Goal: Task Accomplishment & Management: Use online tool/utility

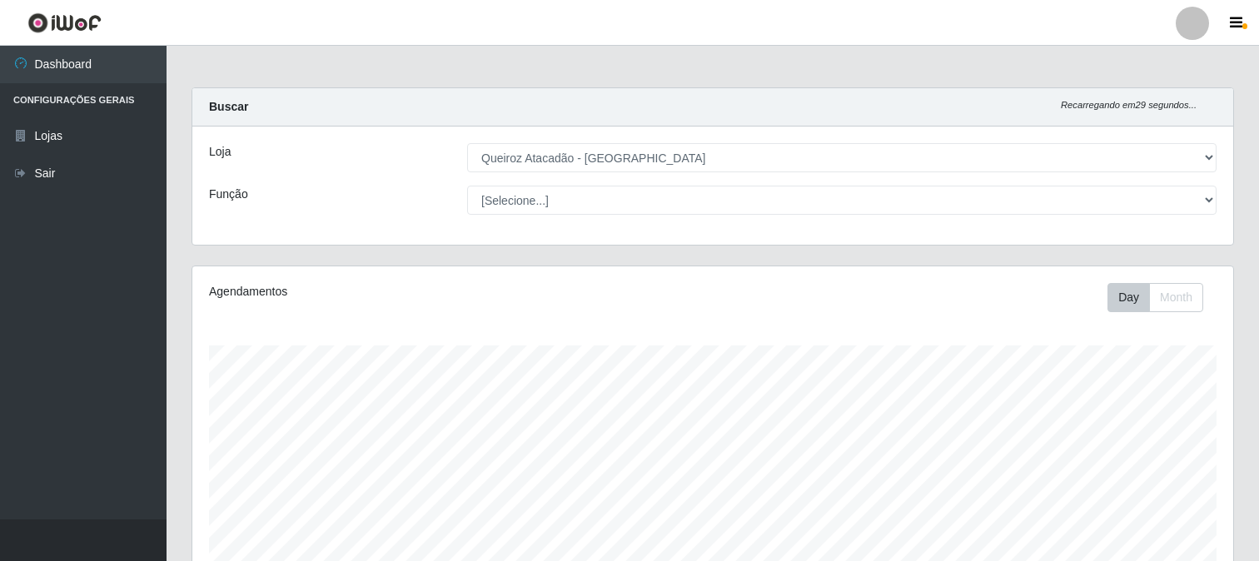
select select "464"
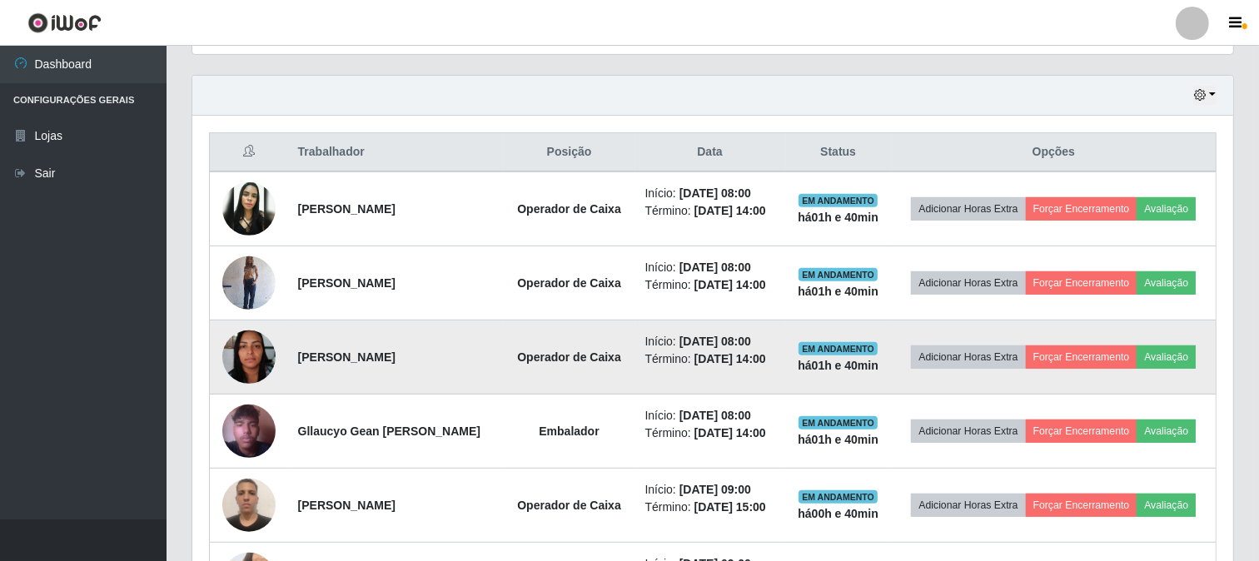
scroll to position [525, 0]
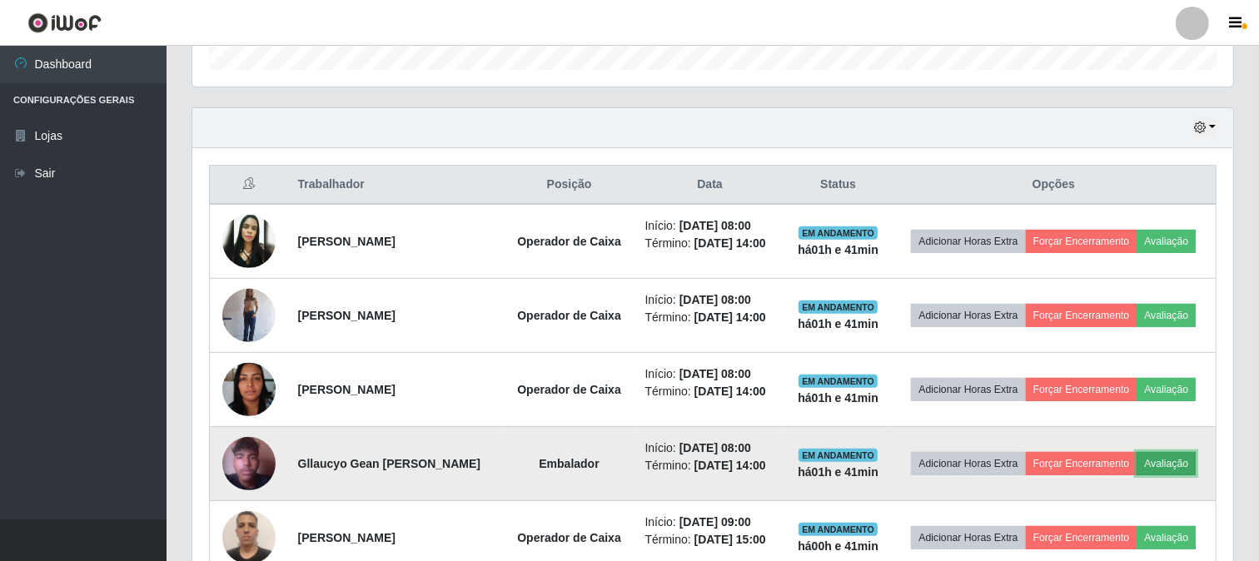
click at [1172, 467] on button "Avaliação" at bounding box center [1166, 463] width 59 height 23
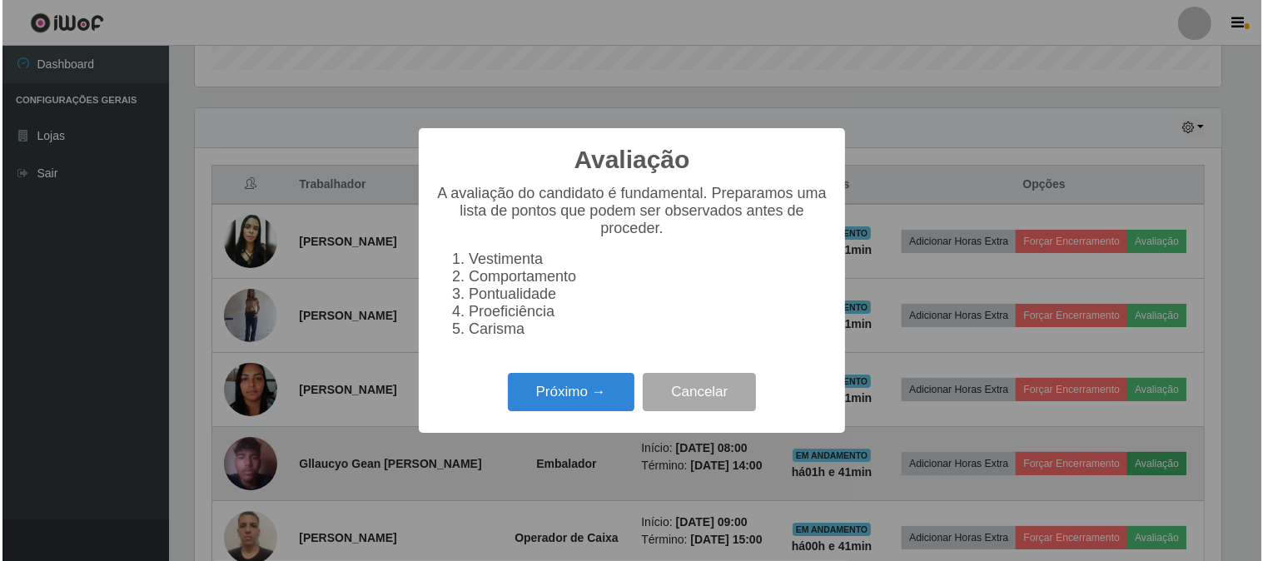
scroll to position [345, 1030]
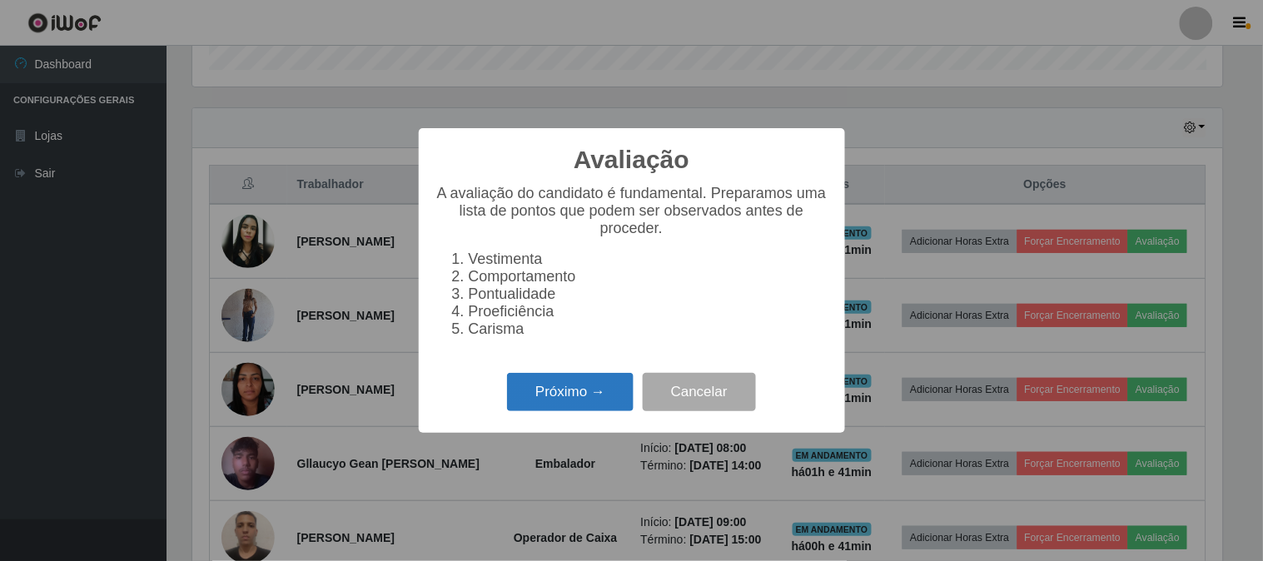
click at [581, 401] on button "Próximo →" at bounding box center [570, 392] width 127 height 39
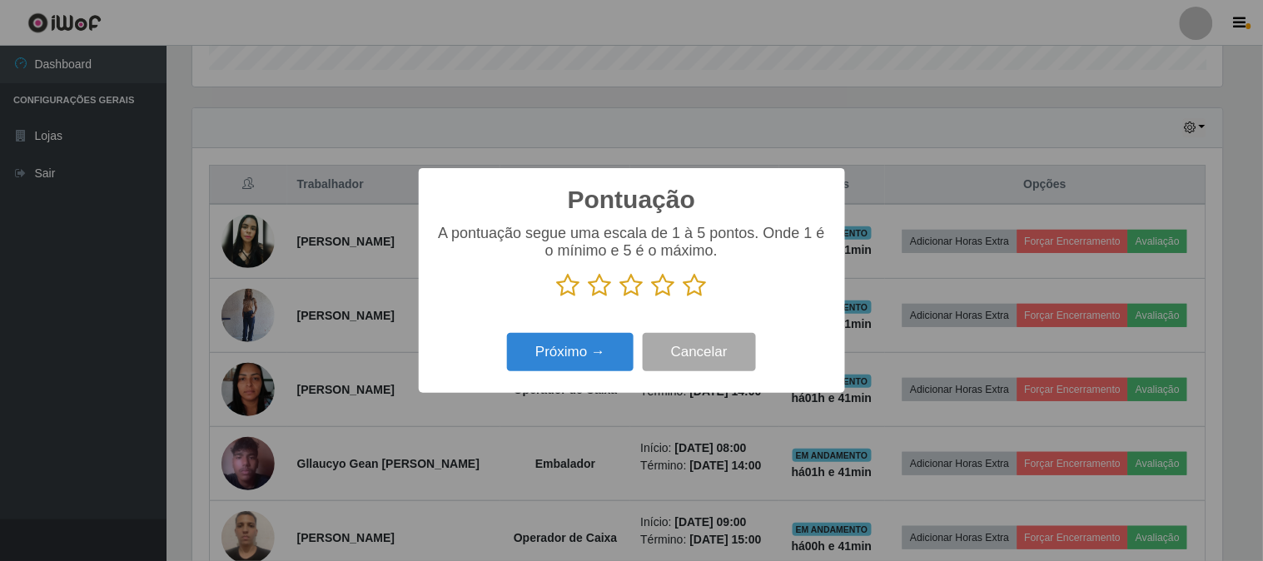
click at [697, 290] on icon at bounding box center [695, 285] width 23 height 25
click at [684, 298] on input "radio" at bounding box center [684, 298] width 0 height 0
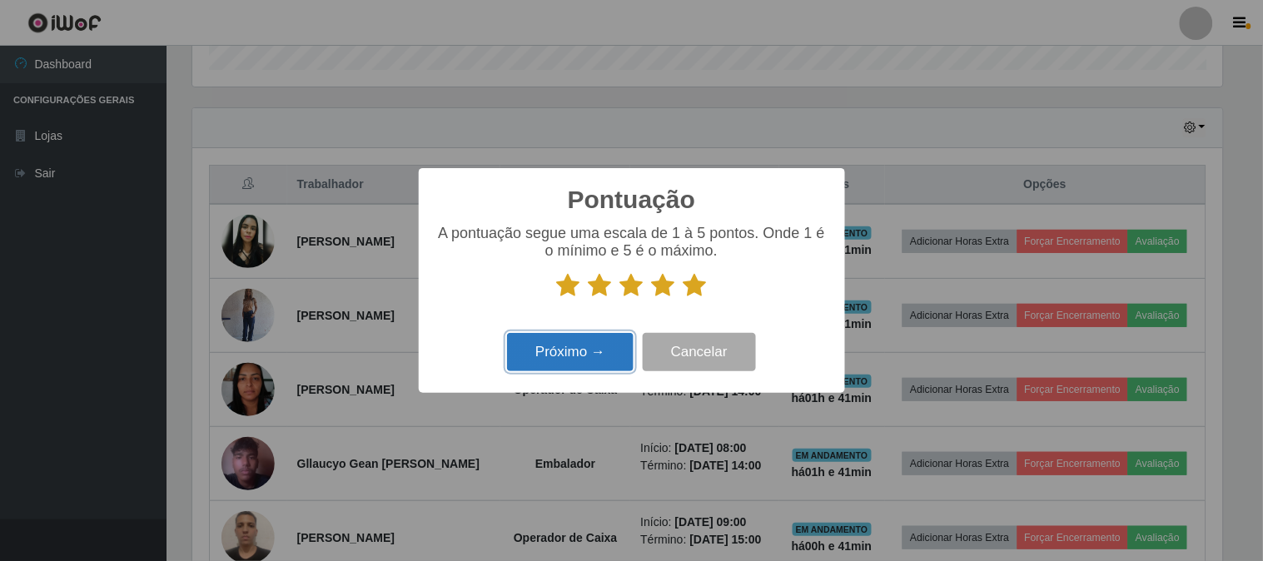
click at [622, 346] on button "Próximo →" at bounding box center [570, 352] width 127 height 39
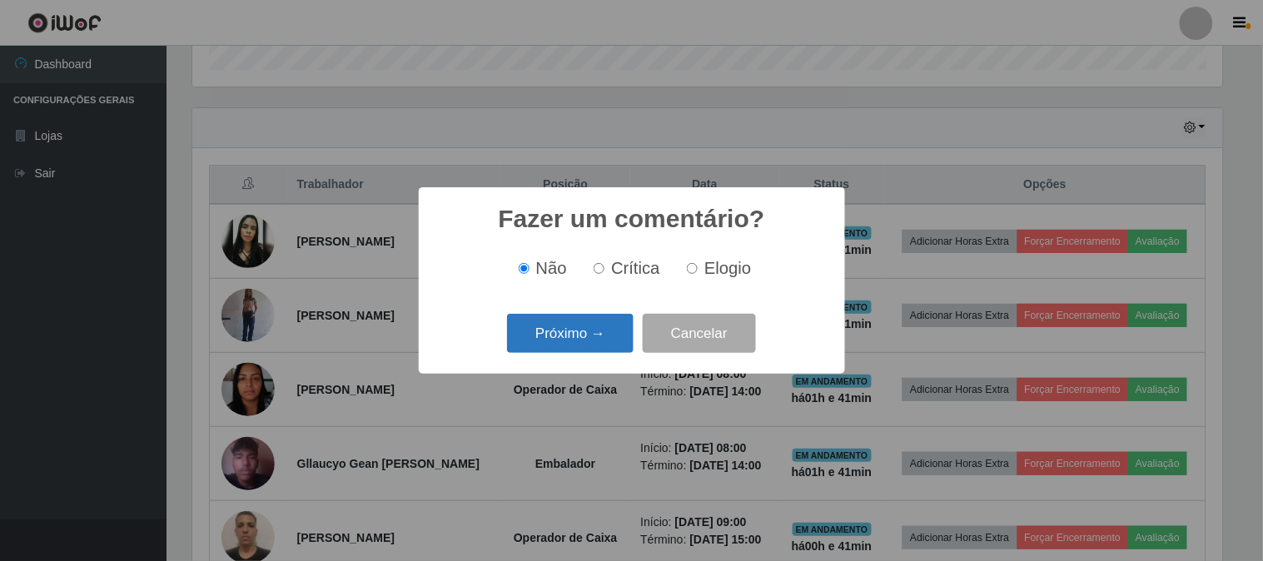
click at [620, 346] on button "Próximo →" at bounding box center [570, 333] width 127 height 39
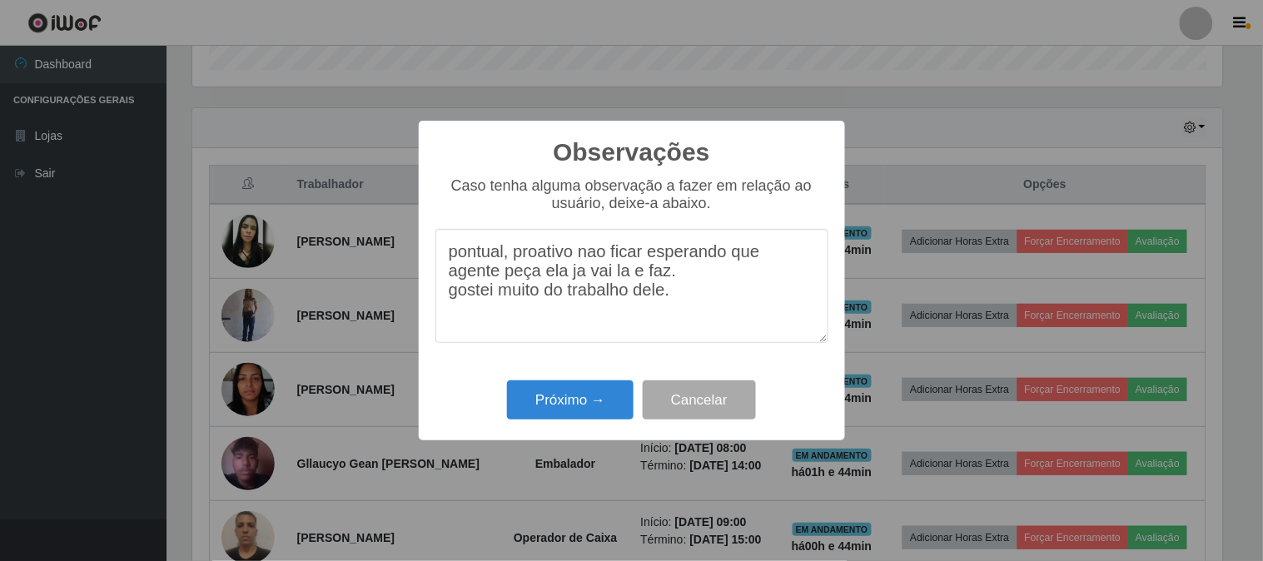
click at [577, 256] on textarea "pontual, proativo nao ficar esperando que agente peça ela ja vai la e faz. gost…" at bounding box center [632, 286] width 393 height 114
click at [541, 281] on textarea "pontual, proativo, nao ficar esperando que agente peça ela ja vai la e faz. gos…" at bounding box center [632, 286] width 393 height 114
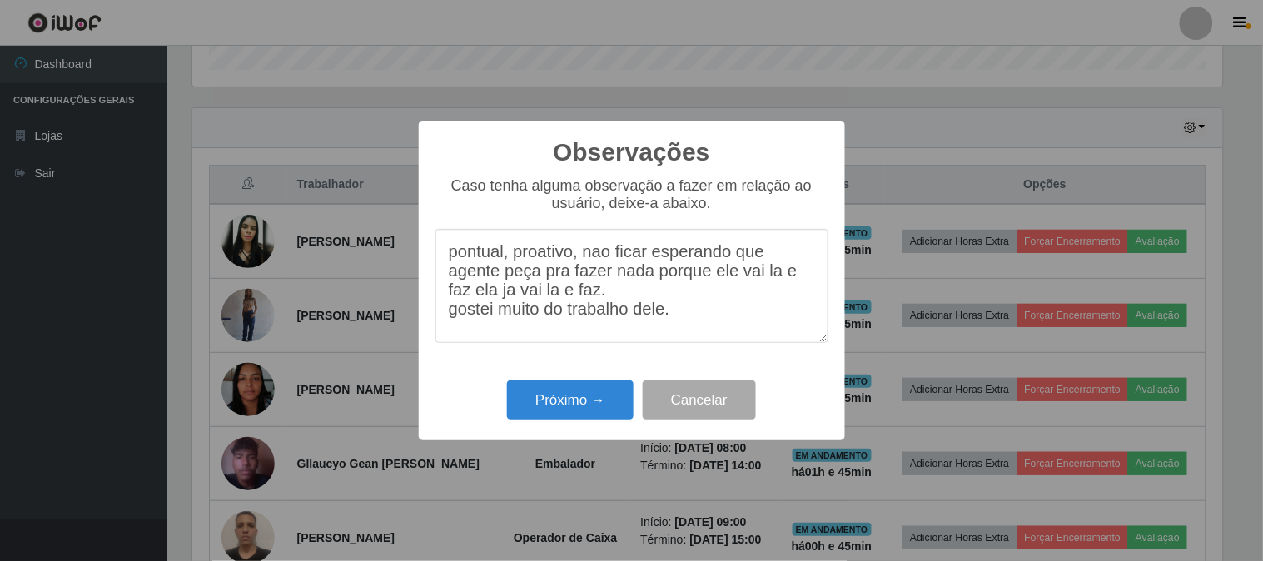
click at [598, 303] on textarea "pontual, proativo, nao ficar esperando que agente peça pra fazer nada porque el…" at bounding box center [632, 286] width 393 height 114
type textarea "pontual, proativo, nao ficar esperando que agente peça pra fazer nada porque el…"
click at [537, 396] on button "Próximo →" at bounding box center [570, 400] width 127 height 39
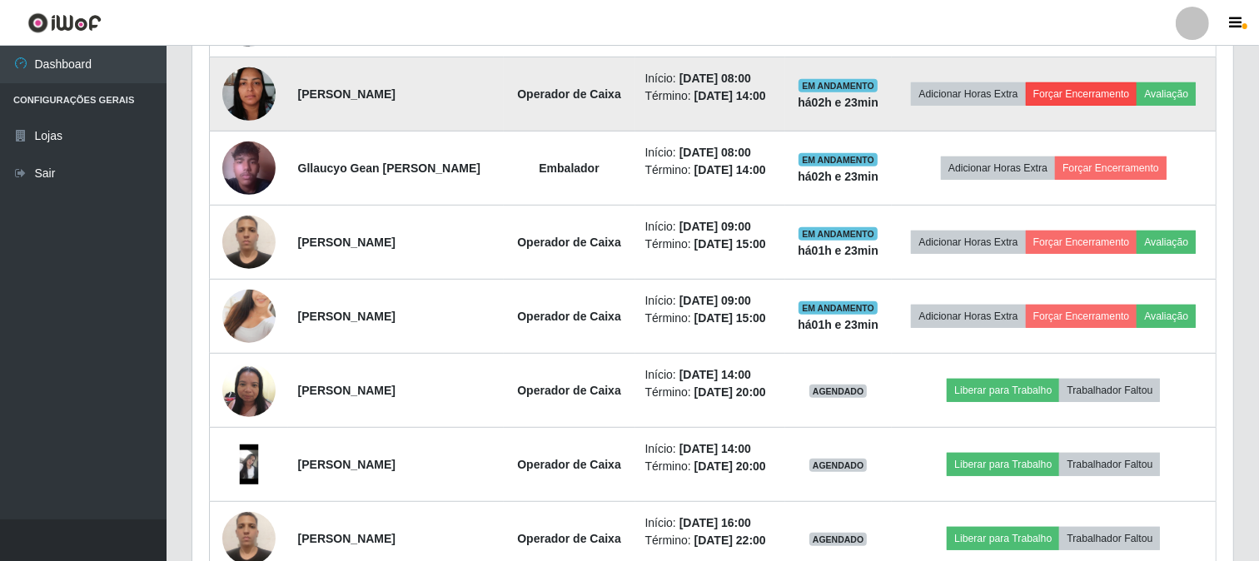
scroll to position [989, 0]
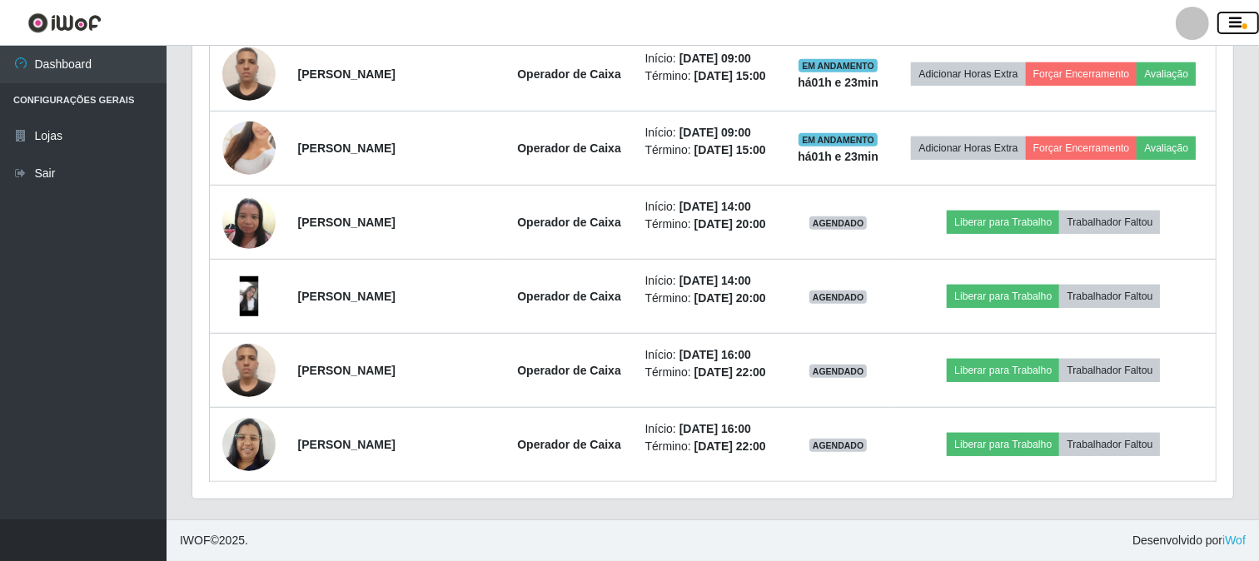
click at [1233, 25] on icon "button" at bounding box center [1236, 23] width 12 height 15
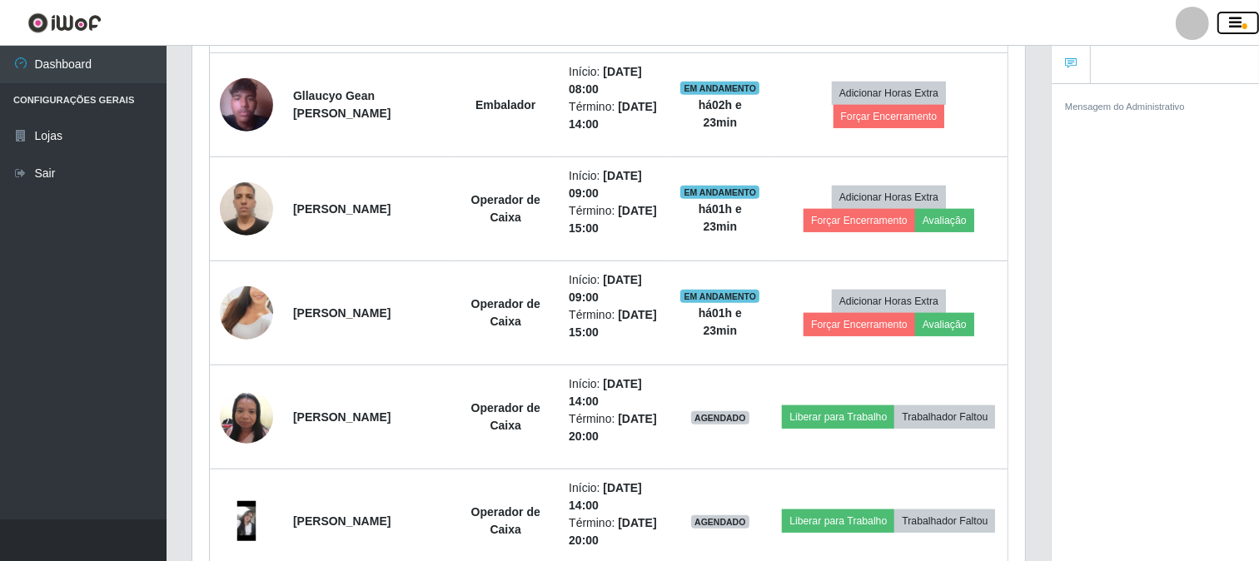
scroll to position [832362, 831874]
click at [1079, 301] on div "Mensagem do Administrativo" at bounding box center [1155, 325] width 207 height 484
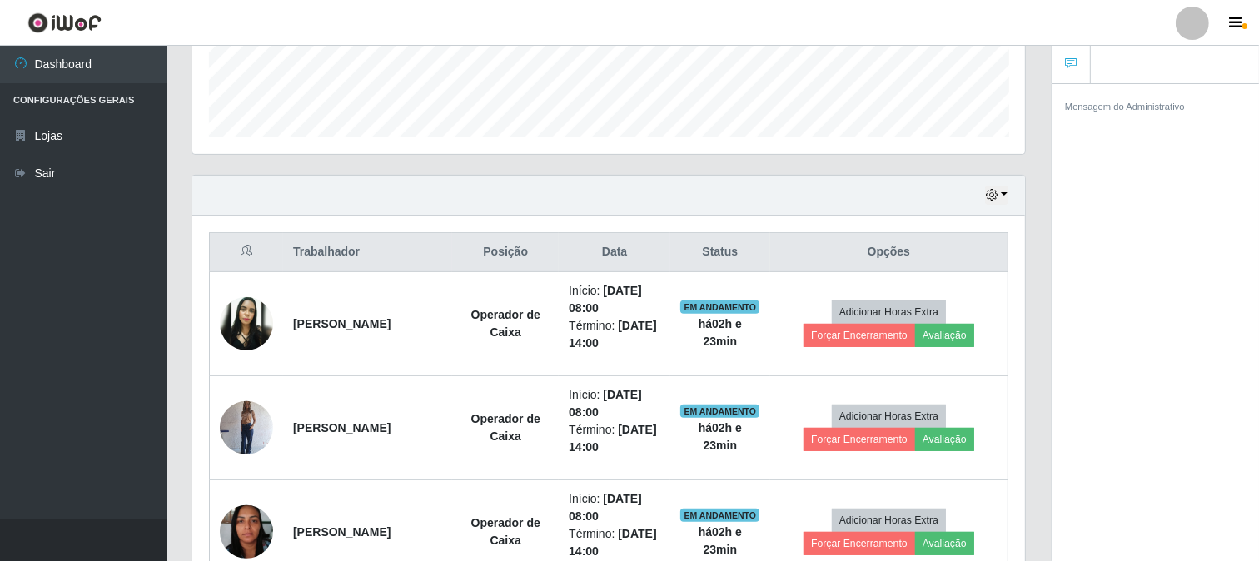
scroll to position [435, 0]
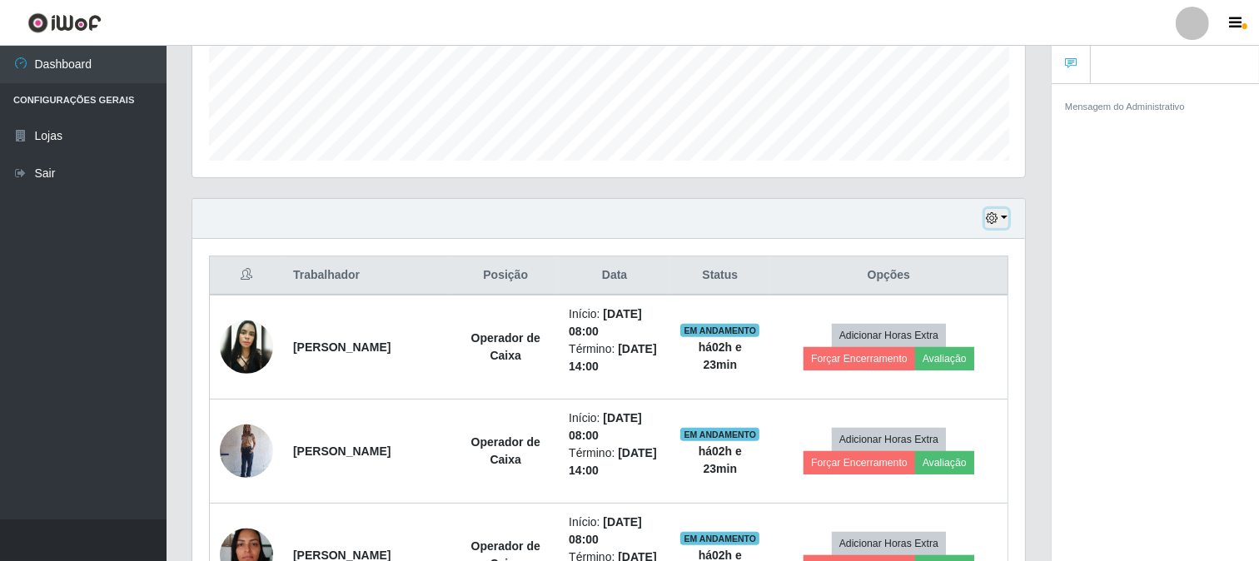
click at [991, 226] on button "button" at bounding box center [996, 218] width 23 height 19
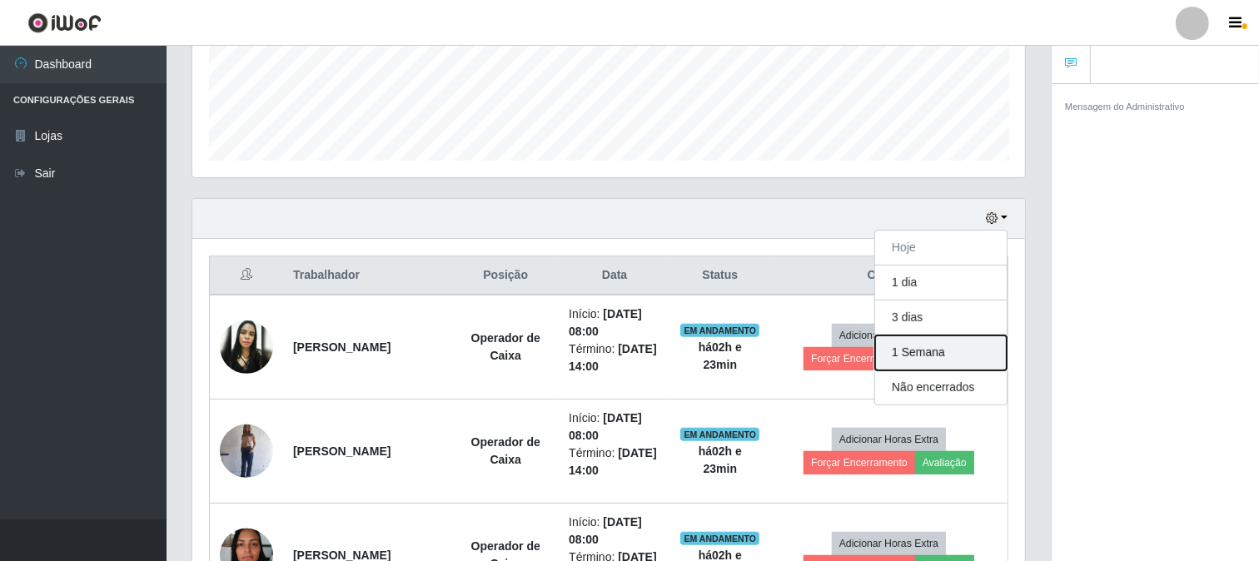
click at [934, 359] on button "1 Semana" at bounding box center [941, 353] width 132 height 35
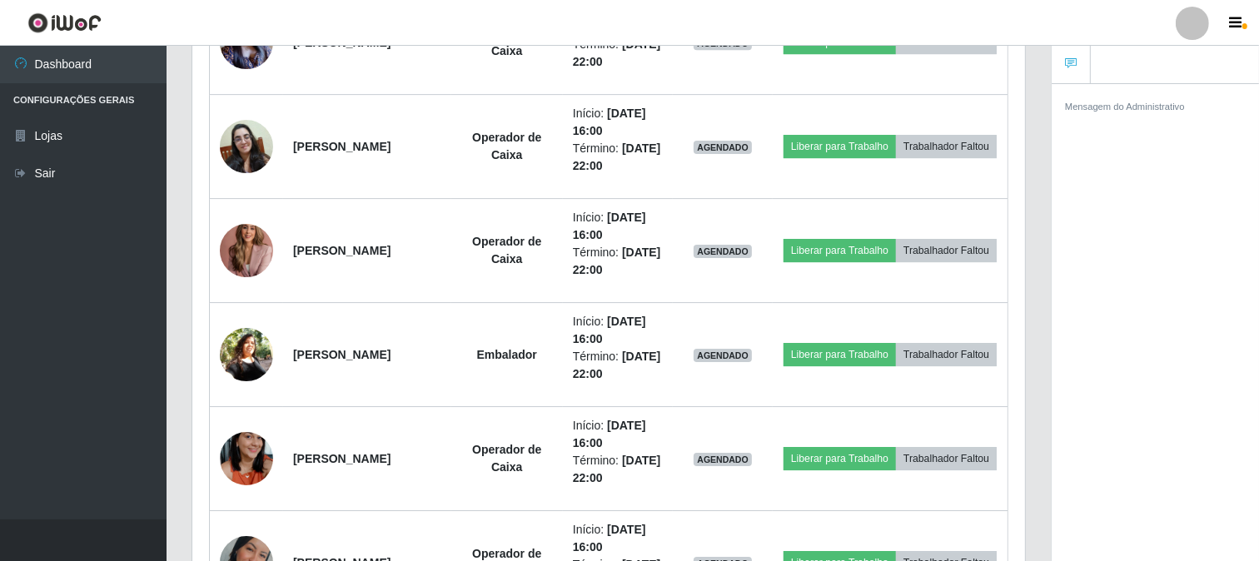
scroll to position [4888, 0]
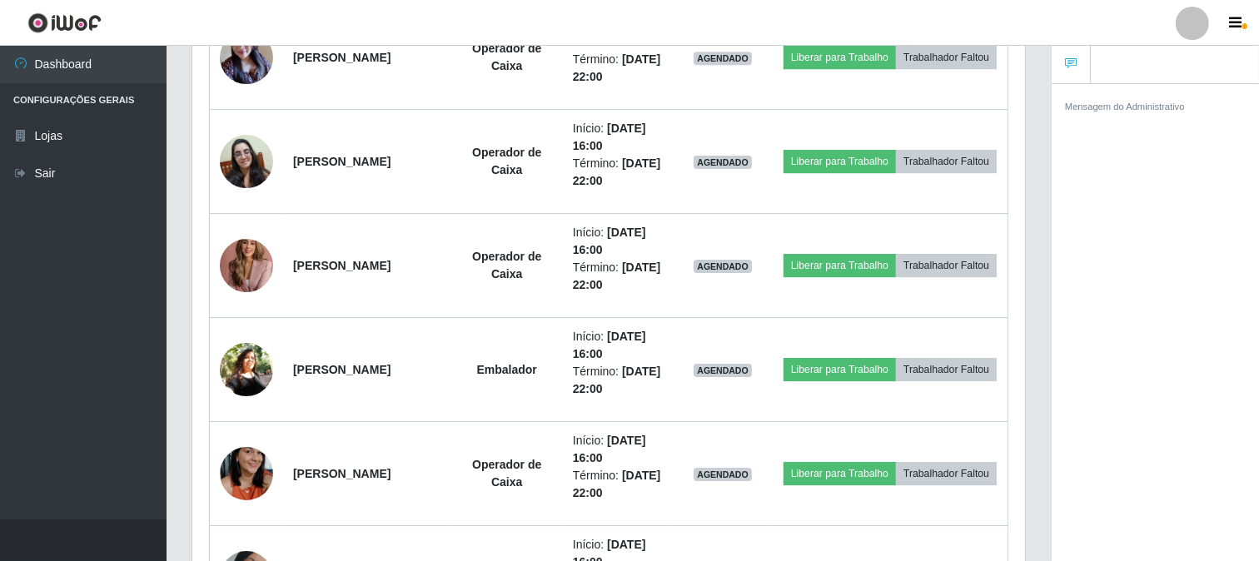
click at [1255, 176] on div "Mensagem do Administrativo" at bounding box center [1155, 325] width 207 height 484
click at [1154, 205] on div "Mensagem do Administrativo" at bounding box center [1155, 325] width 207 height 484
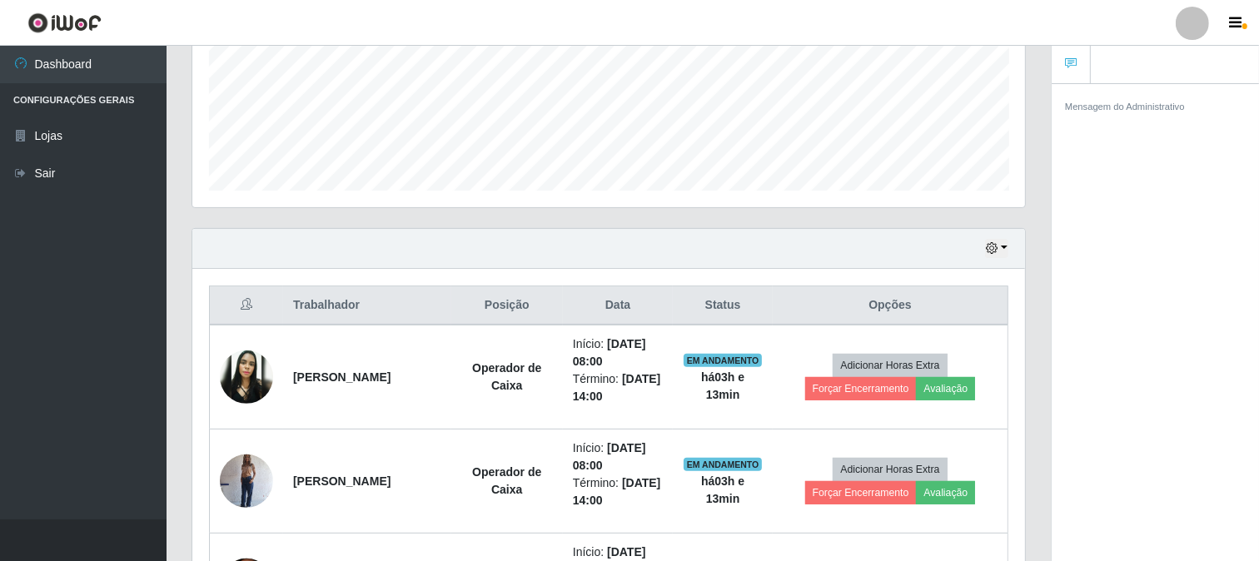
scroll to position [446, 0]
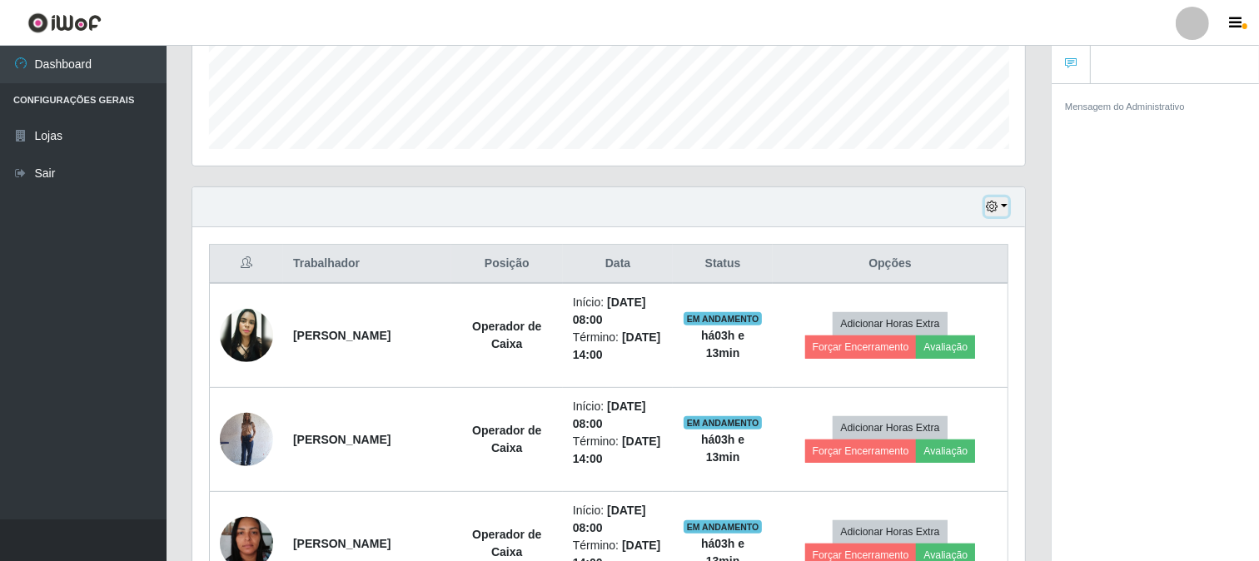
click at [999, 203] on button "button" at bounding box center [996, 206] width 23 height 19
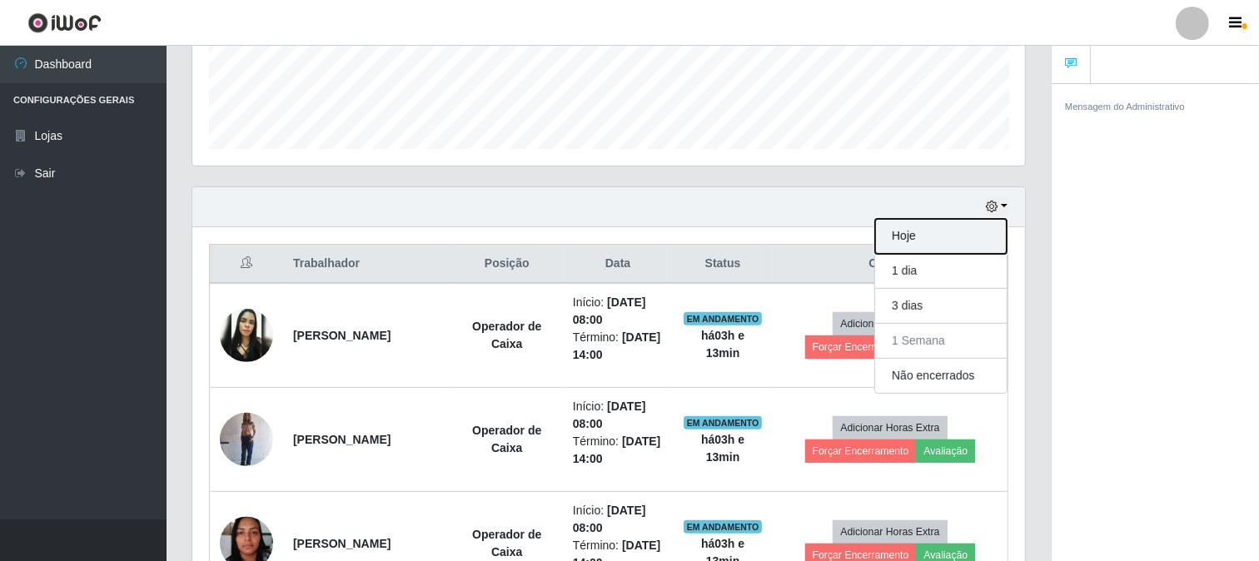
click at [955, 239] on button "Hoje" at bounding box center [941, 236] width 132 height 35
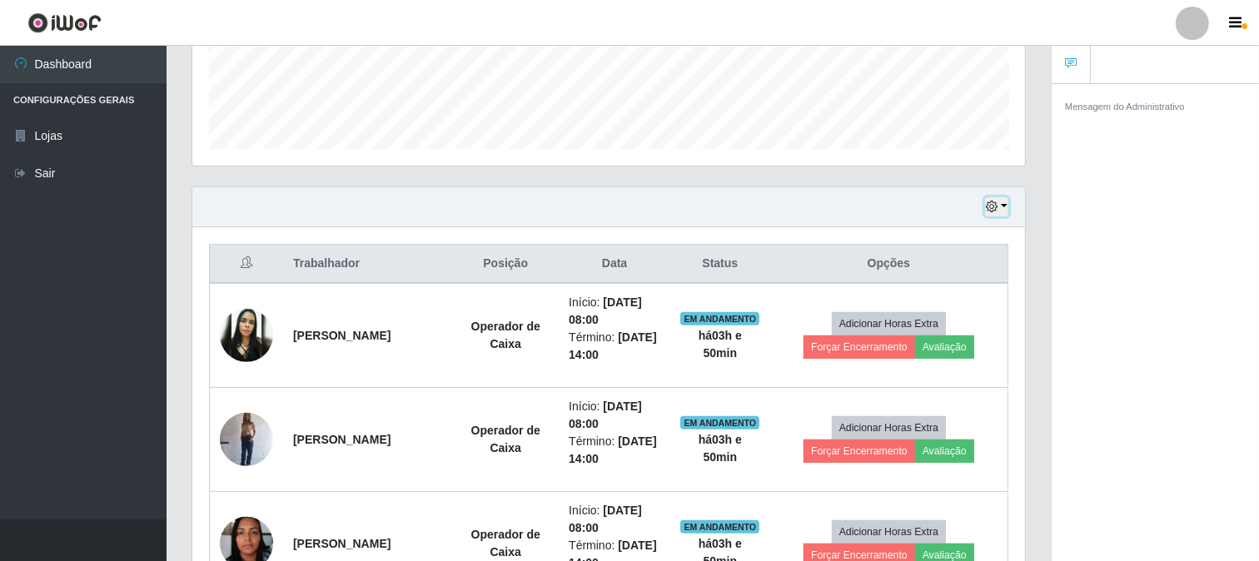
click at [999, 202] on button "button" at bounding box center [996, 206] width 23 height 19
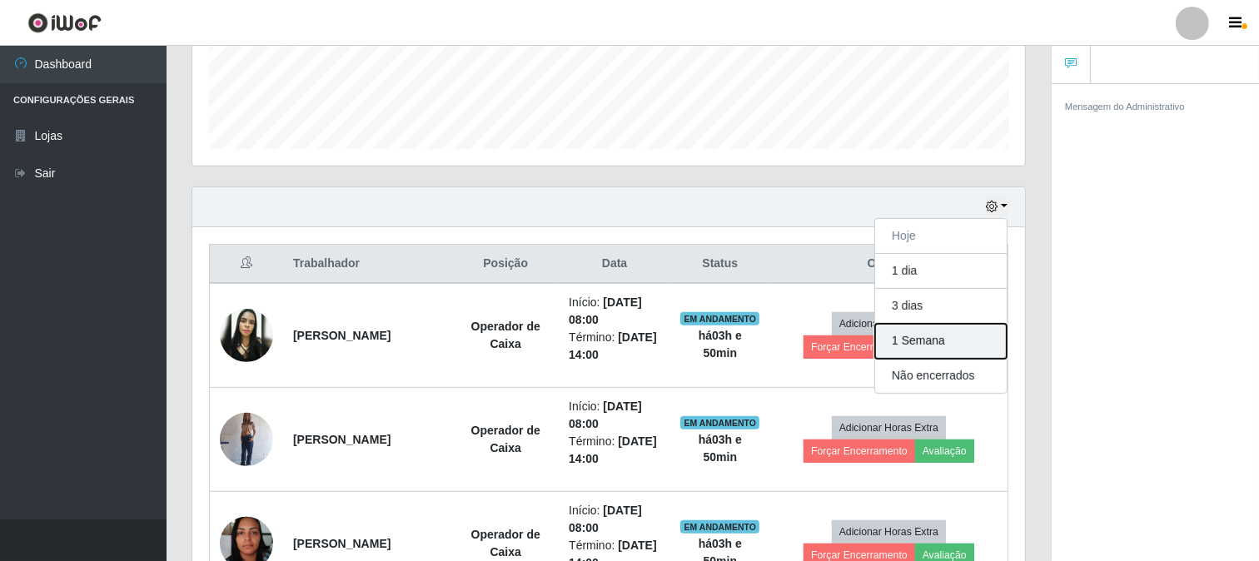
click at [948, 354] on button "1 Semana" at bounding box center [941, 341] width 132 height 35
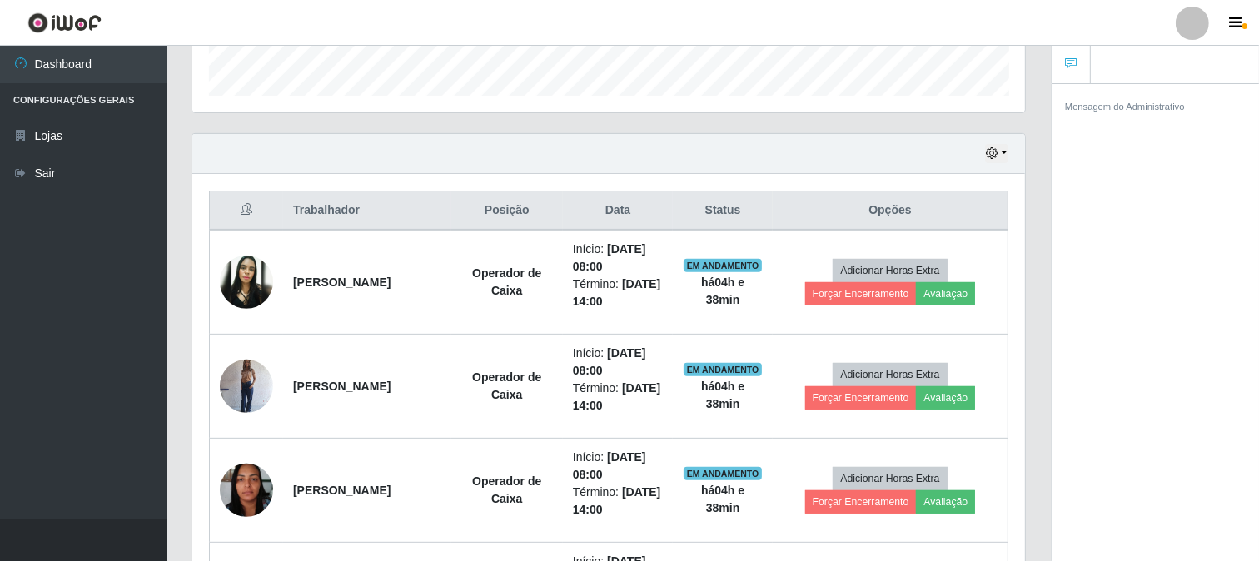
scroll to position [462, 0]
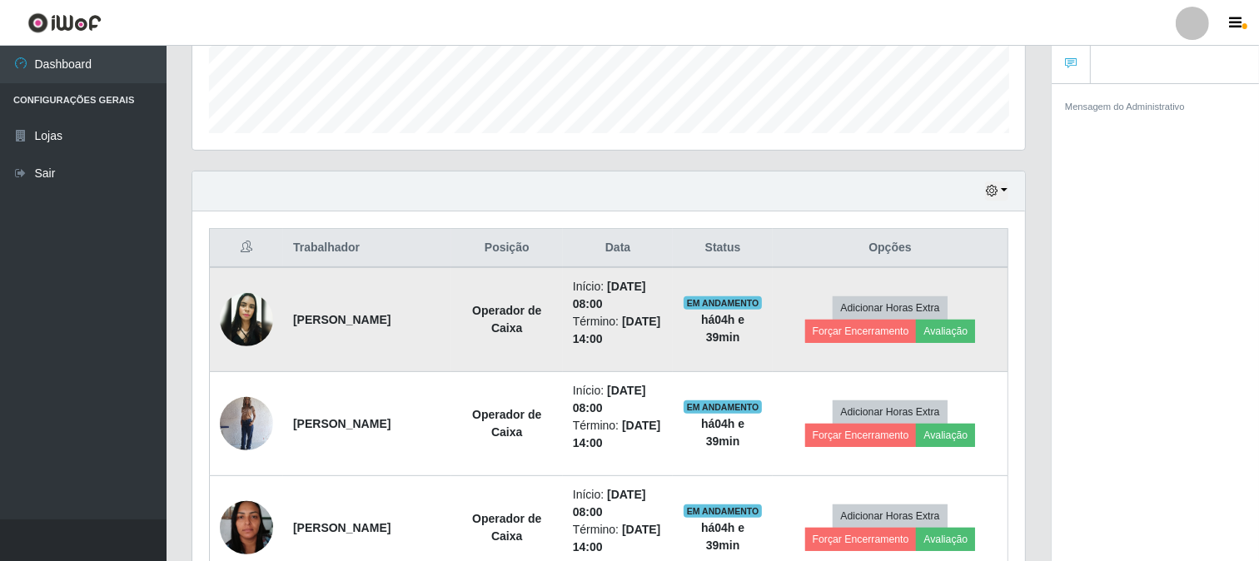
click at [237, 315] on img at bounding box center [246, 319] width 53 height 53
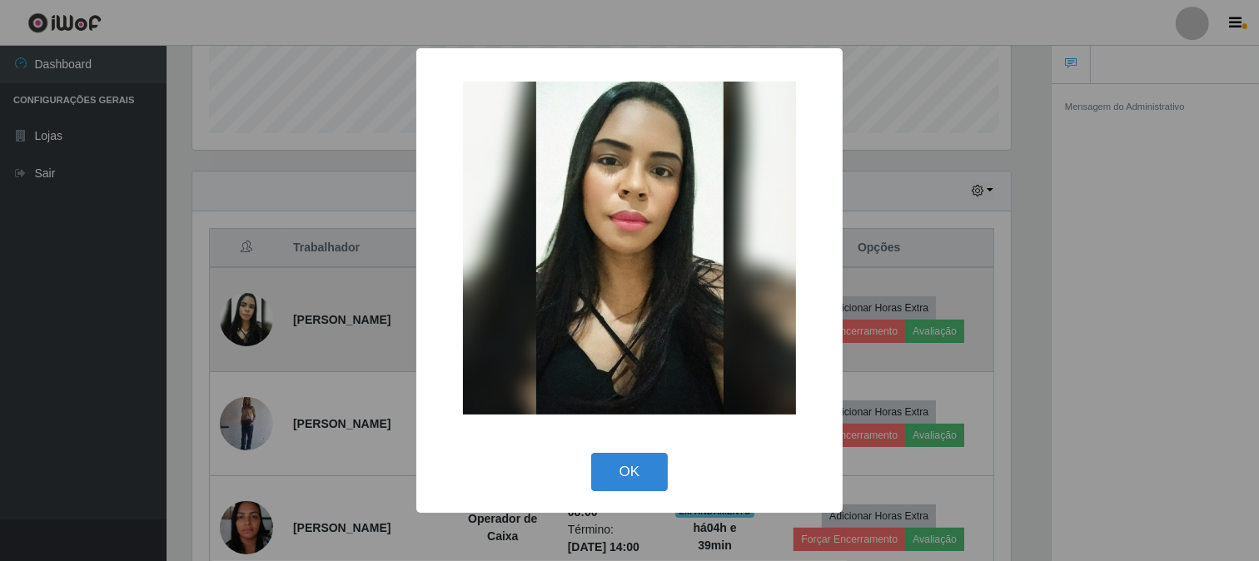
scroll to position [345, 822]
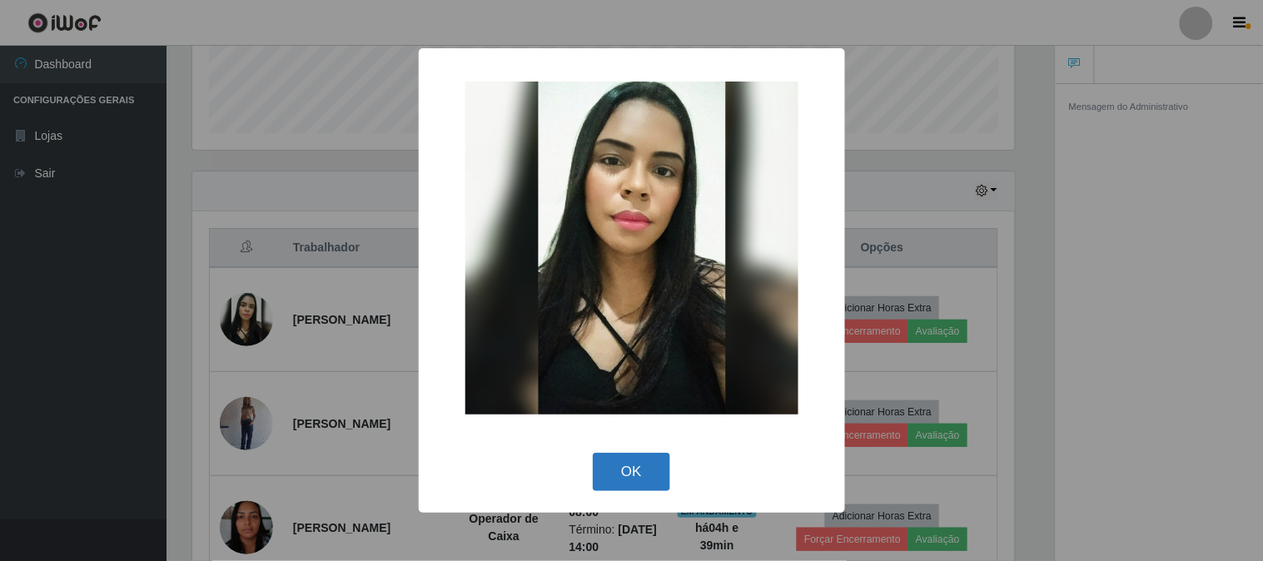
click at [626, 466] on button "OK" at bounding box center [631, 472] width 77 height 39
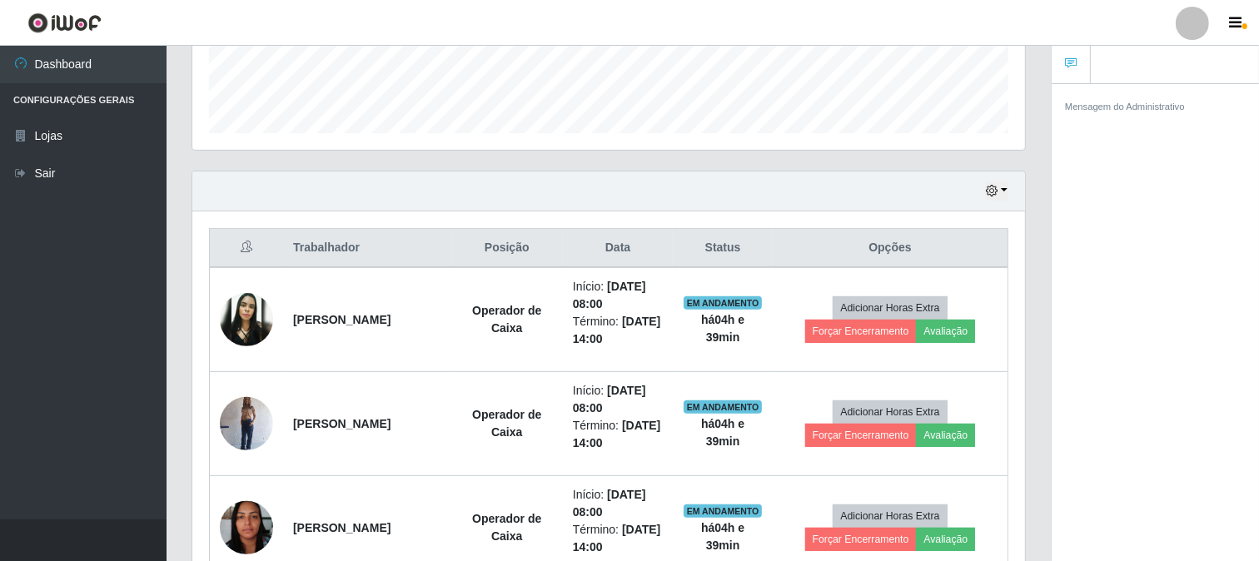
scroll to position [345, 833]
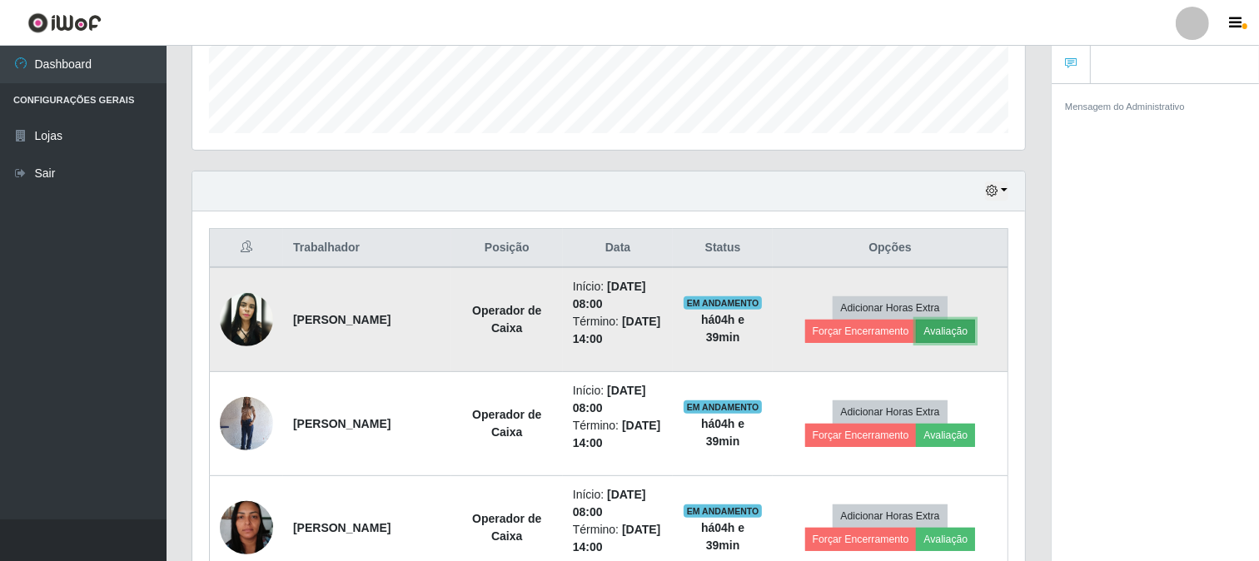
click at [953, 331] on button "Avaliação" at bounding box center [945, 331] width 59 height 23
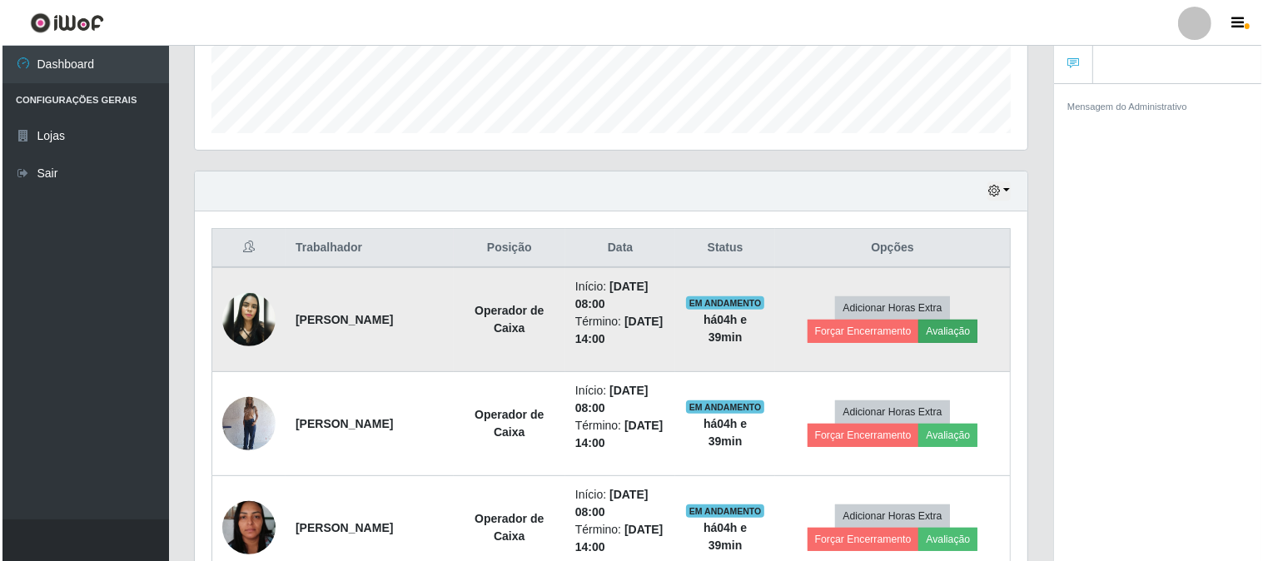
scroll to position [345, 822]
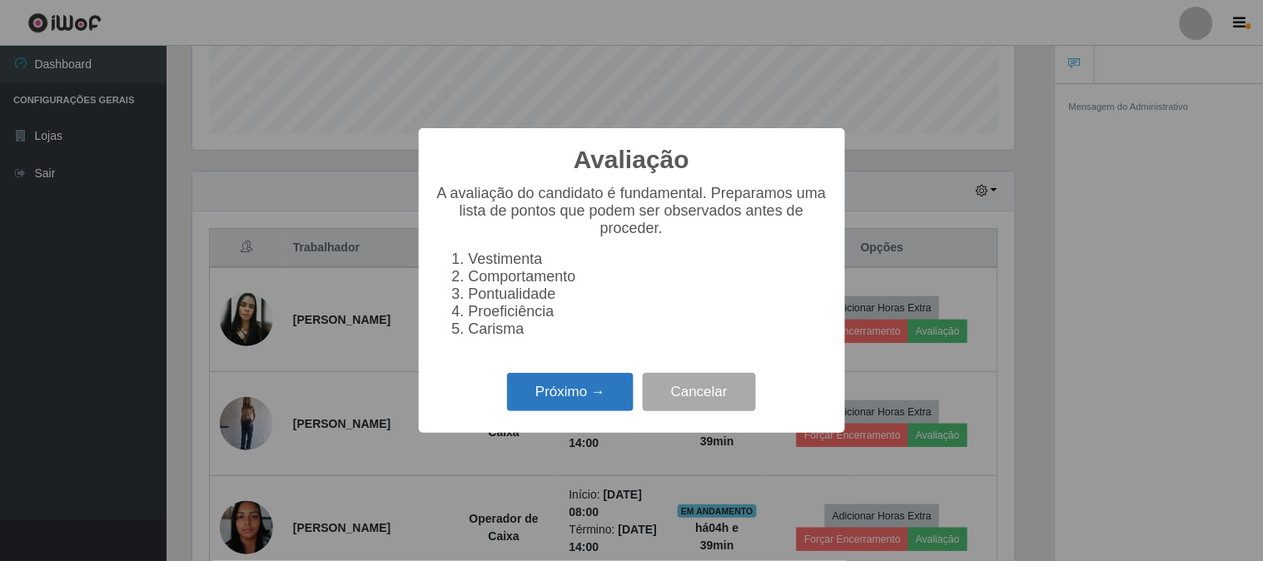
click at [581, 406] on button "Próximo →" at bounding box center [570, 392] width 127 height 39
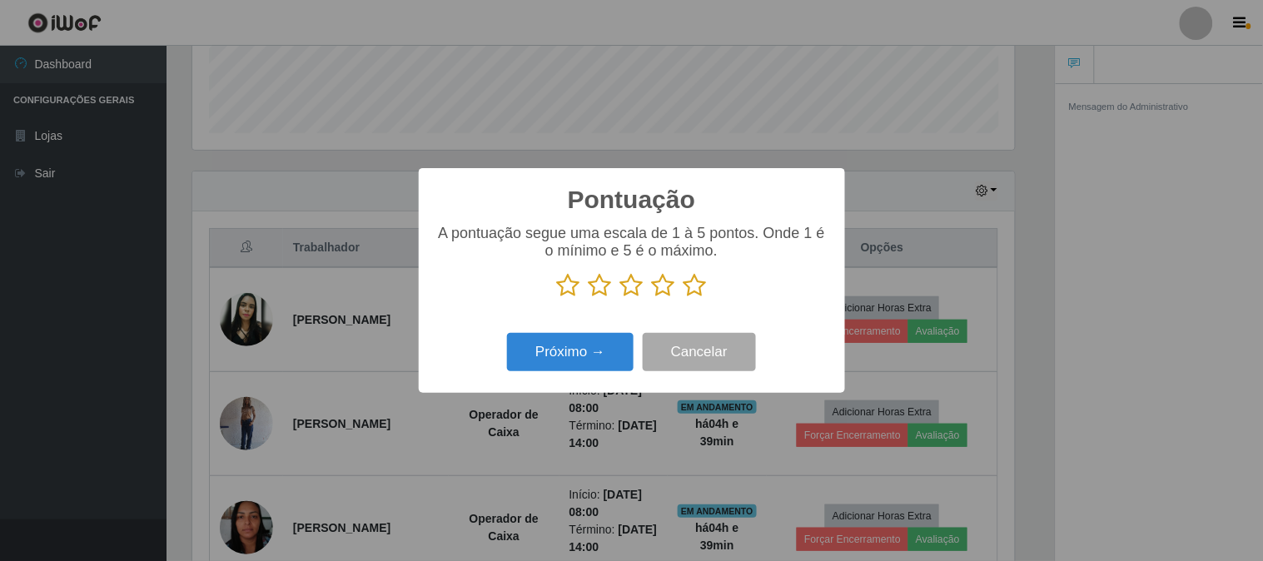
scroll to position [832362, 831885]
click at [702, 291] on icon at bounding box center [695, 285] width 23 height 25
click at [684, 298] on input "radio" at bounding box center [684, 298] width 0 height 0
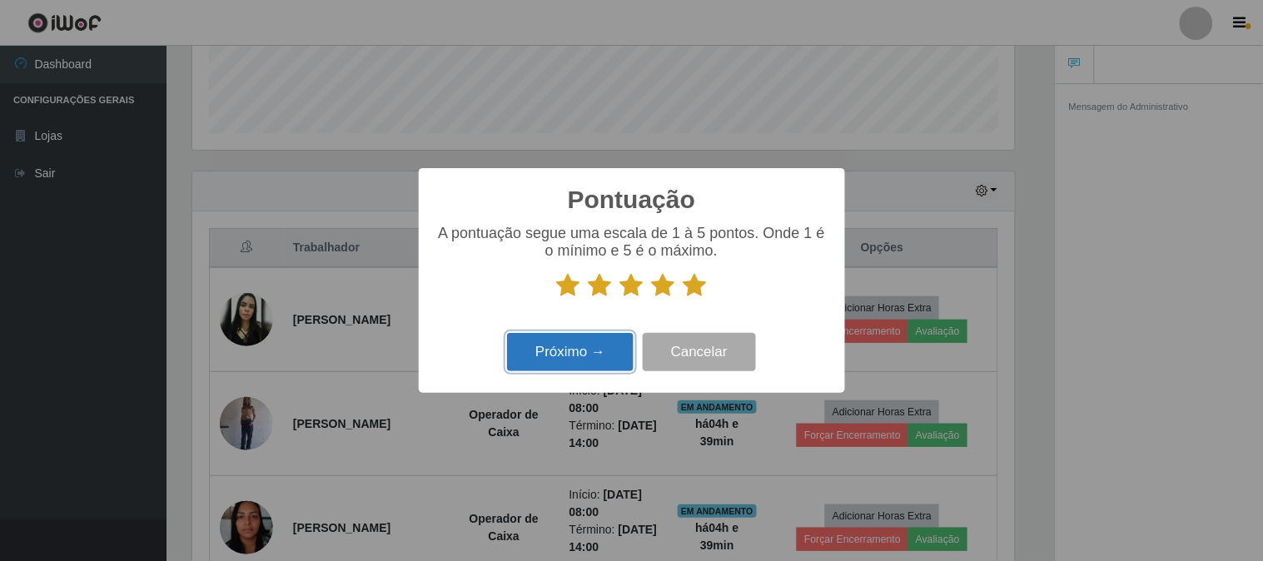
click at [544, 356] on button "Próximo →" at bounding box center [570, 352] width 127 height 39
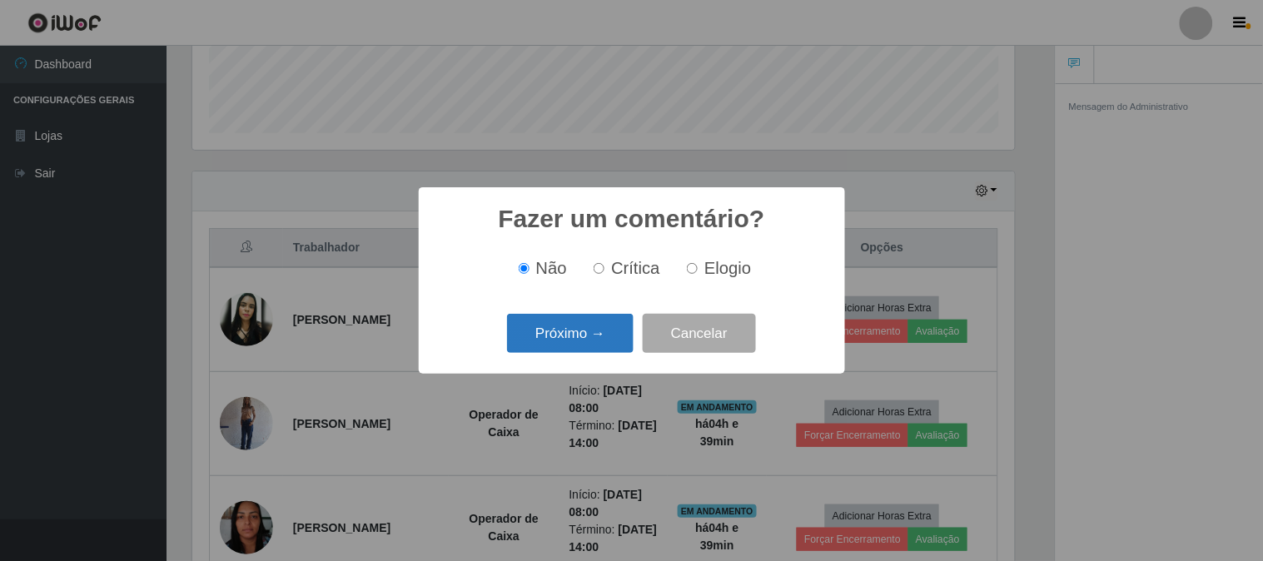
click at [576, 337] on button "Próximo →" at bounding box center [570, 333] width 127 height 39
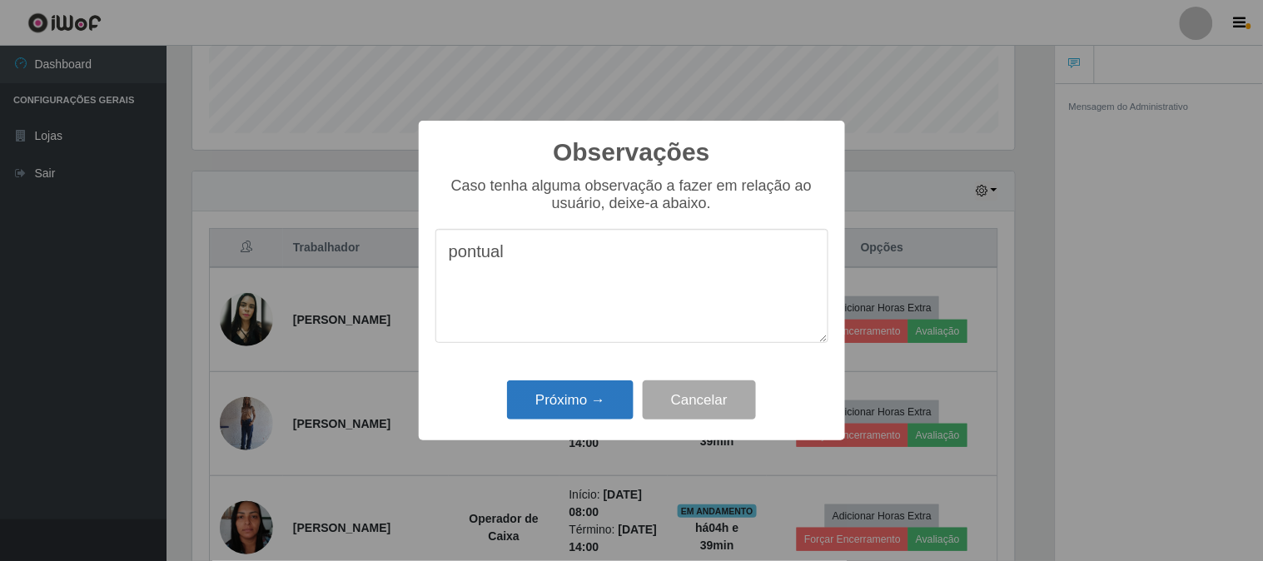
type textarea "pontual"
click at [583, 397] on button "Próximo →" at bounding box center [570, 400] width 127 height 39
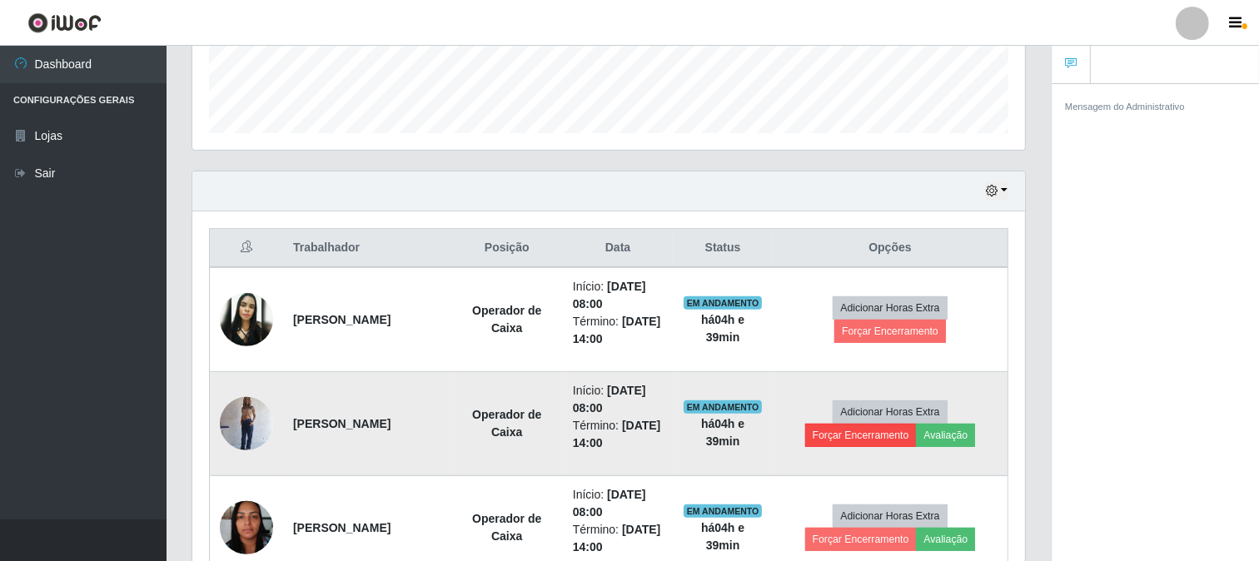
scroll to position [555, 0]
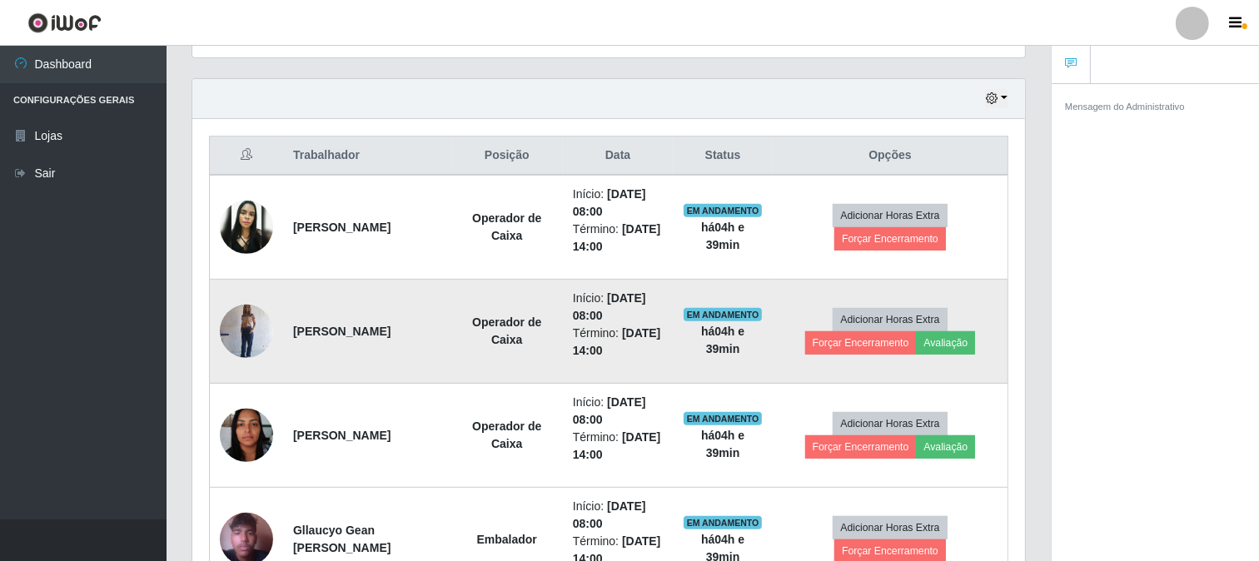
click at [250, 326] on img at bounding box center [246, 331] width 53 height 71
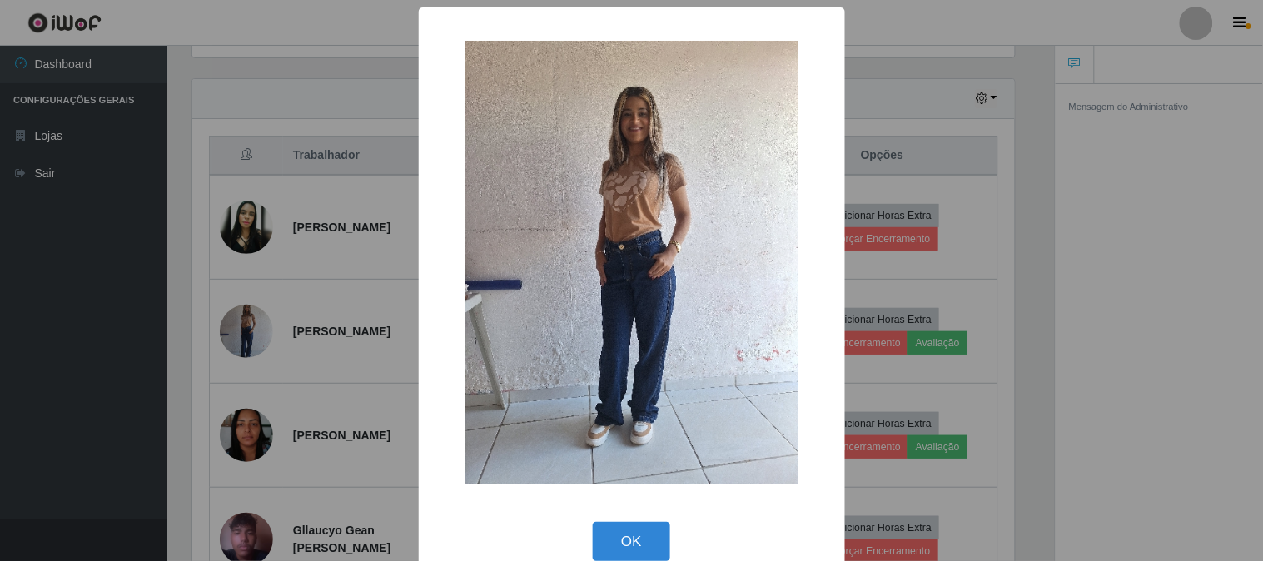
click at [1174, 172] on div "× OK Cancel" at bounding box center [631, 280] width 1263 height 561
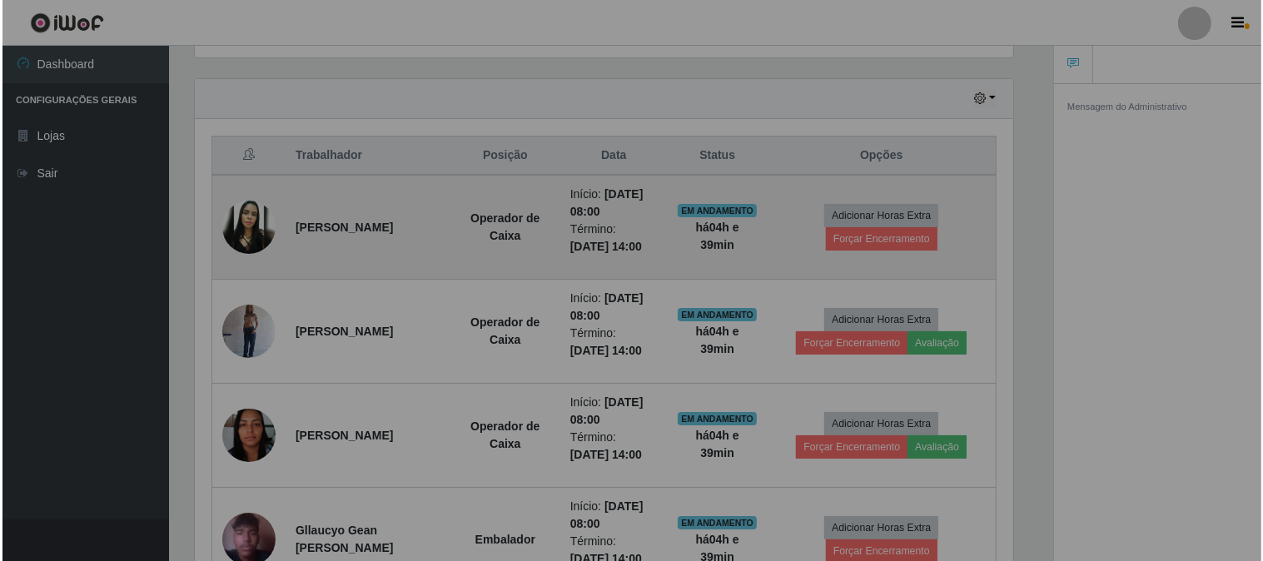
scroll to position [345, 833]
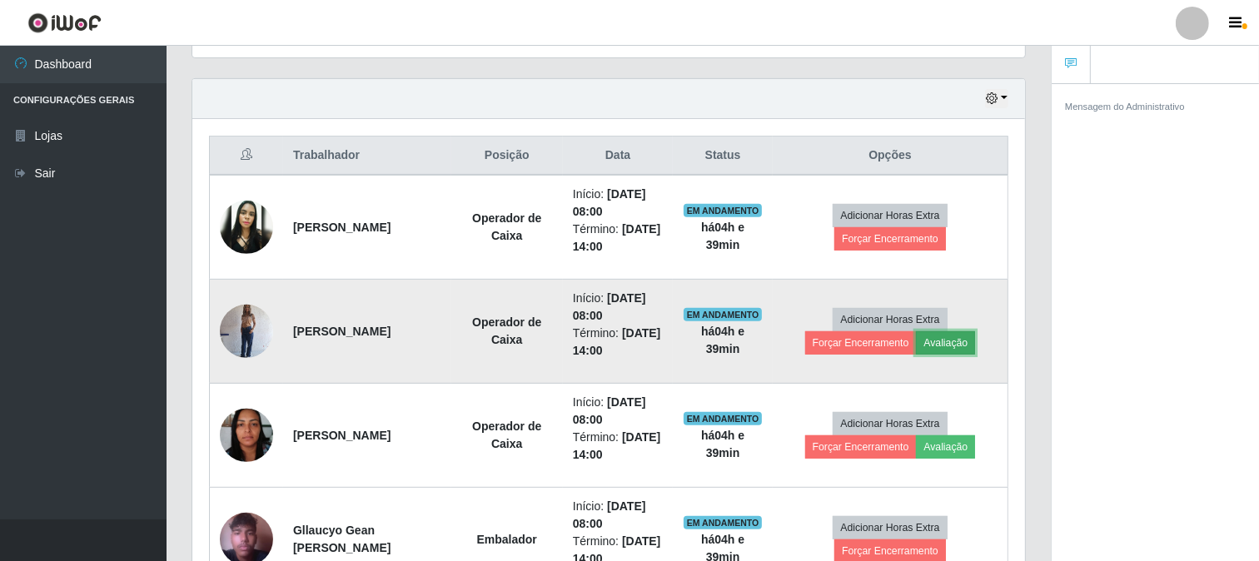
click at [952, 345] on button "Avaliação" at bounding box center [945, 342] width 59 height 23
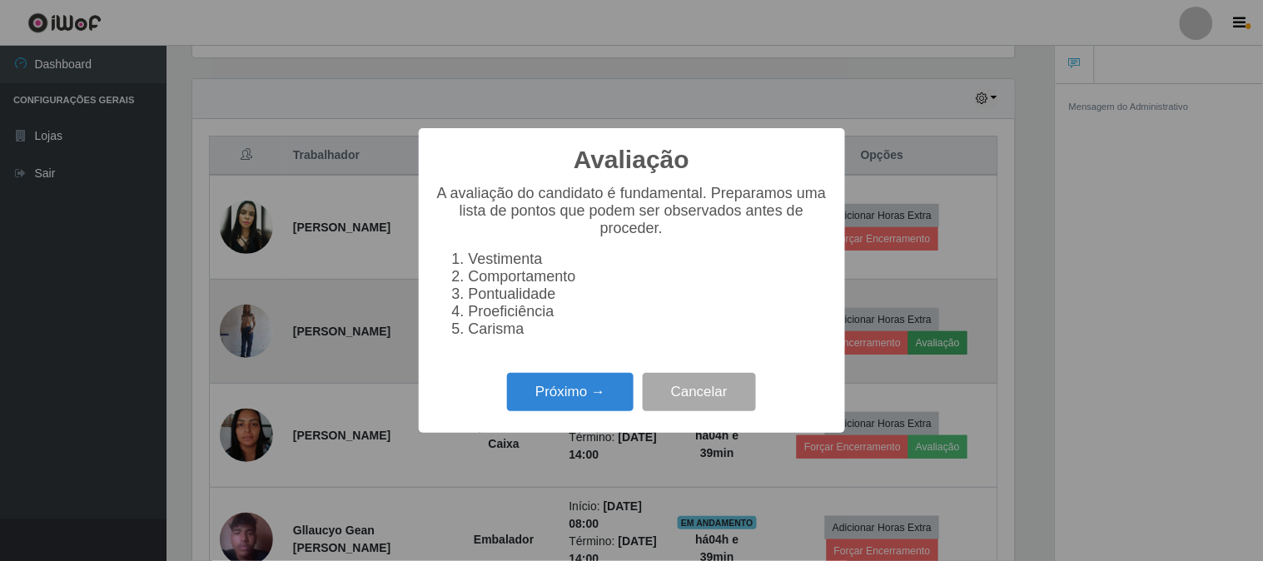
scroll to position [345, 822]
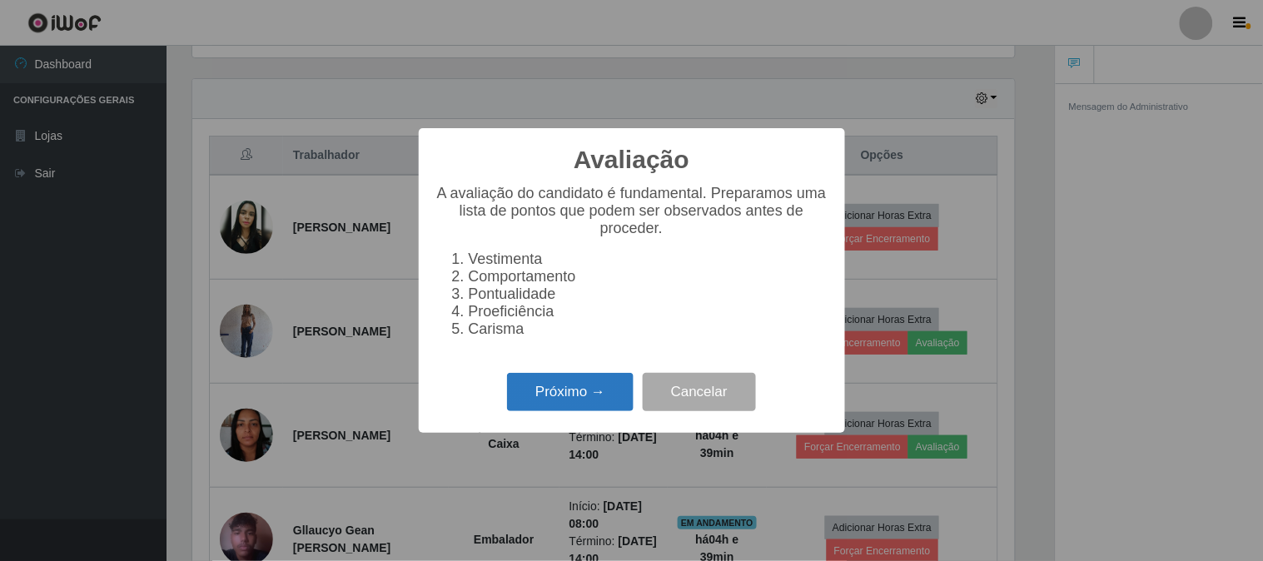
click at [594, 394] on button "Próximo →" at bounding box center [570, 392] width 127 height 39
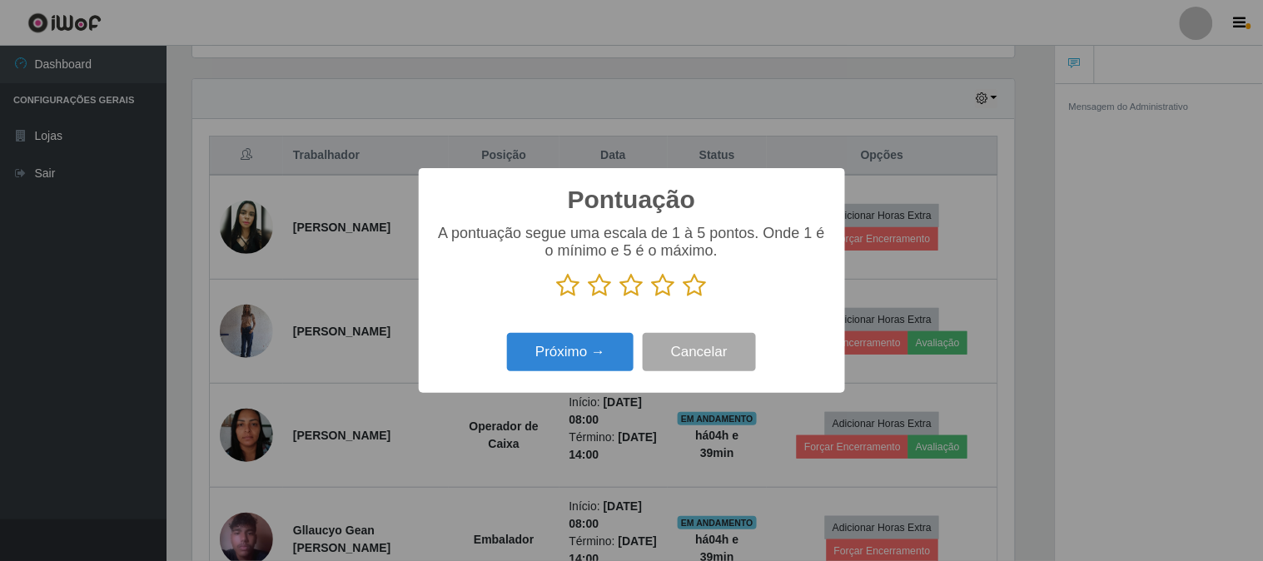
click at [696, 281] on icon at bounding box center [695, 285] width 23 height 25
click at [684, 298] on input "radio" at bounding box center [684, 298] width 0 height 0
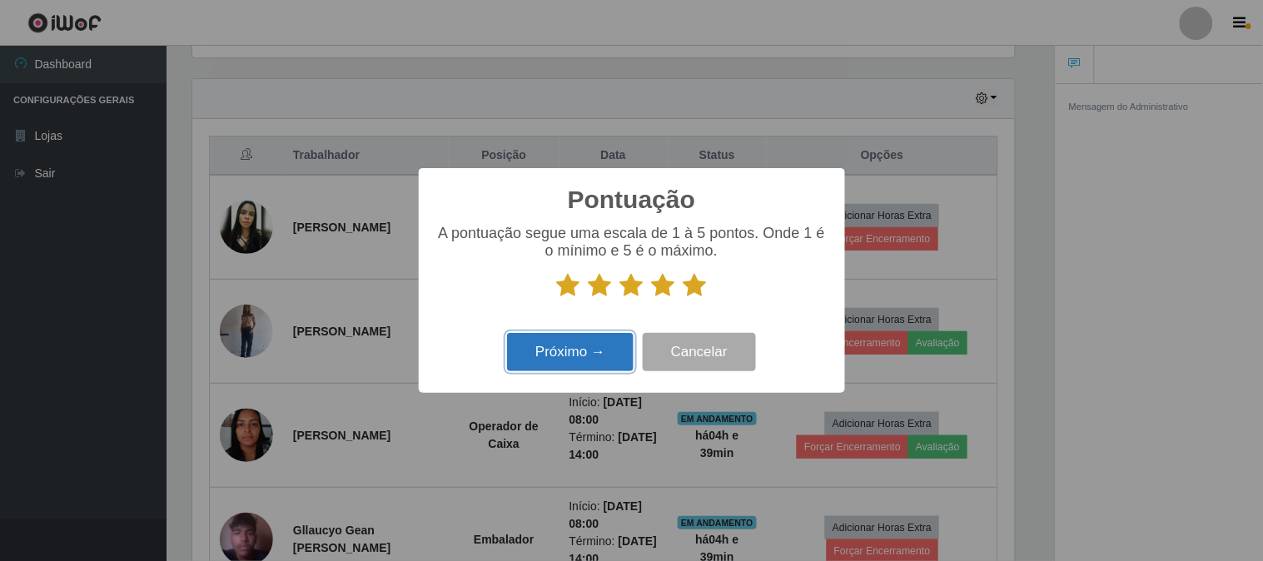
click at [572, 356] on button "Próximo →" at bounding box center [570, 352] width 127 height 39
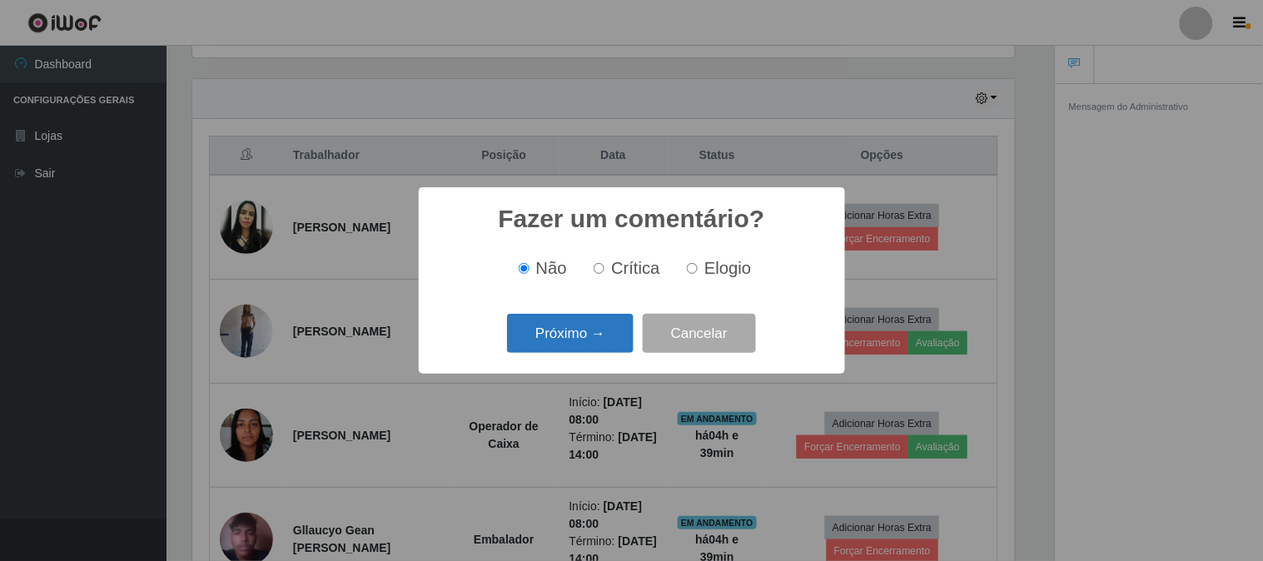
click at [576, 331] on button "Próximo →" at bounding box center [570, 333] width 127 height 39
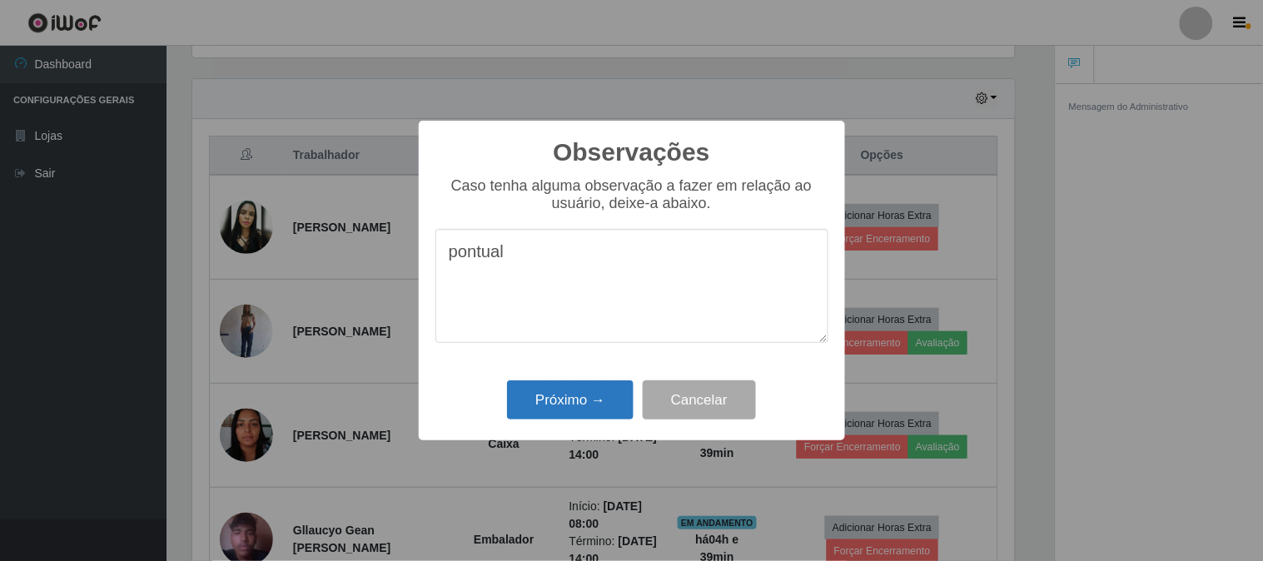
type textarea "pontual"
click at [581, 396] on button "Próximo →" at bounding box center [570, 400] width 127 height 39
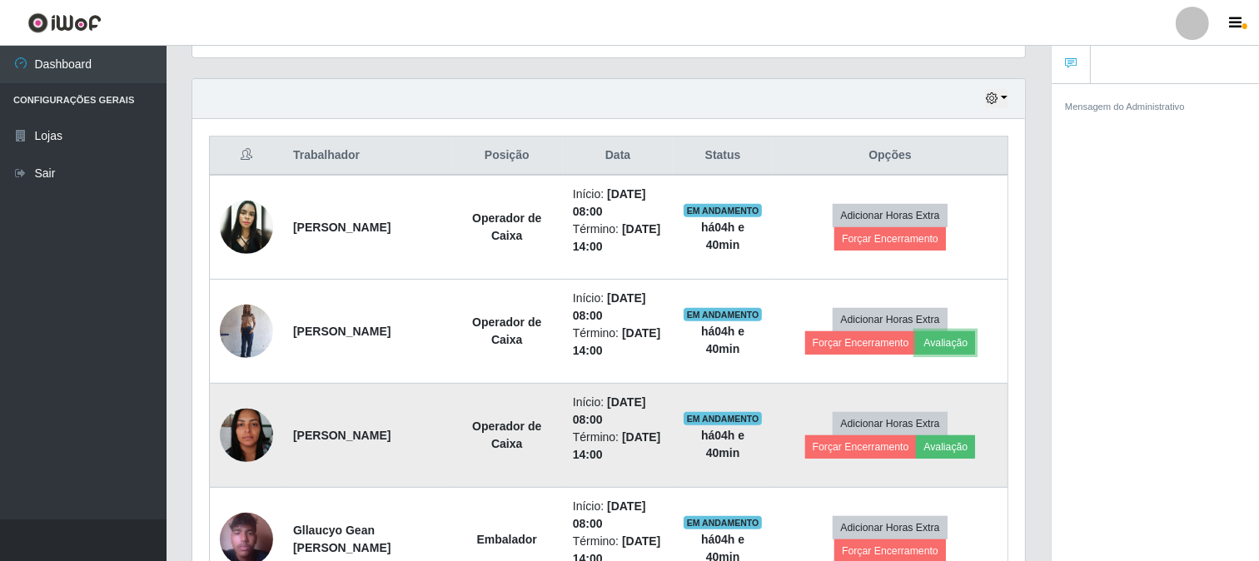
scroll to position [647, 0]
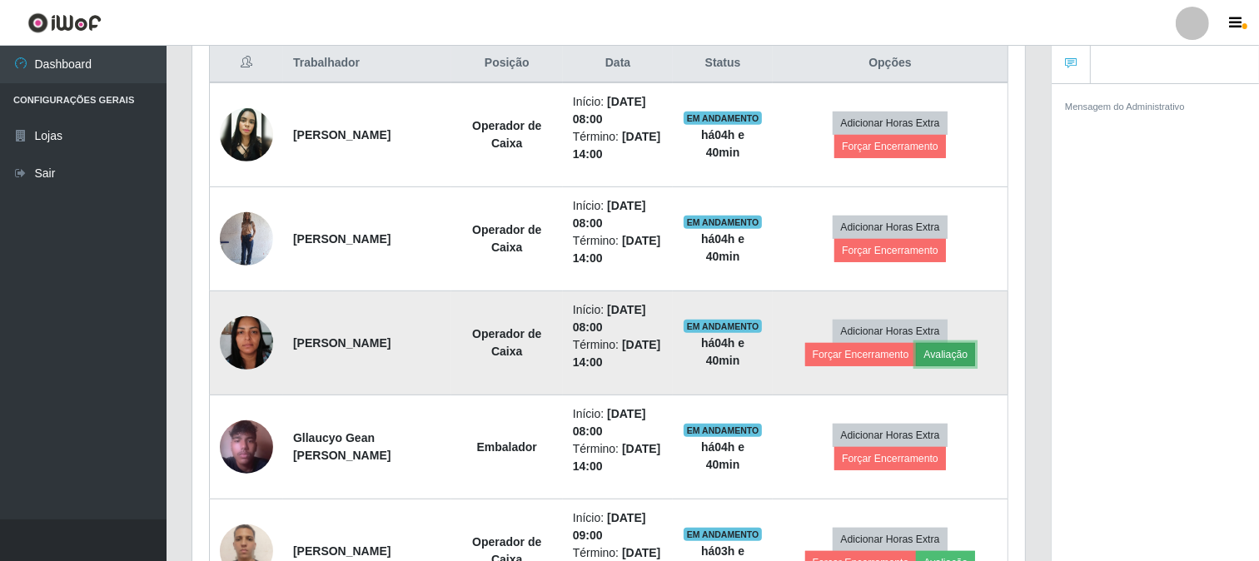
click at [951, 353] on button "Avaliação" at bounding box center [945, 354] width 59 height 23
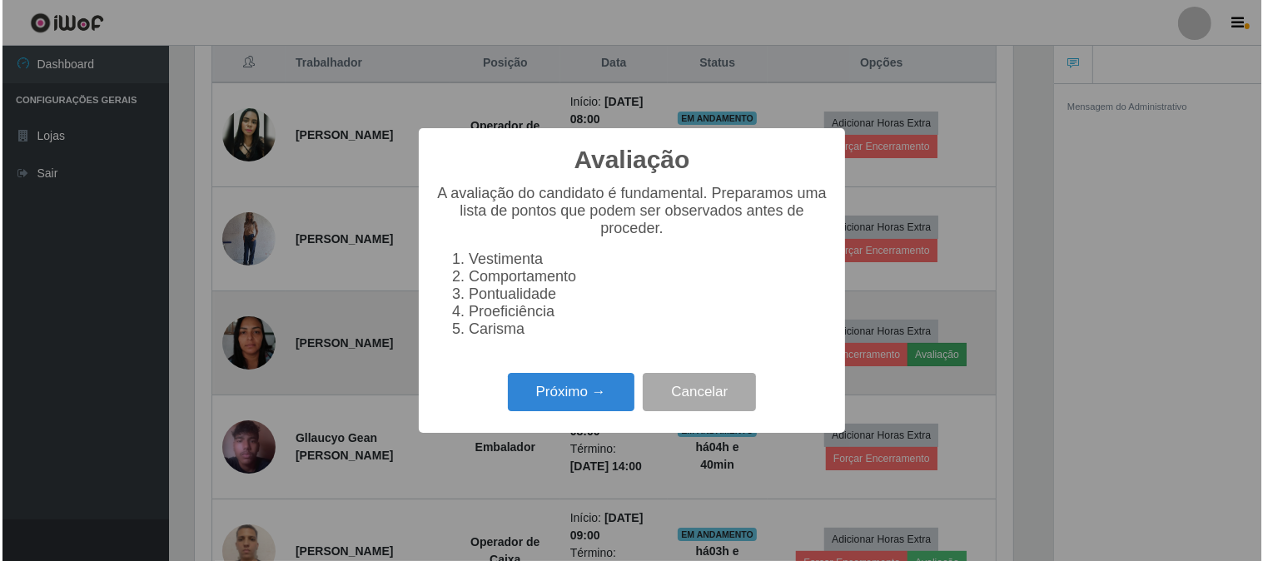
scroll to position [345, 822]
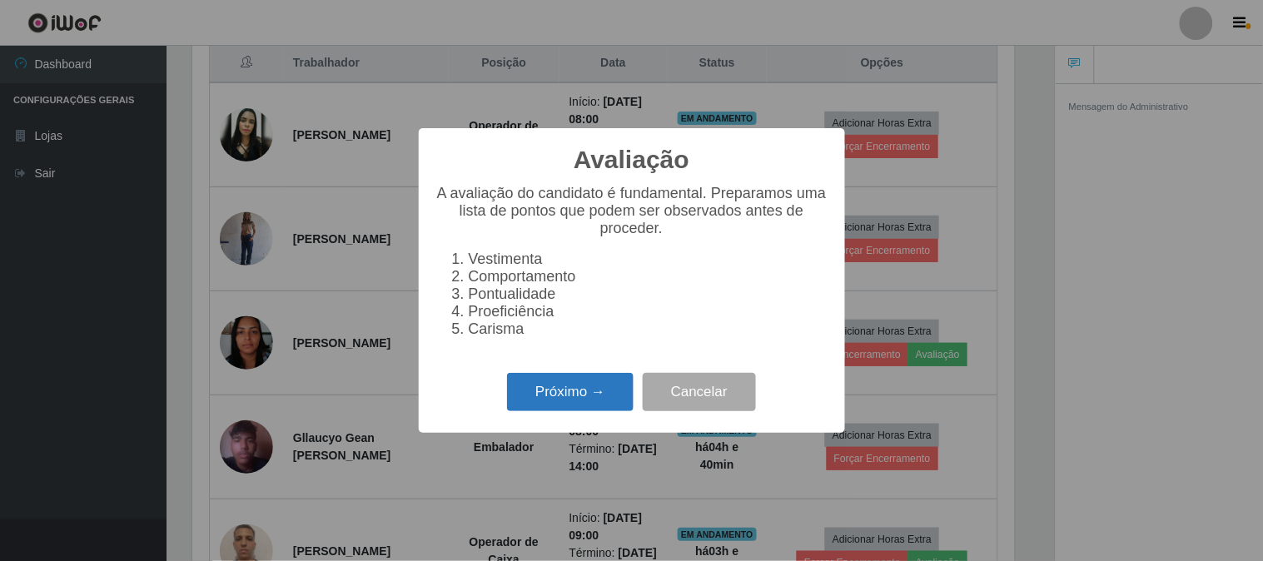
click at [600, 393] on button "Próximo →" at bounding box center [570, 392] width 127 height 39
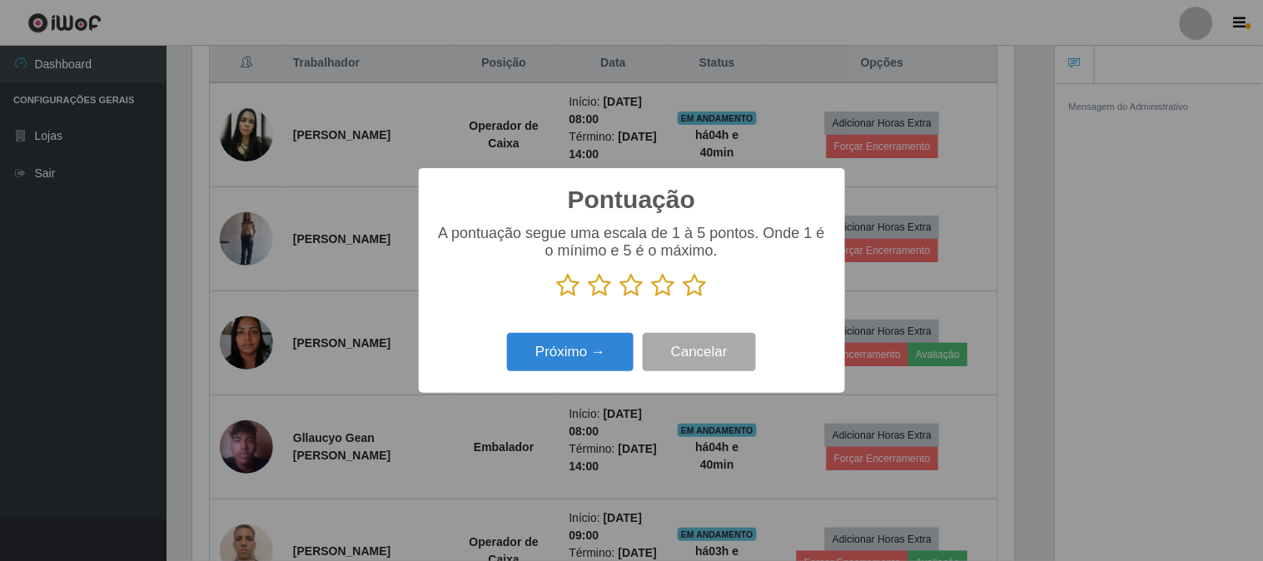
scroll to position [832362, 831885]
click at [694, 287] on icon at bounding box center [695, 285] width 23 height 25
click at [684, 298] on input "radio" at bounding box center [684, 298] width 0 height 0
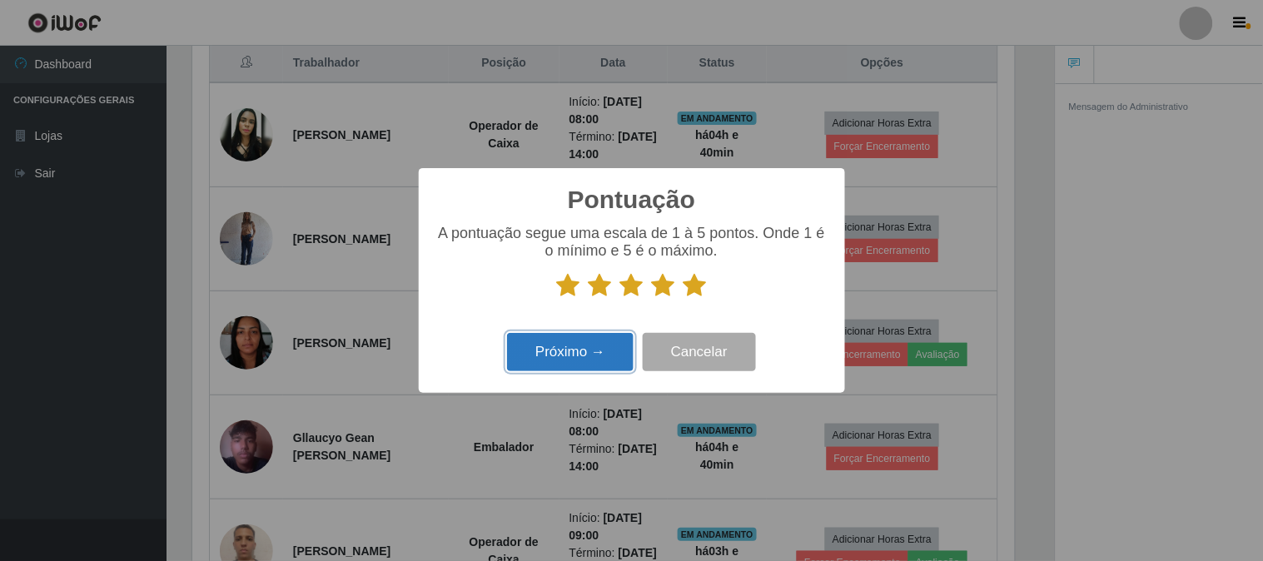
click at [600, 347] on button "Próximo →" at bounding box center [570, 352] width 127 height 39
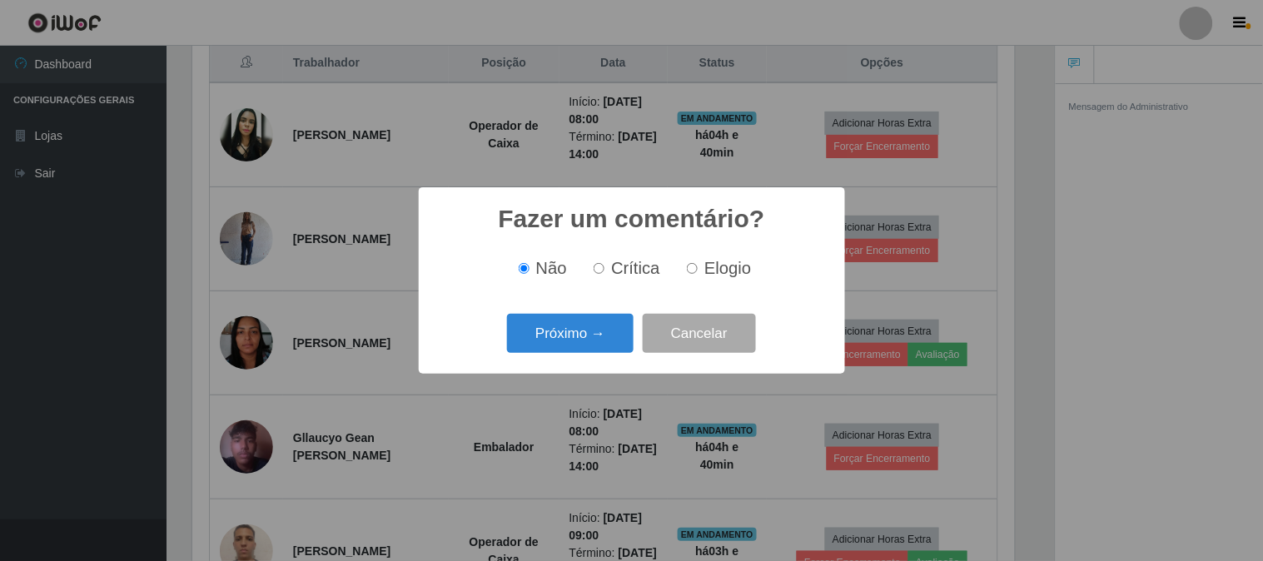
click at [600, 348] on button "Próximo →" at bounding box center [570, 333] width 127 height 39
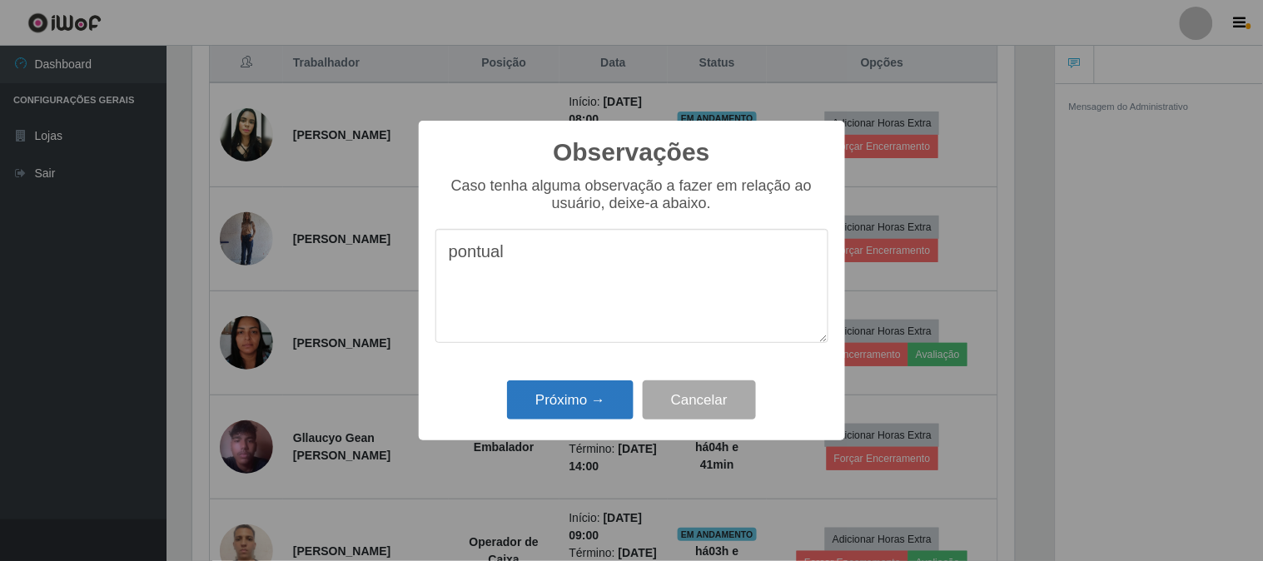
type textarea "pontual"
click at [614, 402] on button "Próximo →" at bounding box center [570, 400] width 127 height 39
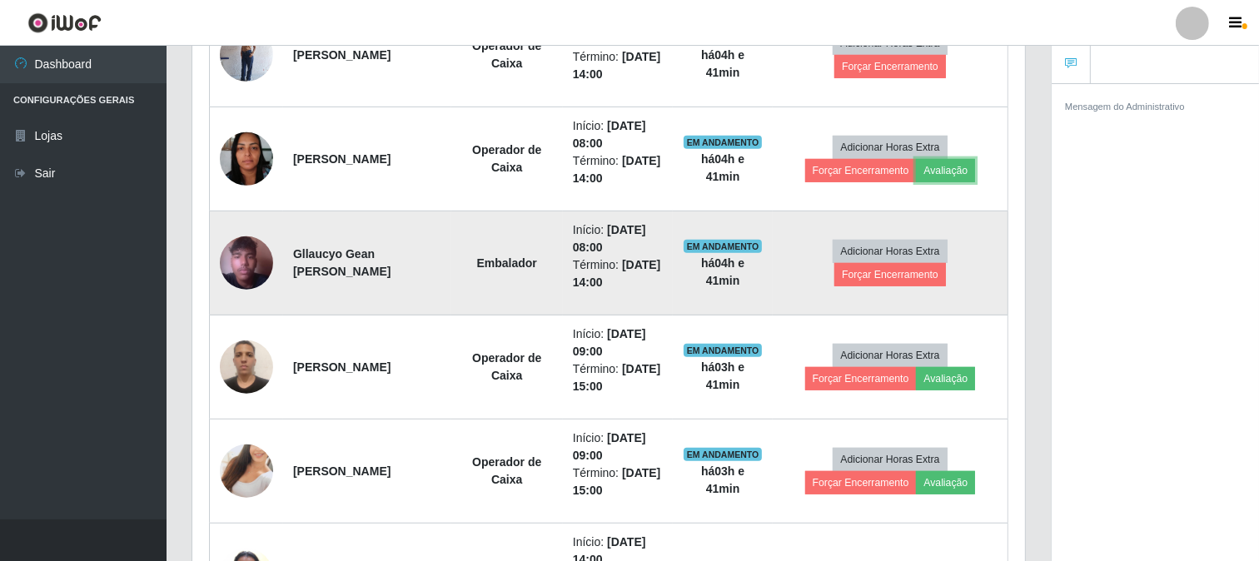
scroll to position [833, 0]
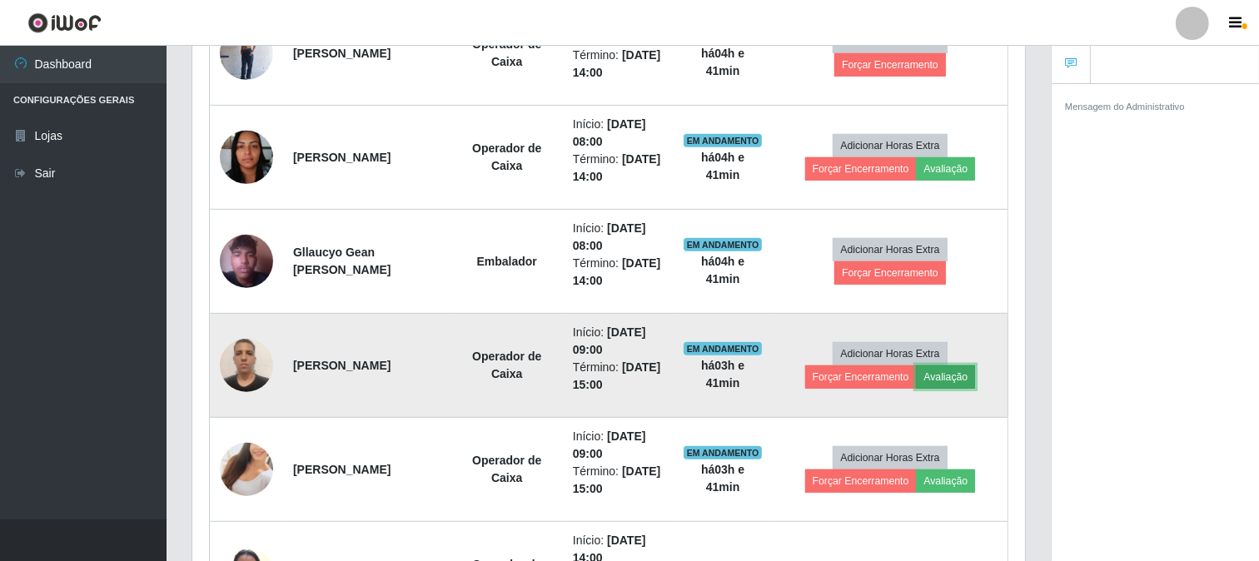
click at [956, 371] on button "Avaliação" at bounding box center [945, 377] width 59 height 23
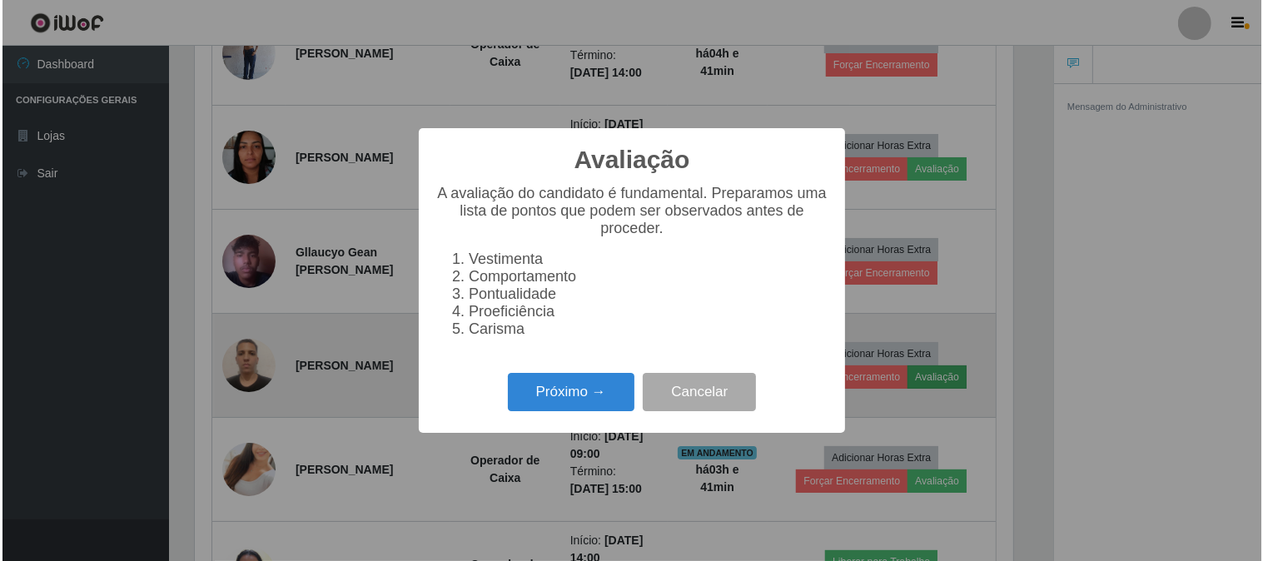
scroll to position [345, 822]
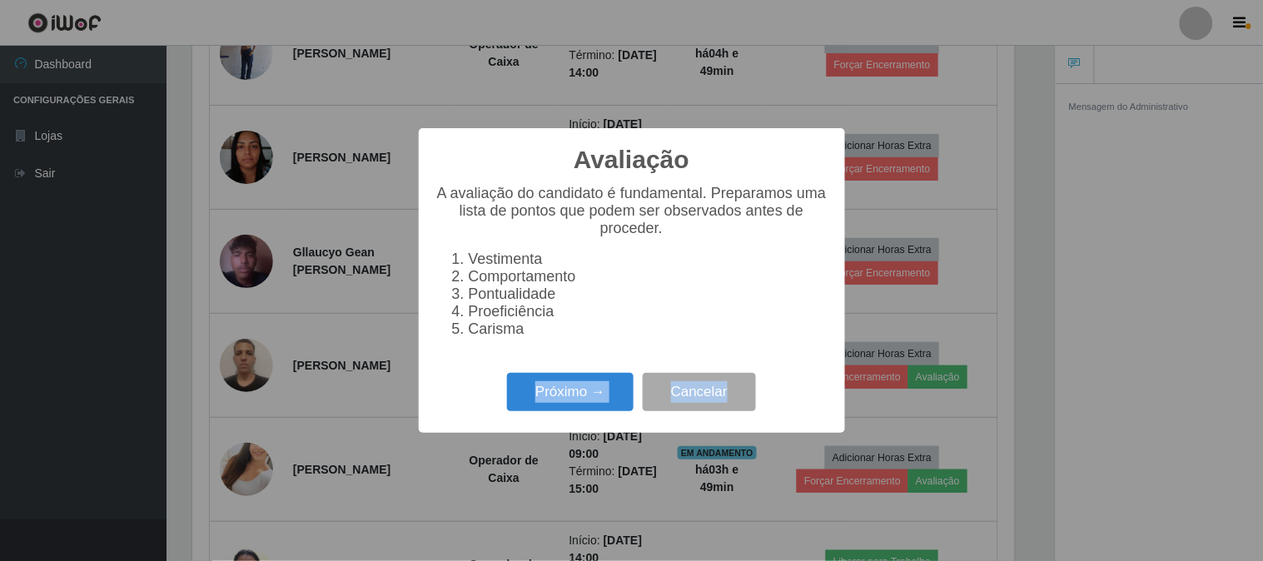
drag, startPoint x: 956, startPoint y: 371, endPoint x: 944, endPoint y: 312, distance: 60.3
click at [944, 312] on div "Avaliação × A avaliação do candidato é fundamental. Preparamos uma lista de pon…" at bounding box center [631, 280] width 1263 height 561
click at [610, 394] on button "Próximo →" at bounding box center [570, 392] width 127 height 39
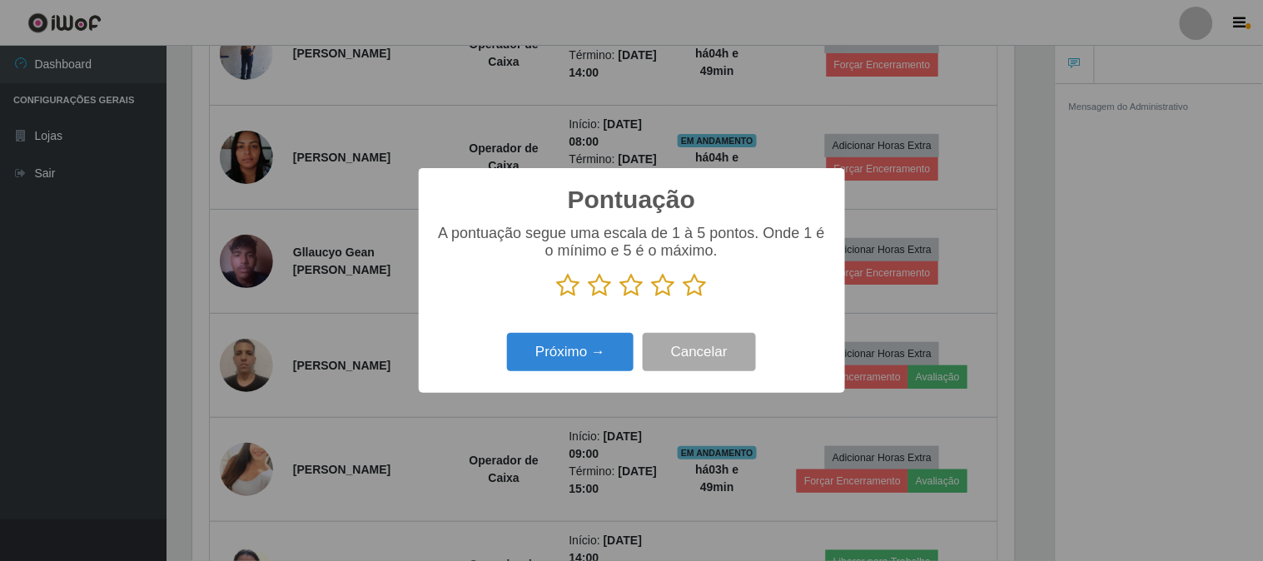
click at [693, 284] on icon at bounding box center [695, 285] width 23 height 25
click at [684, 298] on input "radio" at bounding box center [684, 298] width 0 height 0
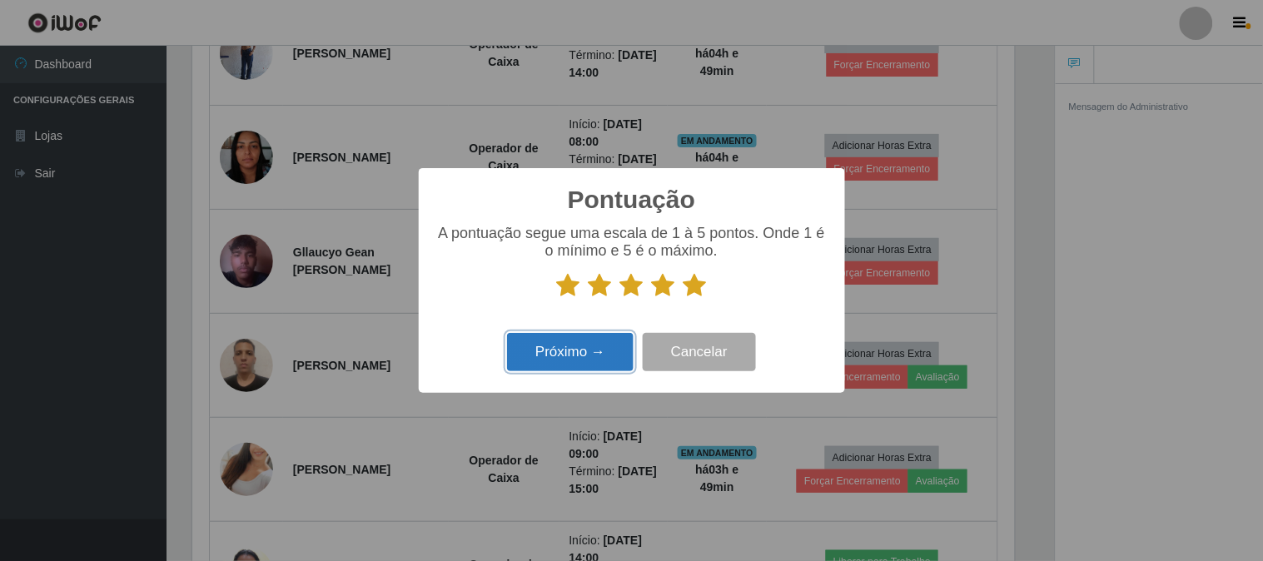
click at [594, 346] on button "Próximo →" at bounding box center [570, 352] width 127 height 39
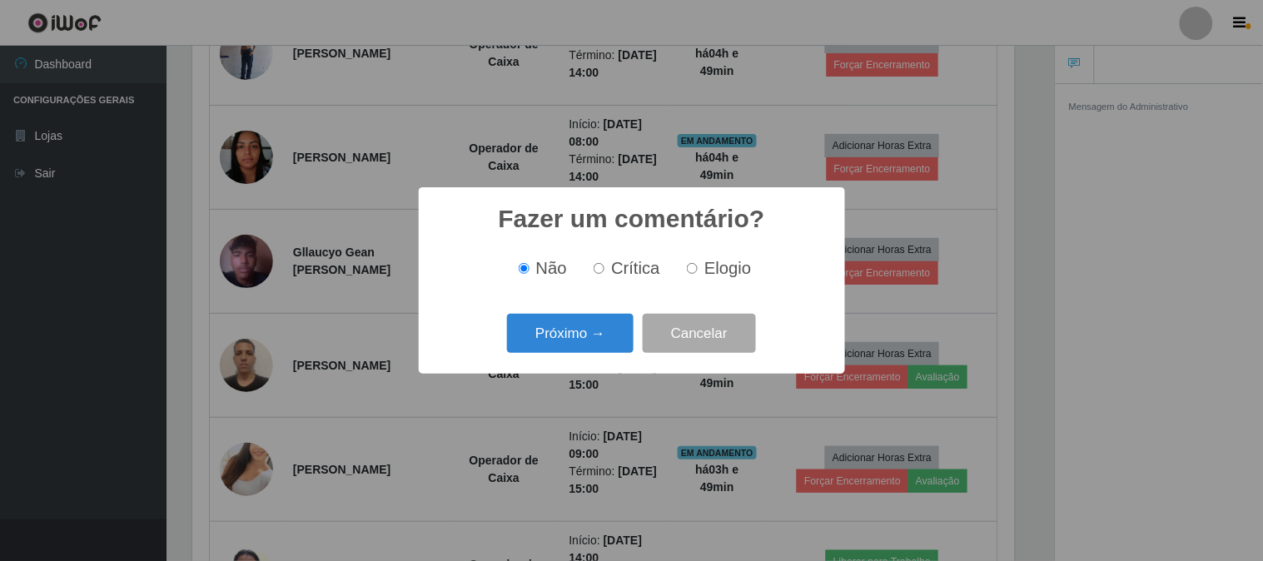
click at [594, 346] on button "Próximo →" at bounding box center [570, 333] width 127 height 39
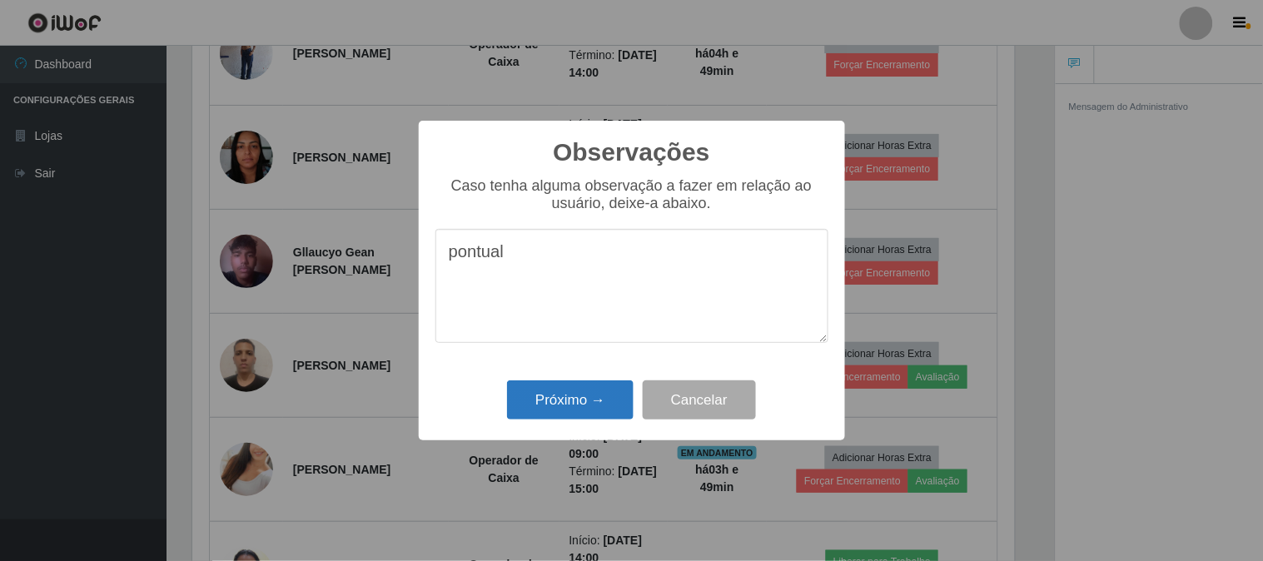
type textarea "pontual"
click at [596, 386] on button "Próximo →" at bounding box center [570, 400] width 127 height 39
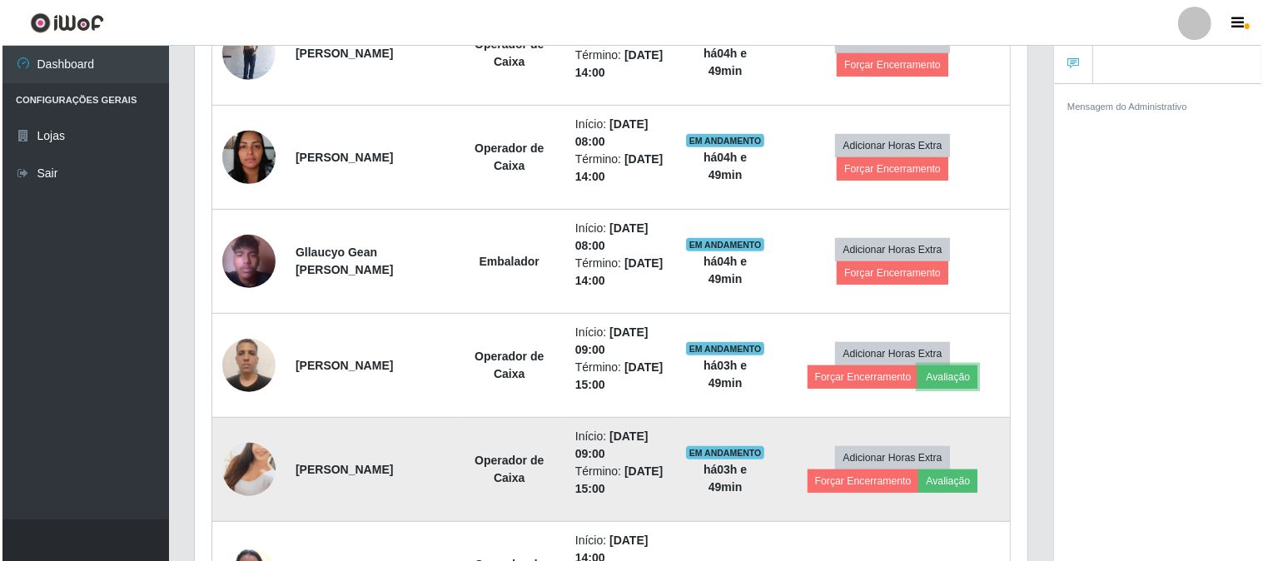
scroll to position [925, 0]
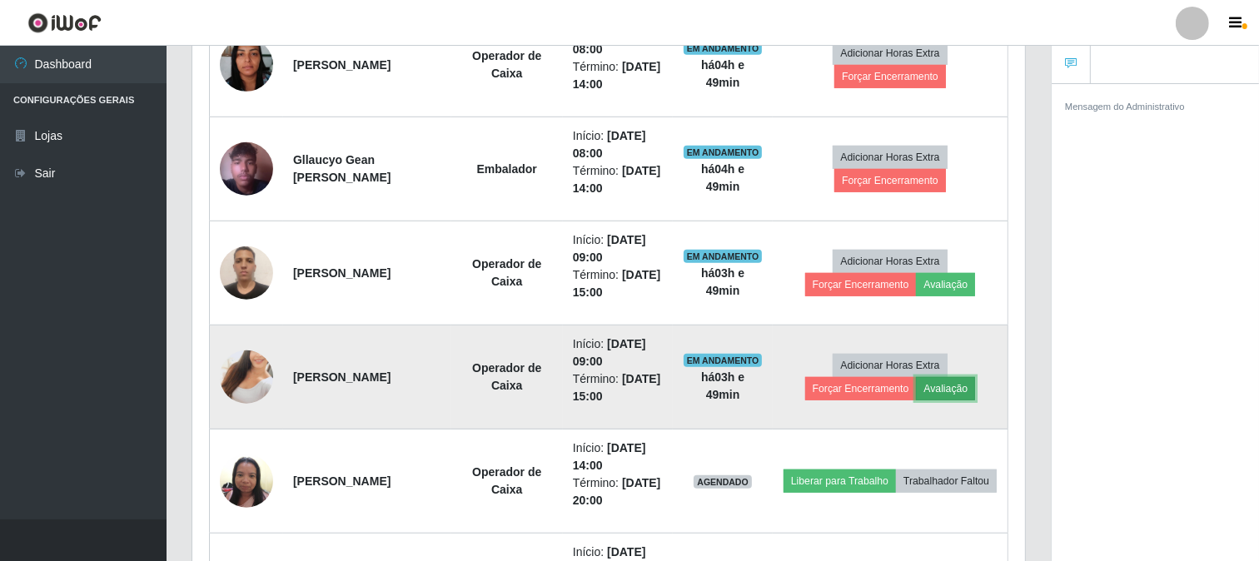
click at [959, 386] on button "Avaliação" at bounding box center [945, 388] width 59 height 23
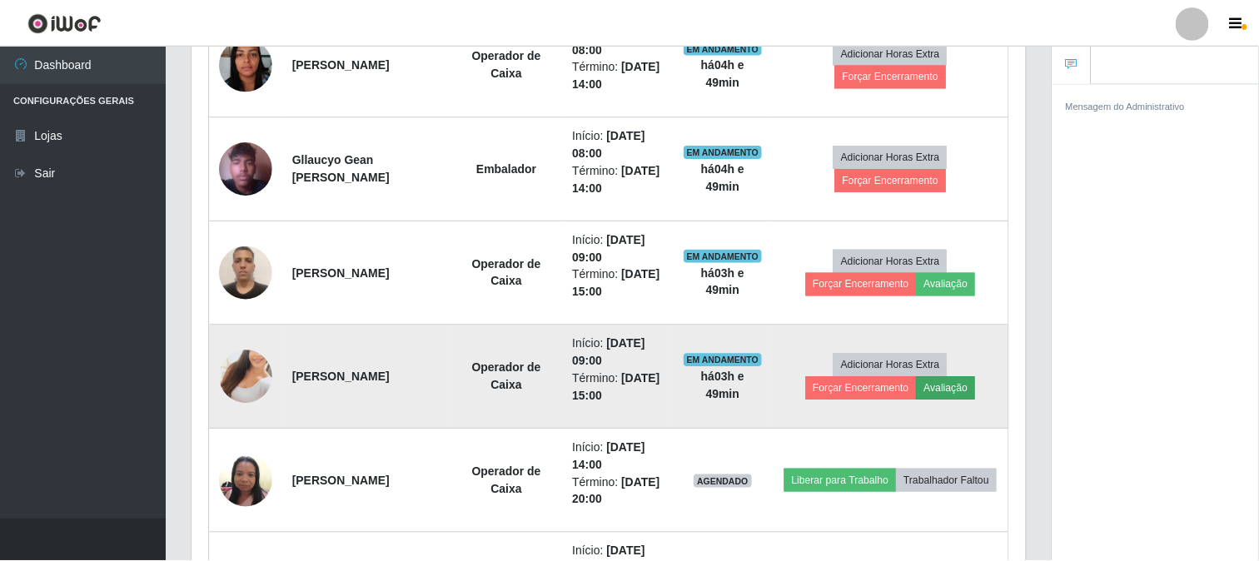
scroll to position [345, 822]
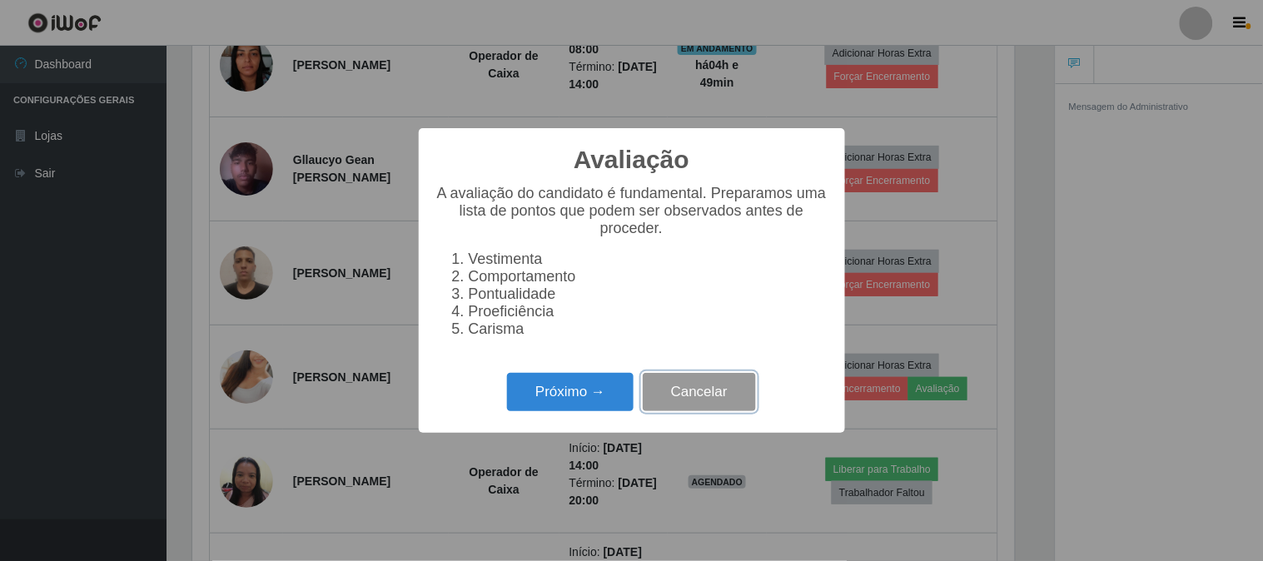
click at [719, 405] on button "Cancelar" at bounding box center [699, 392] width 113 height 39
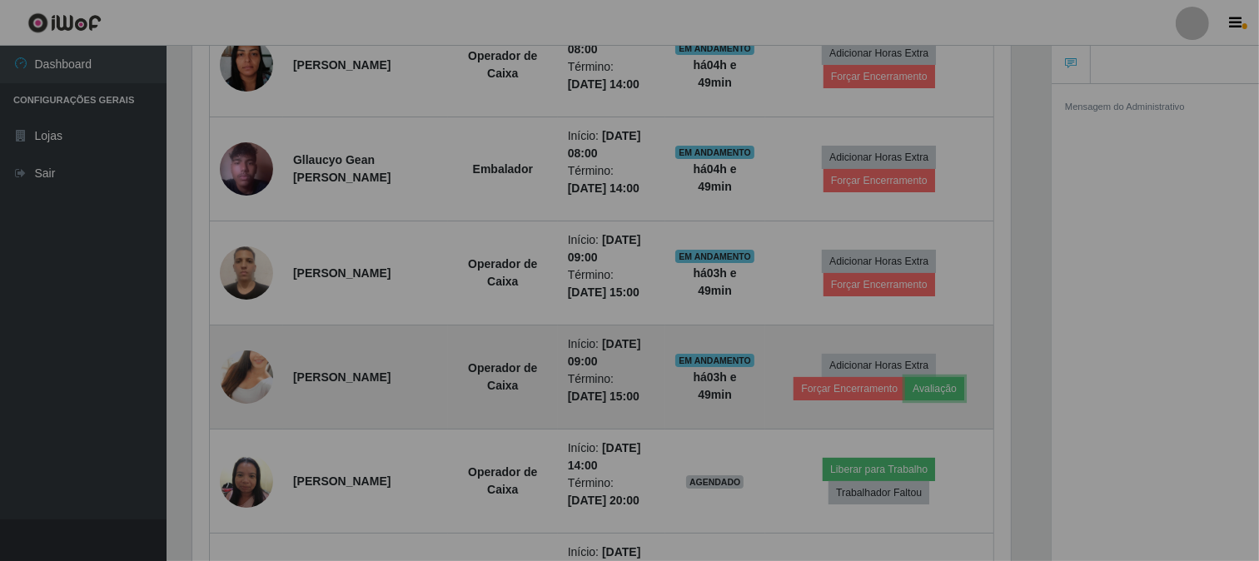
scroll to position [345, 833]
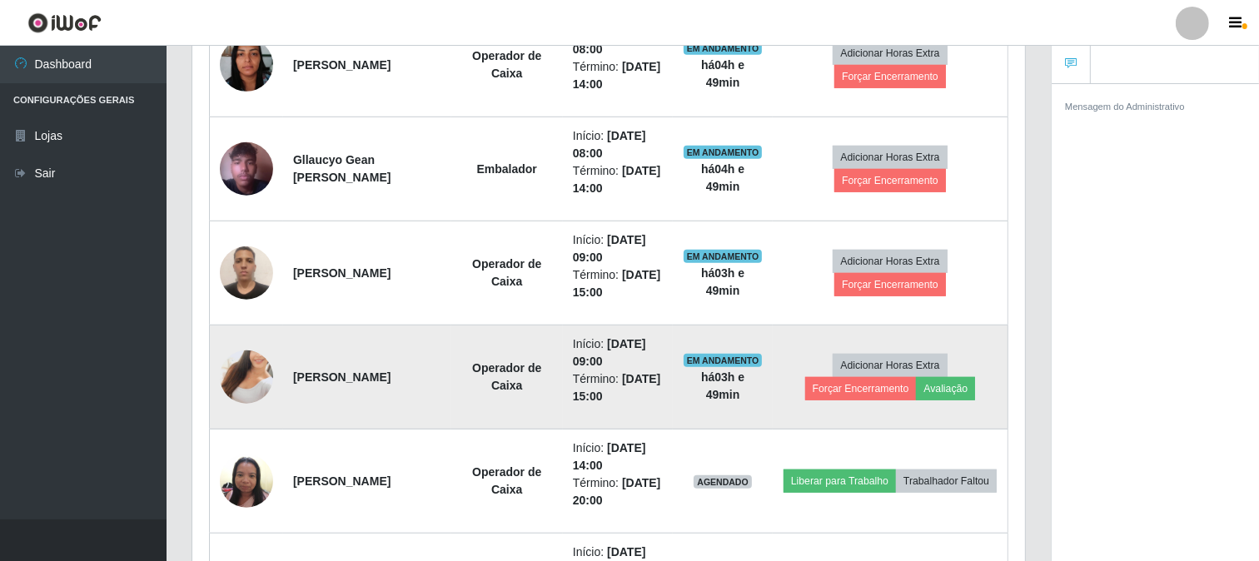
click at [247, 386] on img at bounding box center [246, 377] width 53 height 95
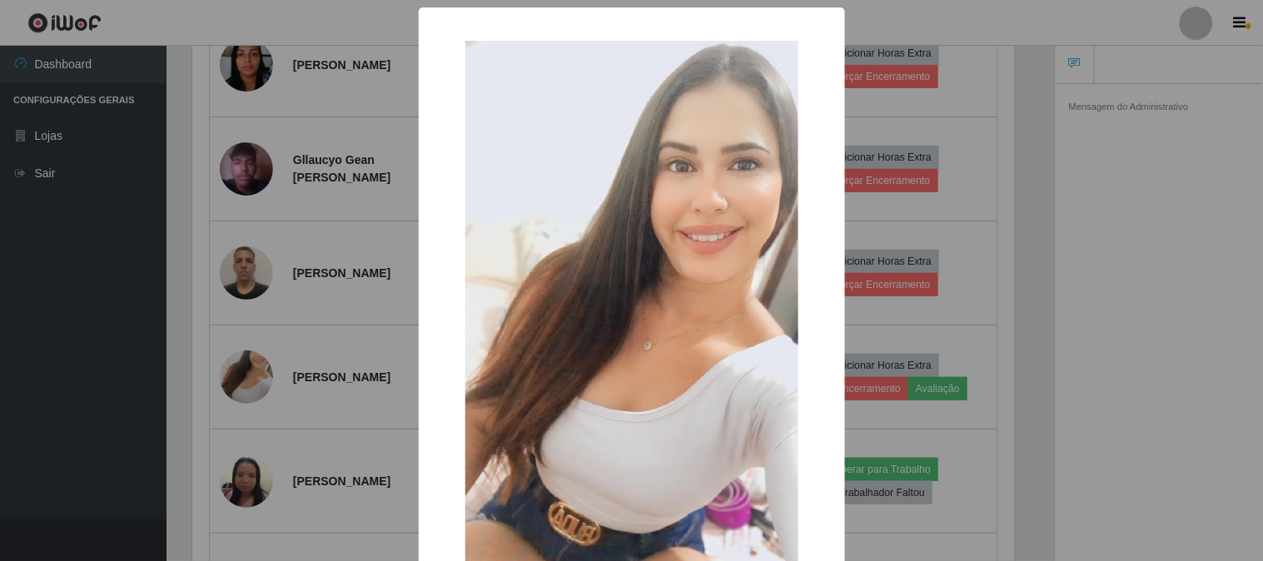
drag, startPoint x: 1139, startPoint y: 167, endPoint x: 1128, endPoint y: 161, distance: 12.3
click at [1137, 167] on div "× OK Cancel" at bounding box center [631, 280] width 1263 height 561
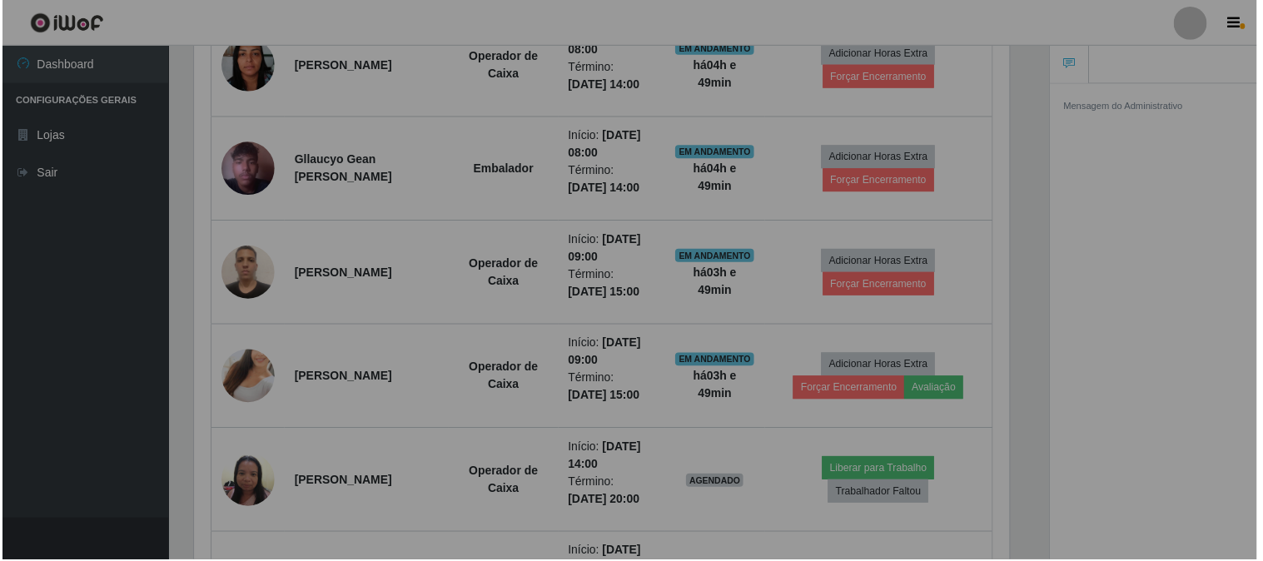
scroll to position [345, 833]
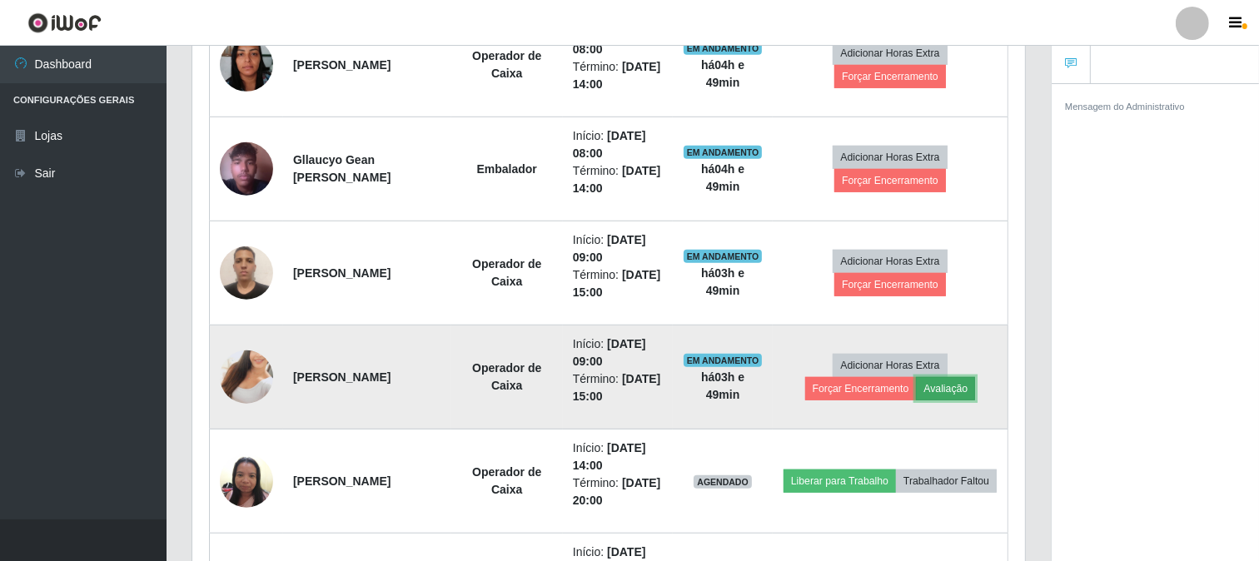
click at [956, 394] on button "Avaliação" at bounding box center [945, 388] width 59 height 23
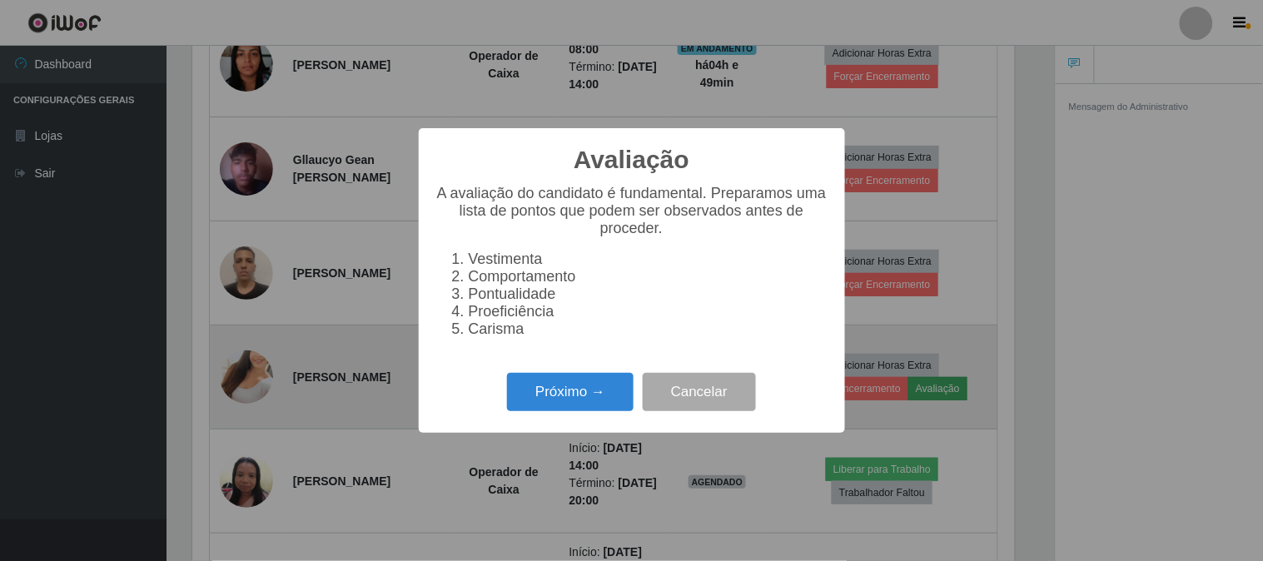
scroll to position [345, 822]
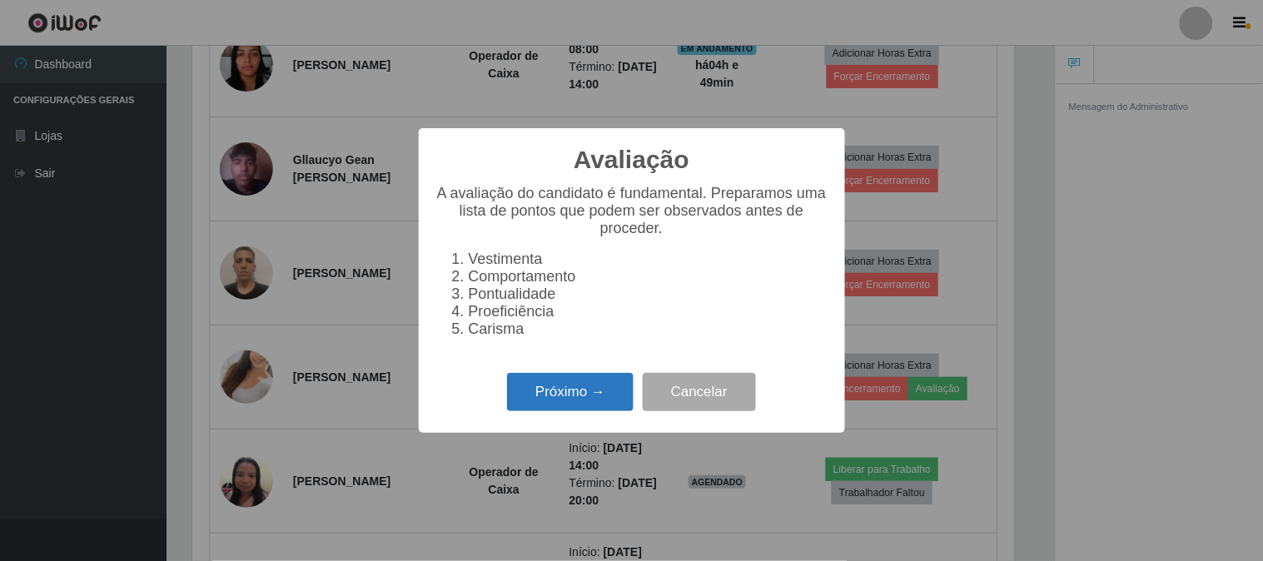
click at [581, 408] on button "Próximo →" at bounding box center [570, 392] width 127 height 39
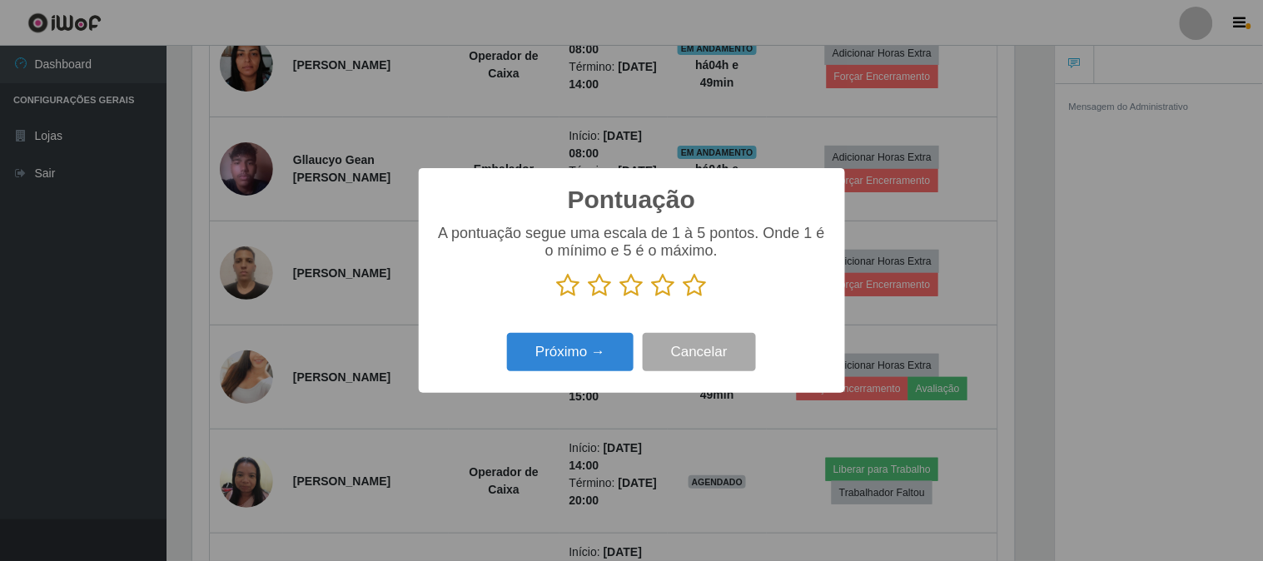
click at [688, 291] on icon at bounding box center [695, 285] width 23 height 25
click at [684, 298] on input "radio" at bounding box center [684, 298] width 0 height 0
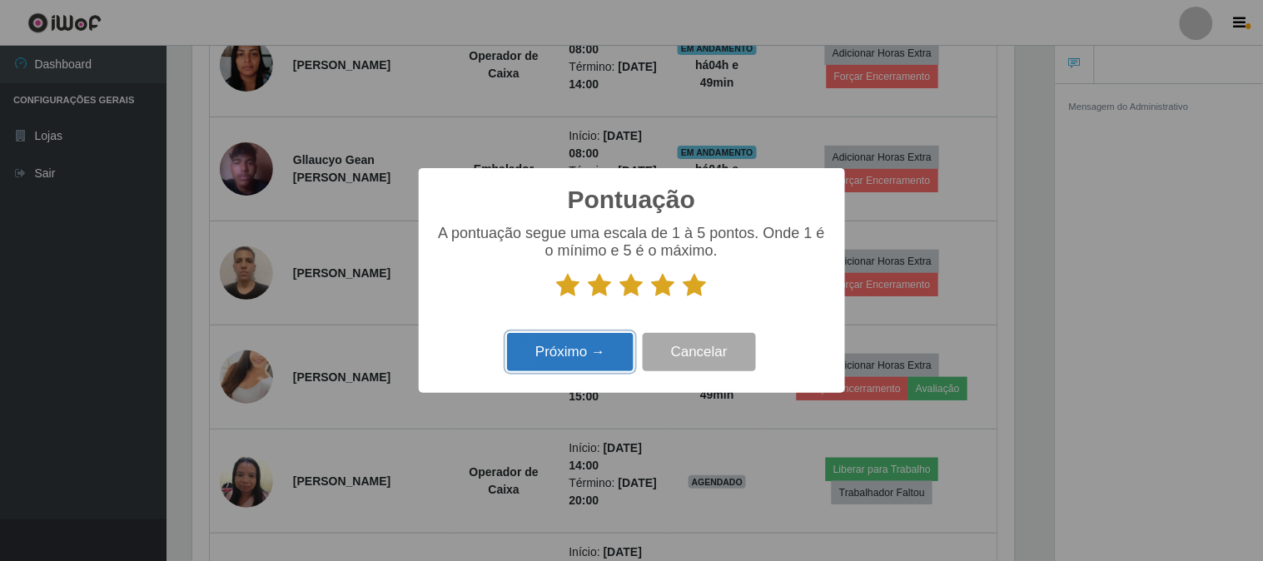
click at [597, 351] on button "Próximo →" at bounding box center [570, 352] width 127 height 39
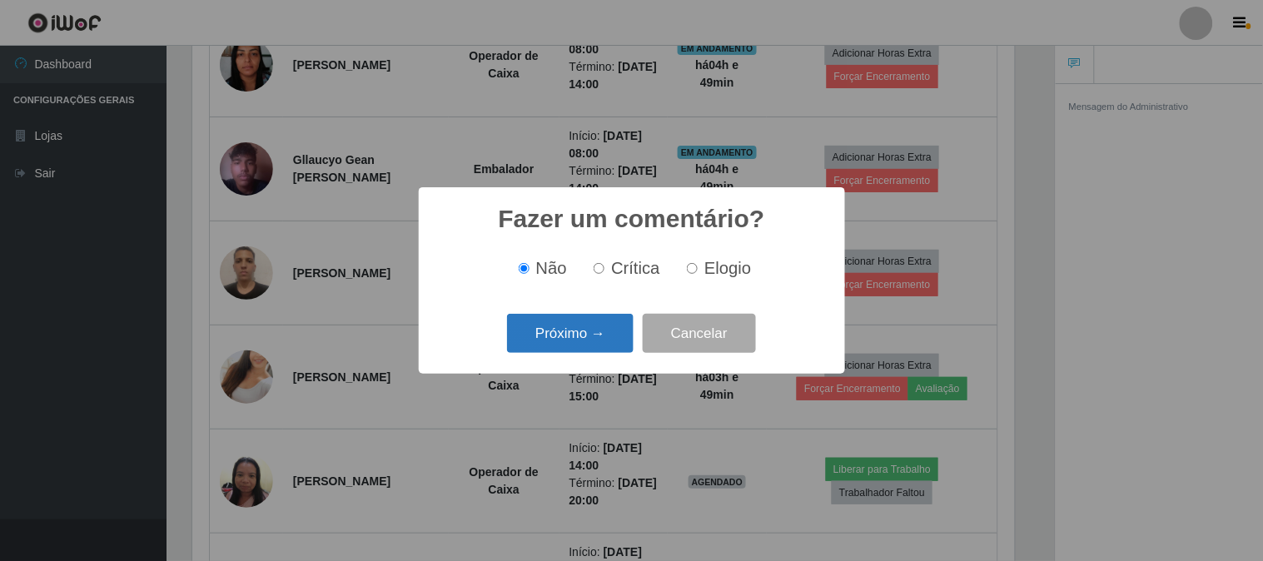
click at [595, 351] on button "Próximo →" at bounding box center [570, 333] width 127 height 39
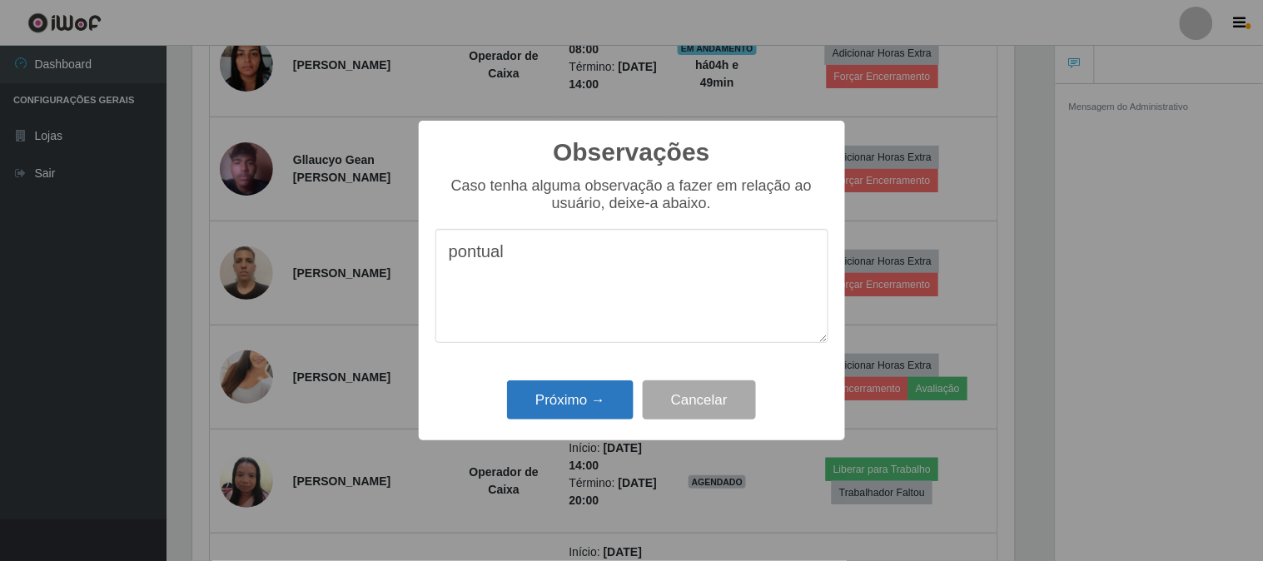
type textarea "pontual"
click at [585, 401] on button "Próximo →" at bounding box center [570, 400] width 127 height 39
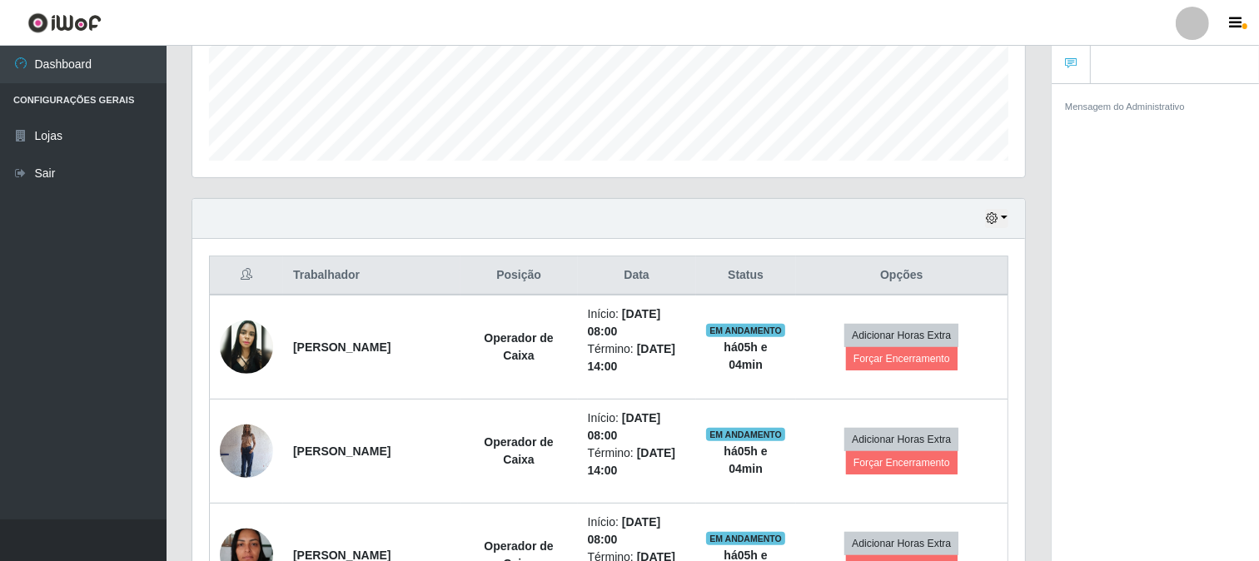
scroll to position [462, 0]
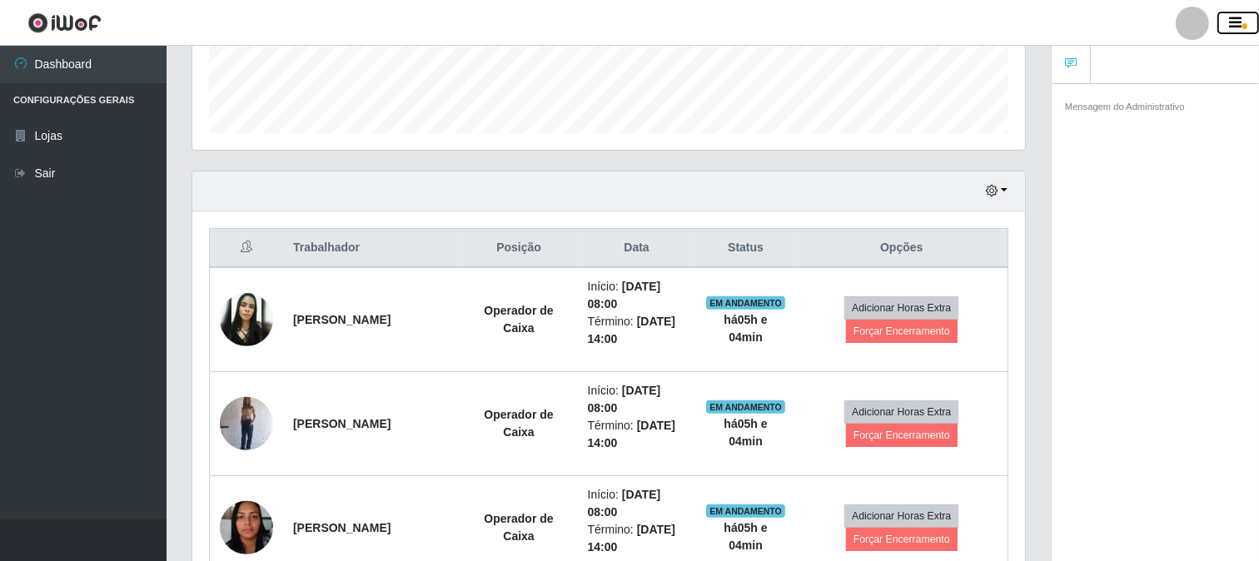
click at [1247, 27] on button "button" at bounding box center [1238, 23] width 42 height 23
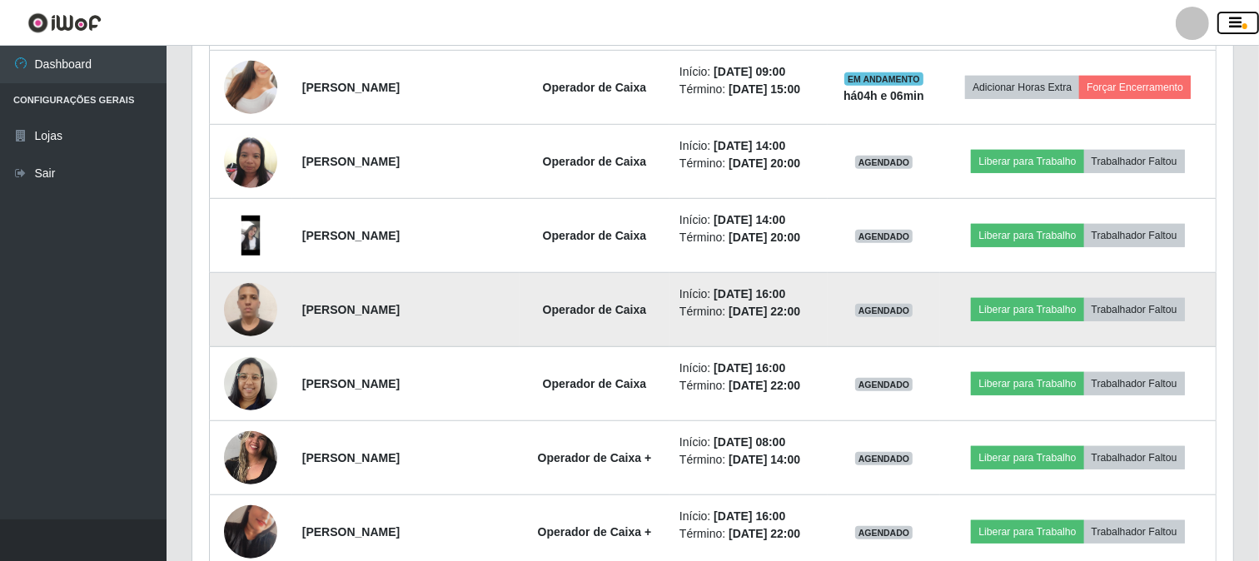
scroll to position [1018, 0]
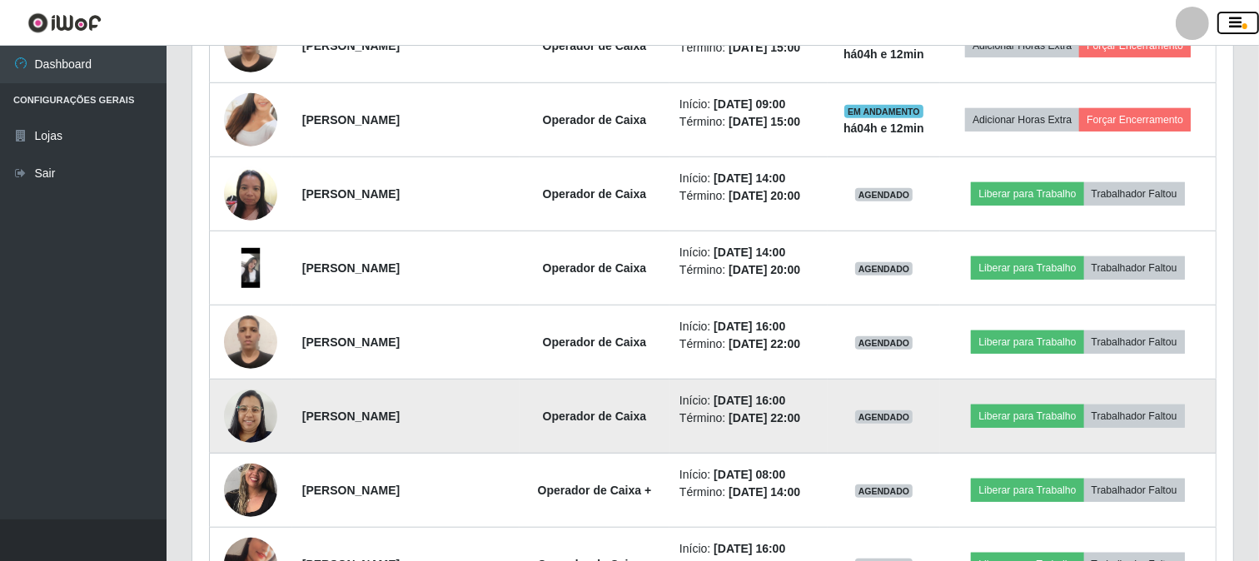
click at [1217, 12] on button "button" at bounding box center [1238, 23] width 42 height 23
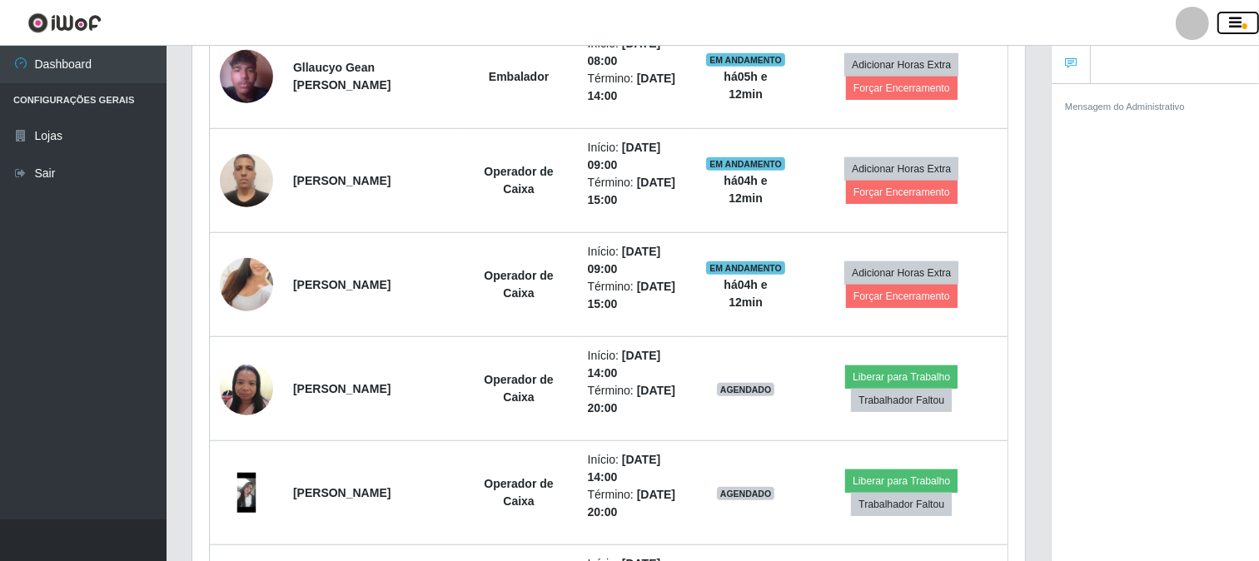
scroll to position [832362, 831876]
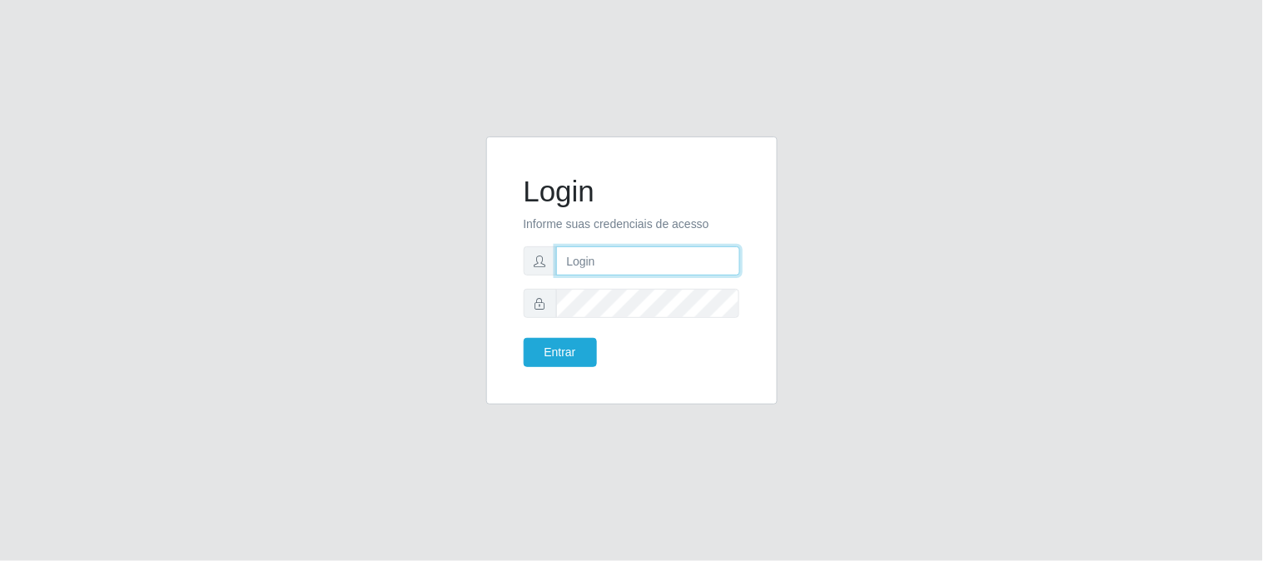
click at [635, 261] on input "text" at bounding box center [648, 260] width 184 height 29
type input "[EMAIL_ADDRESS][DOMAIN_NAME]"
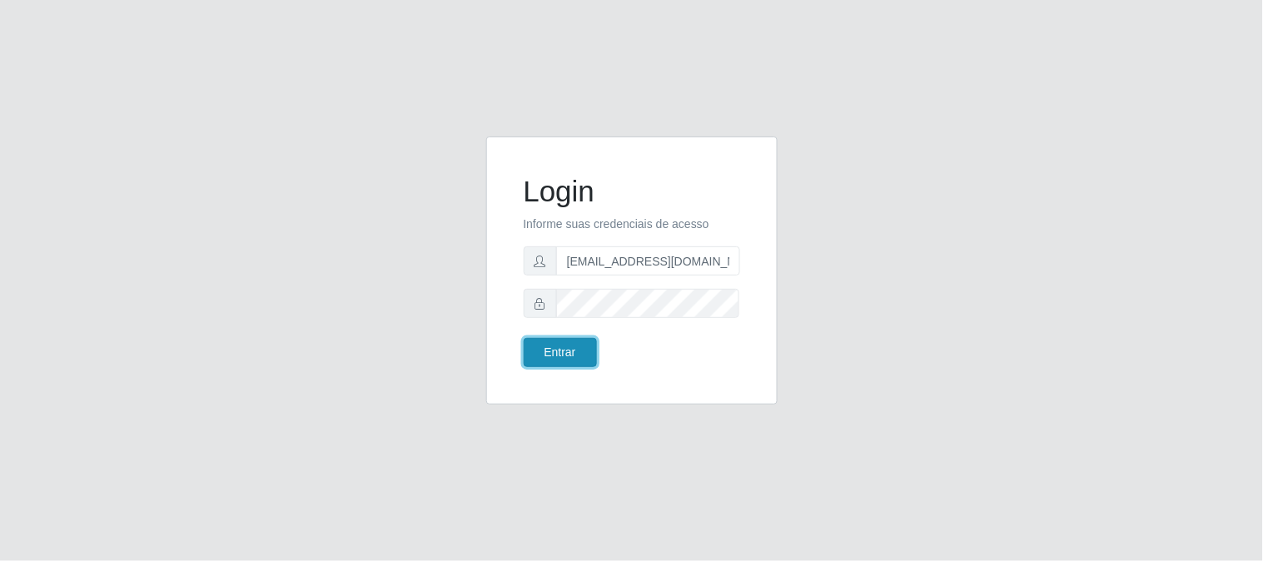
click at [575, 359] on button "Entrar" at bounding box center [560, 352] width 73 height 29
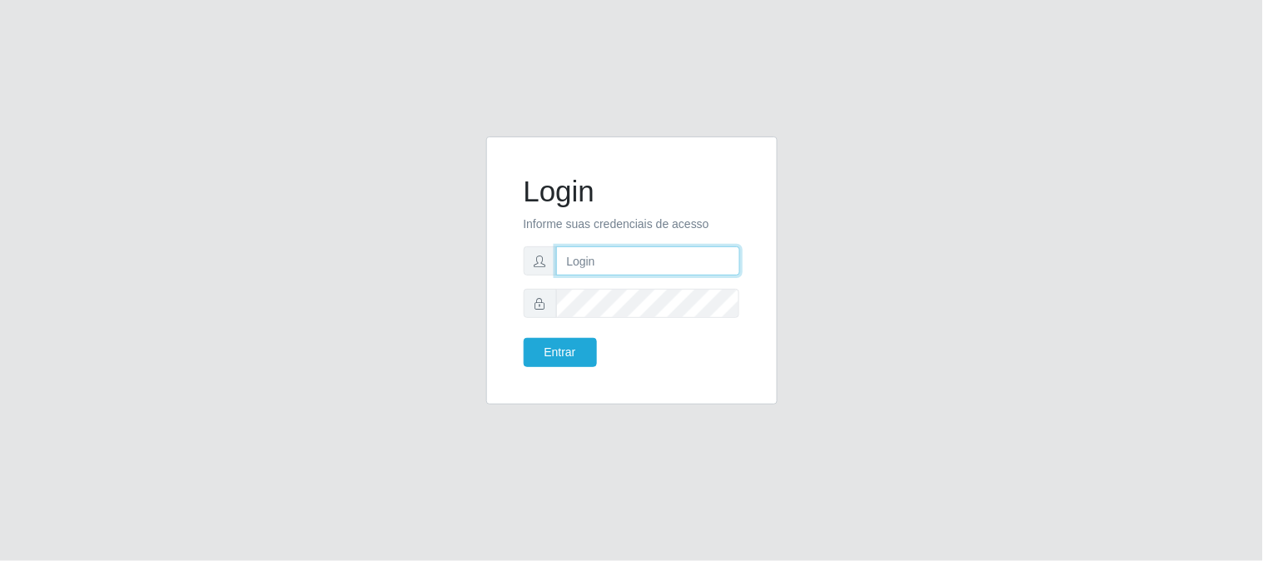
click at [663, 256] on input "text" at bounding box center [648, 260] width 184 height 29
type input "beatrizbarros2526@gmail.com"
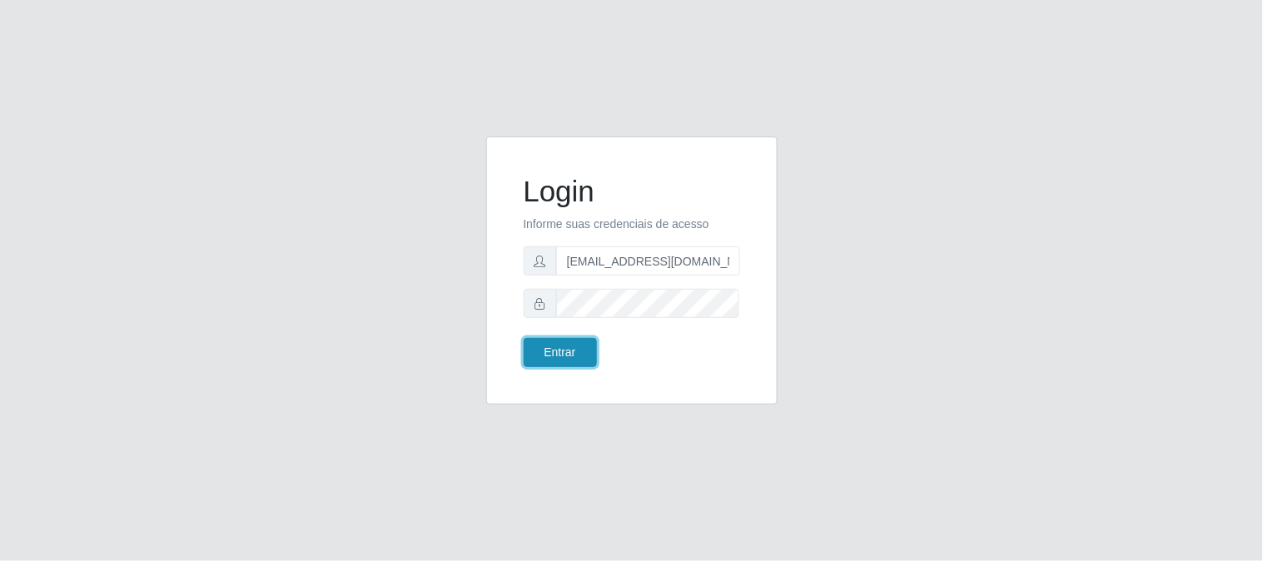
click at [565, 352] on button "Entrar" at bounding box center [560, 352] width 73 height 29
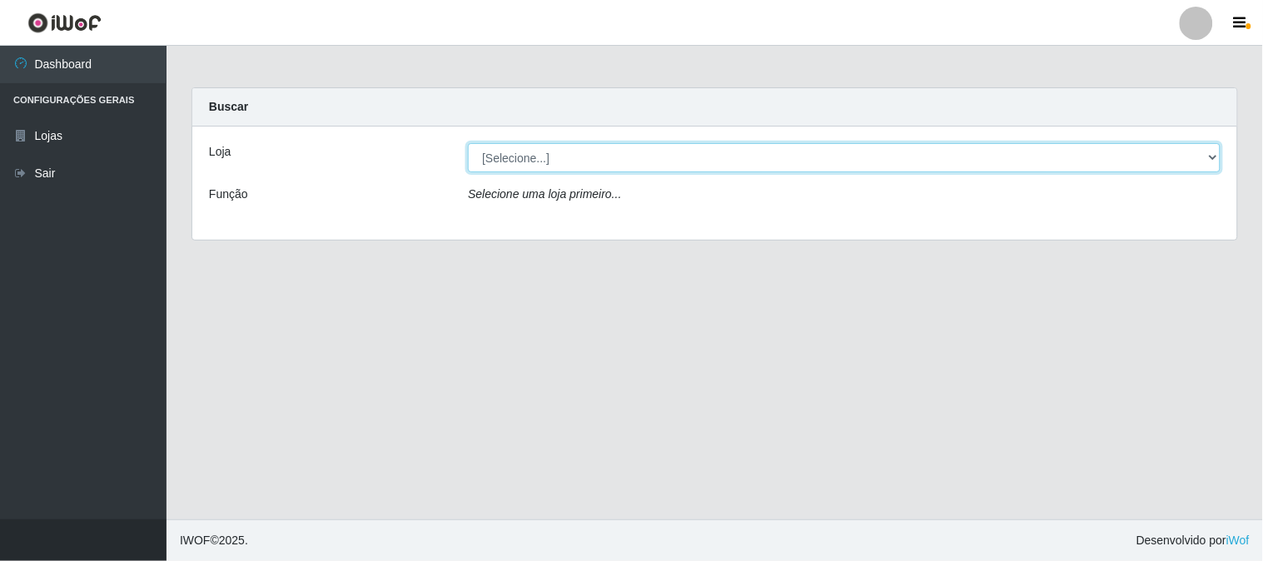
click at [1210, 158] on select "[Selecione...] Queiroz Atacadão - São Gonçalo do Amarante" at bounding box center [844, 157] width 753 height 29
select select "464"
click at [468, 143] on select "[Selecione...] Queiroz Atacadão - São Gonçalo do Amarante" at bounding box center [844, 157] width 753 height 29
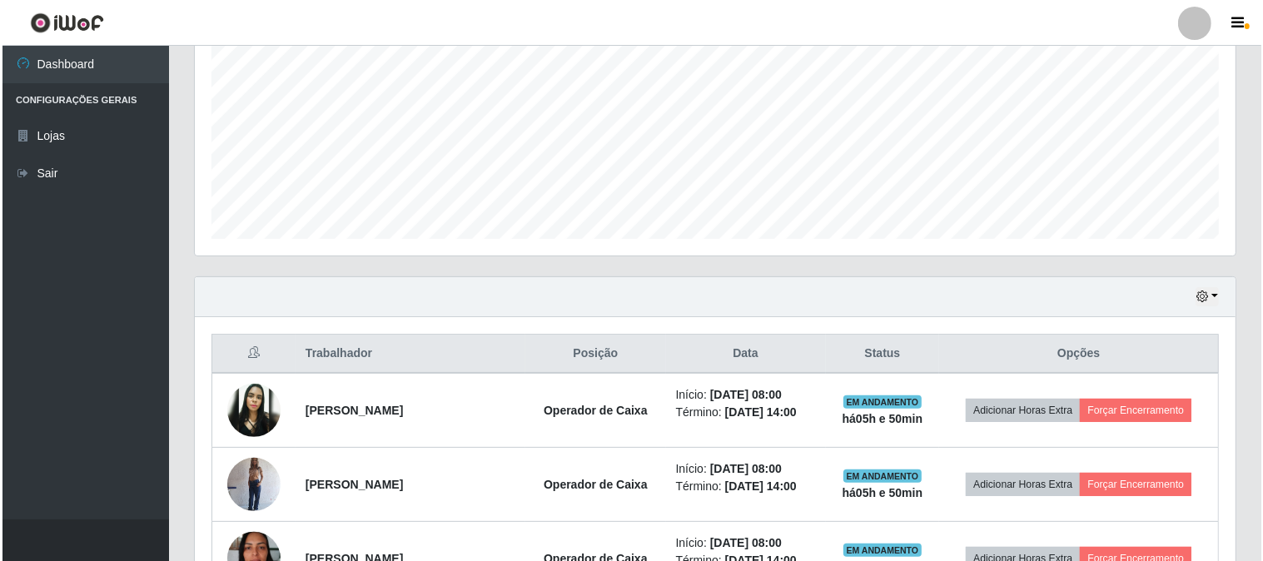
scroll to position [342, 0]
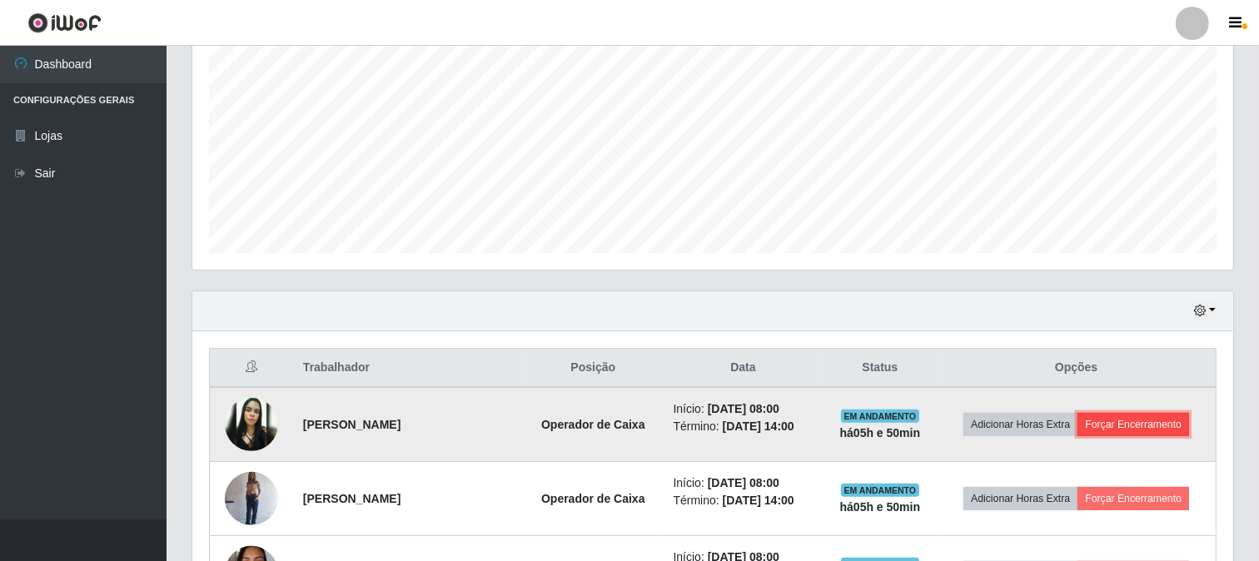
click at [1143, 421] on button "Forçar Encerramento" at bounding box center [1134, 424] width 112 height 23
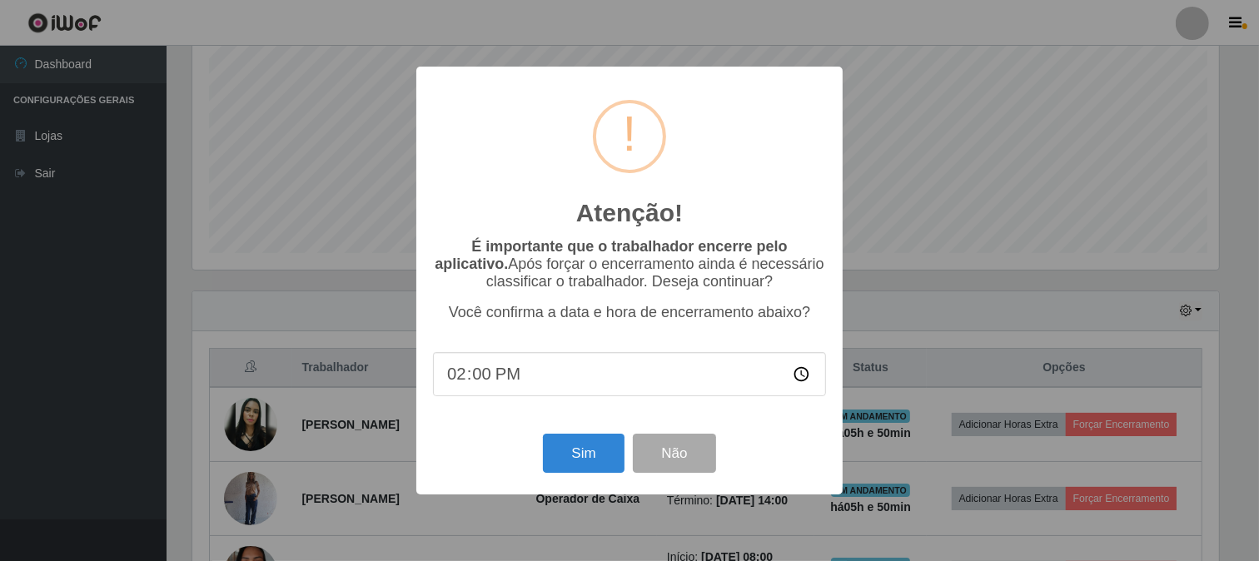
scroll to position [345, 1030]
click at [610, 456] on button "Sim" at bounding box center [585, 453] width 81 height 39
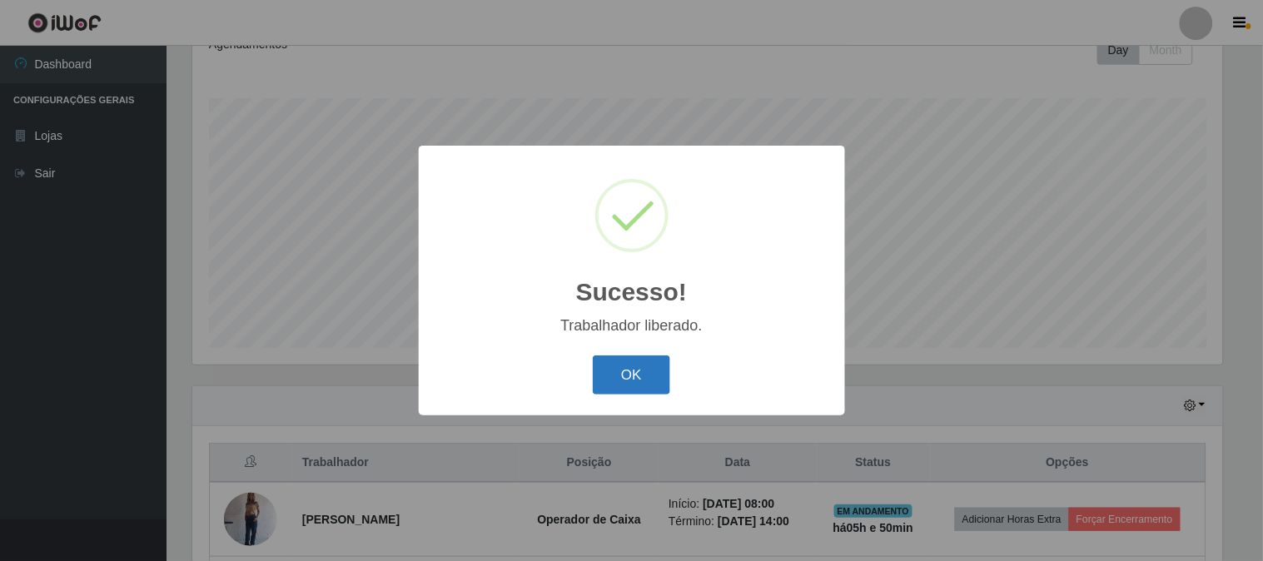
click at [635, 377] on button "OK" at bounding box center [631, 375] width 77 height 39
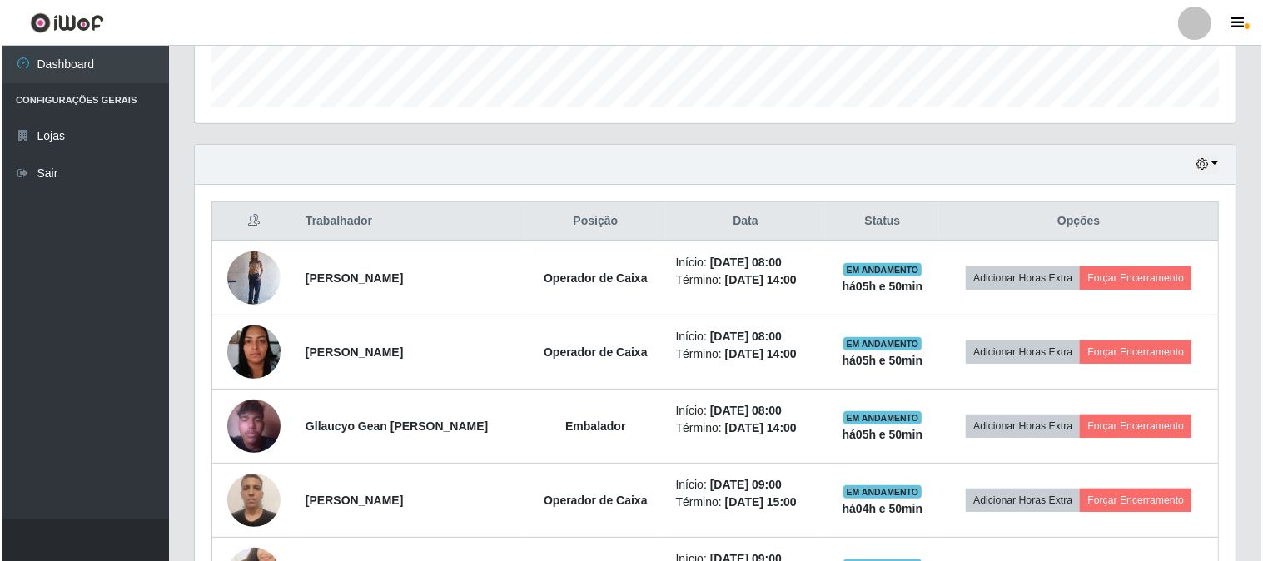
scroll to position [433, 0]
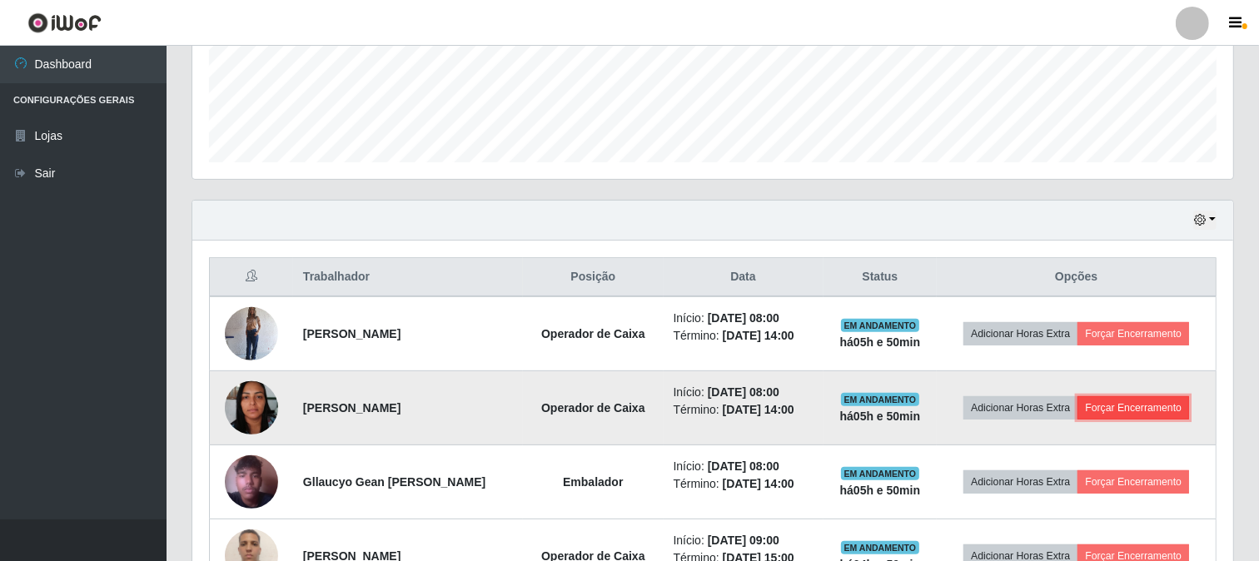
click at [1152, 409] on button "Forçar Encerramento" at bounding box center [1134, 407] width 112 height 23
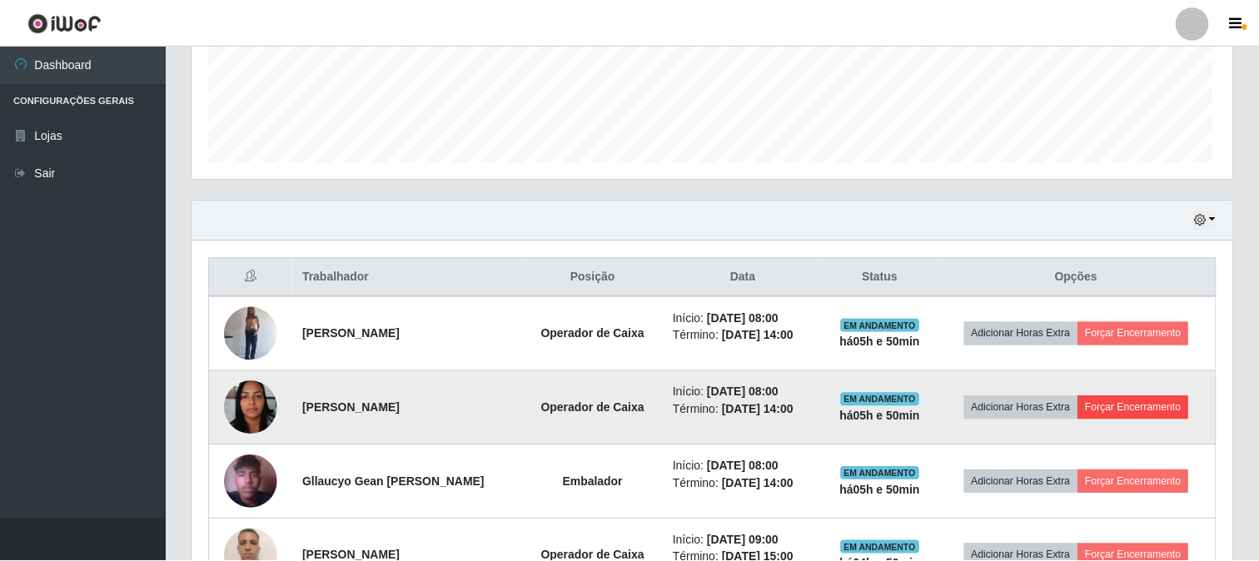
scroll to position [345, 1030]
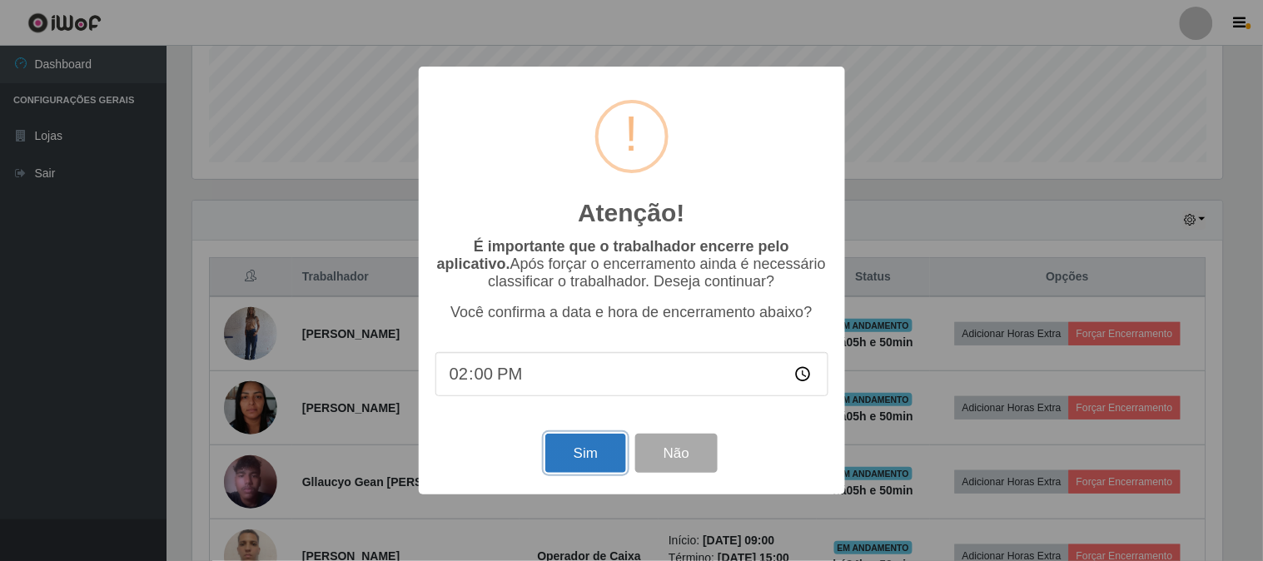
click at [595, 460] on button "Sim" at bounding box center [585, 453] width 81 height 39
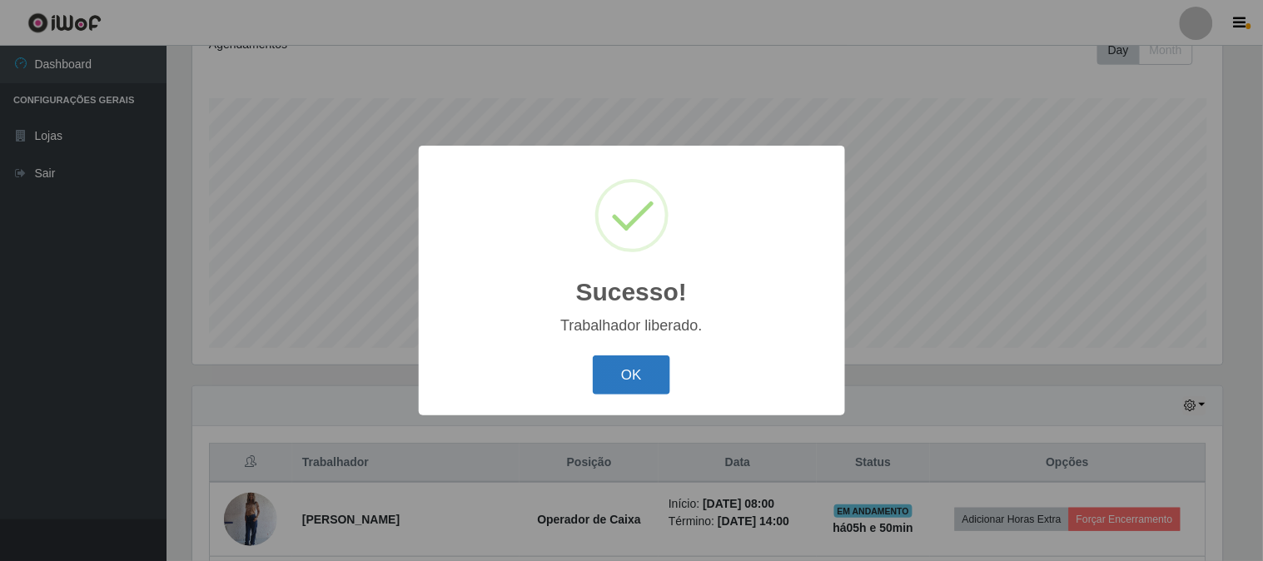
click at [640, 377] on button "OK" at bounding box center [631, 375] width 77 height 39
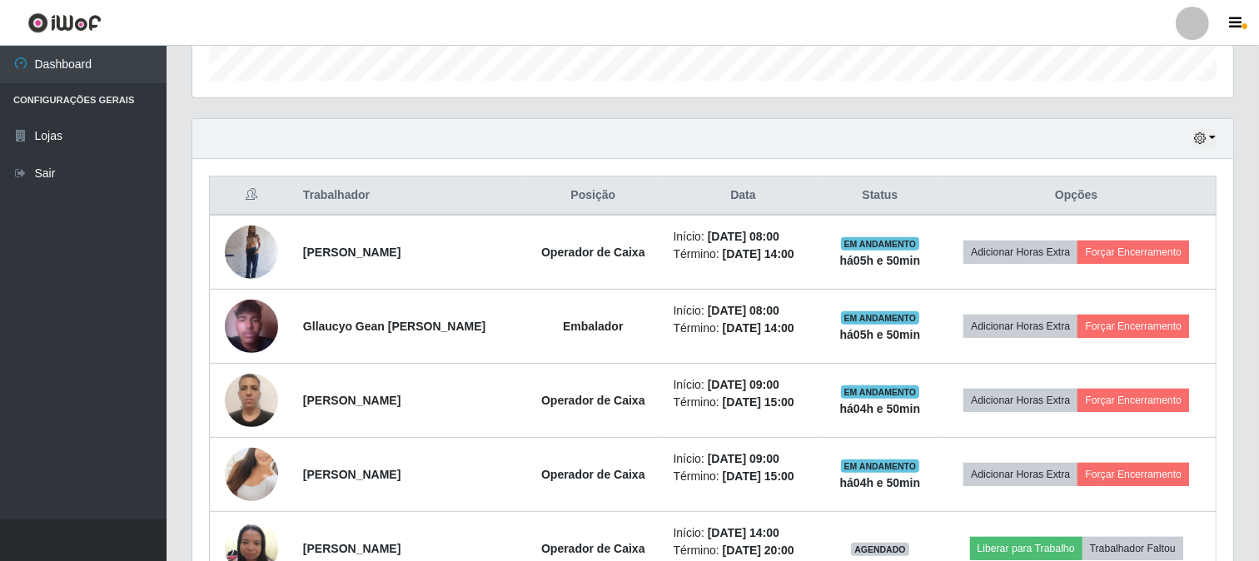
scroll to position [525, 0]
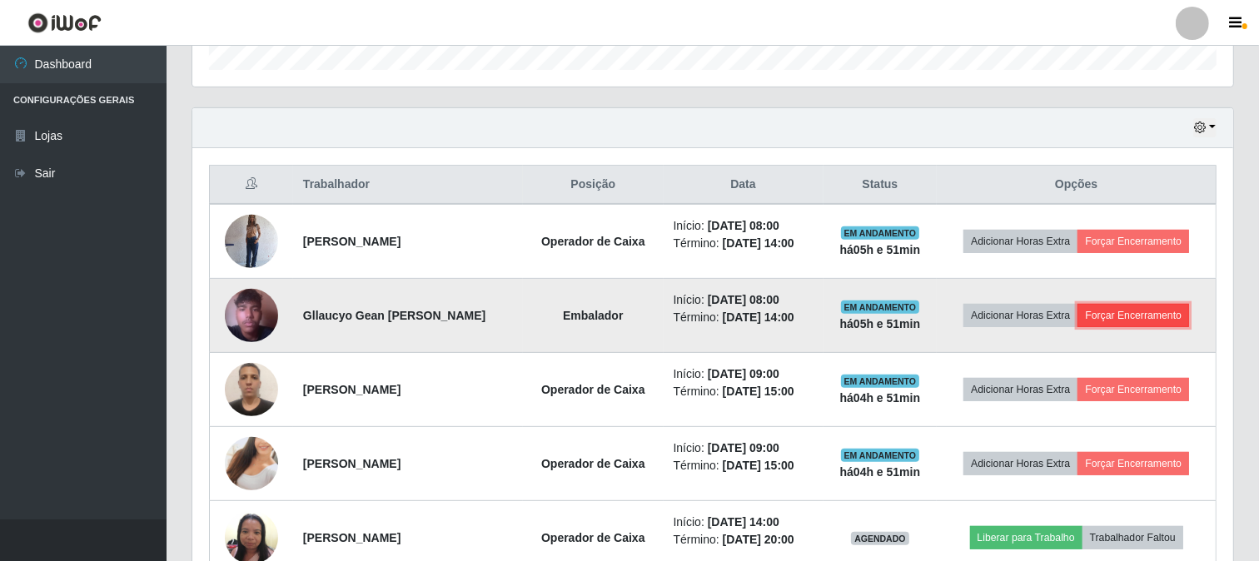
click at [1135, 311] on button "Forçar Encerramento" at bounding box center [1134, 315] width 112 height 23
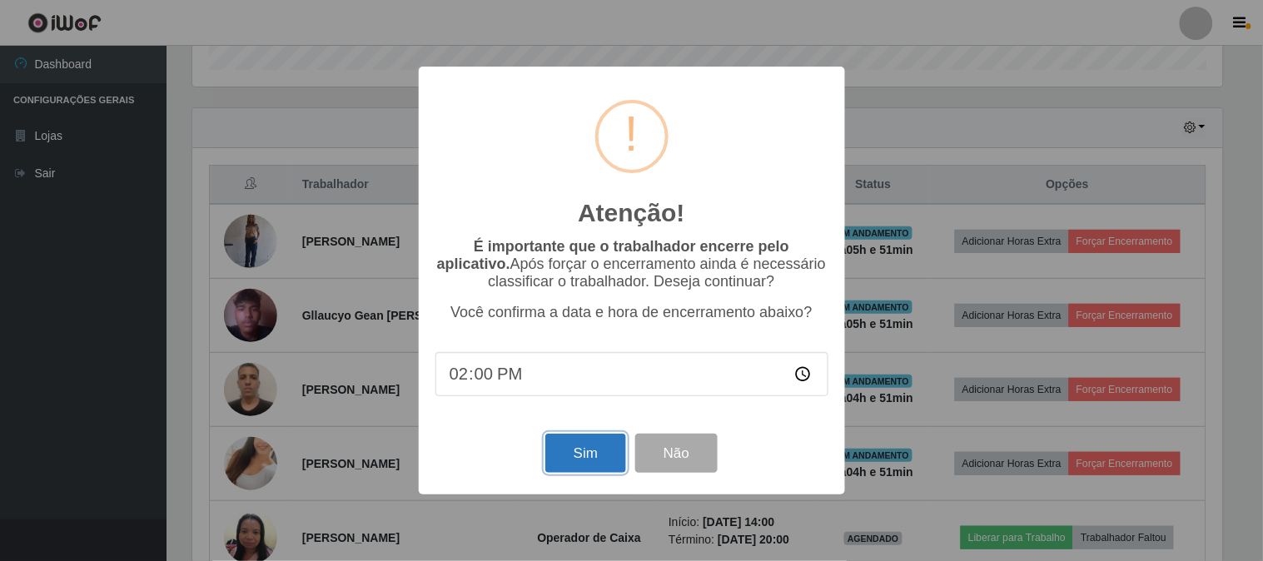
click at [588, 468] on button "Sim" at bounding box center [585, 453] width 81 height 39
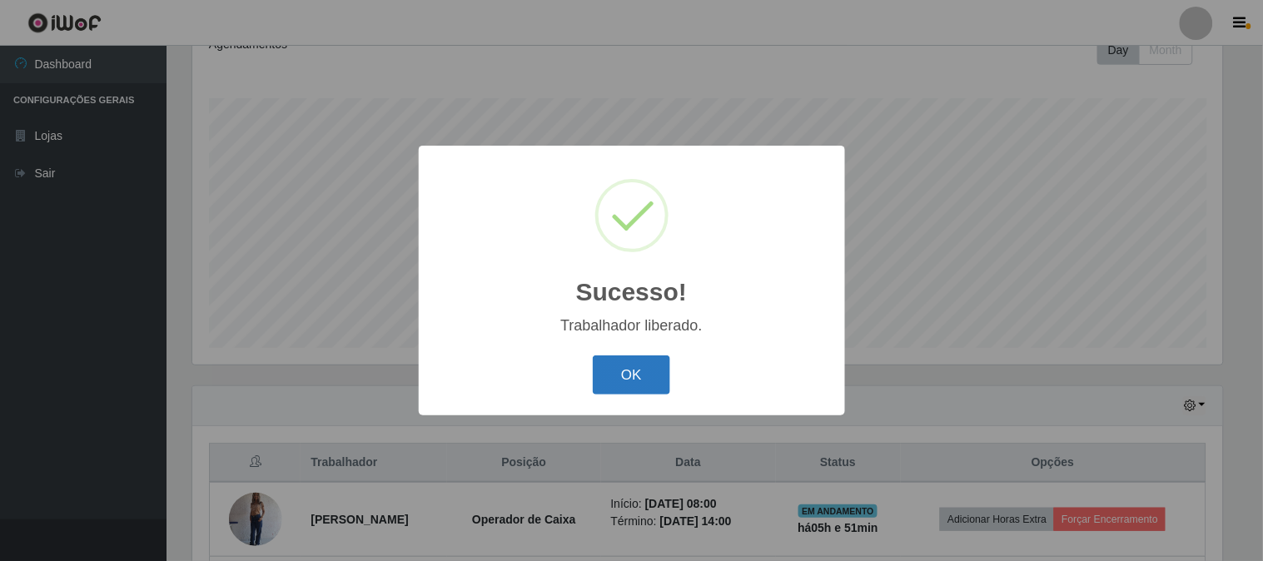
click at [635, 383] on button "OK" at bounding box center [631, 375] width 77 height 39
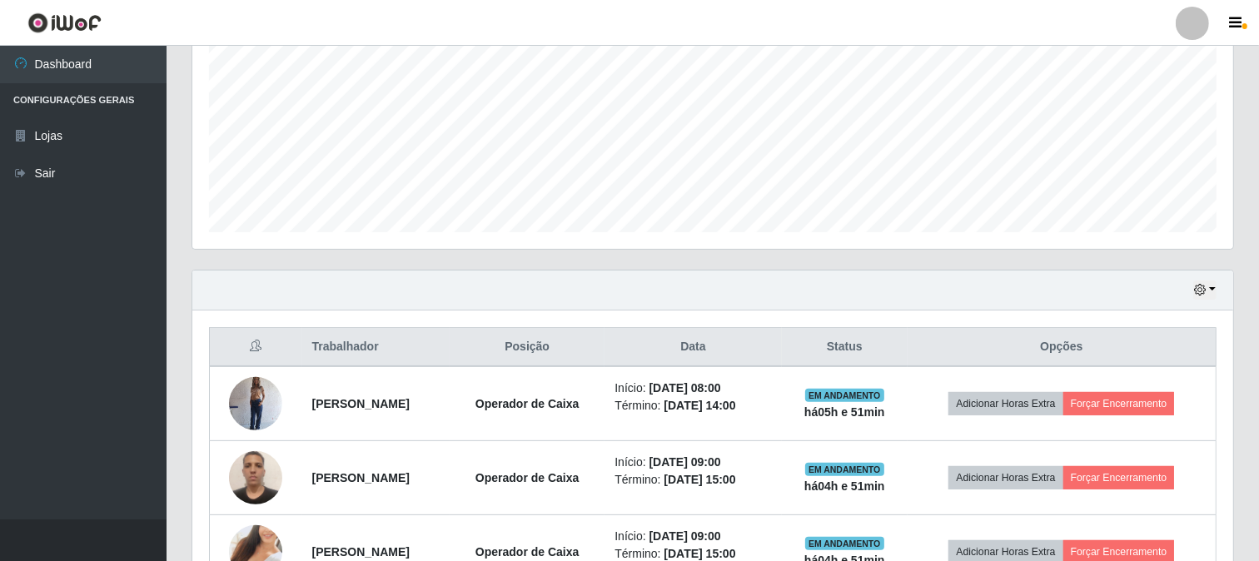
scroll to position [0, 0]
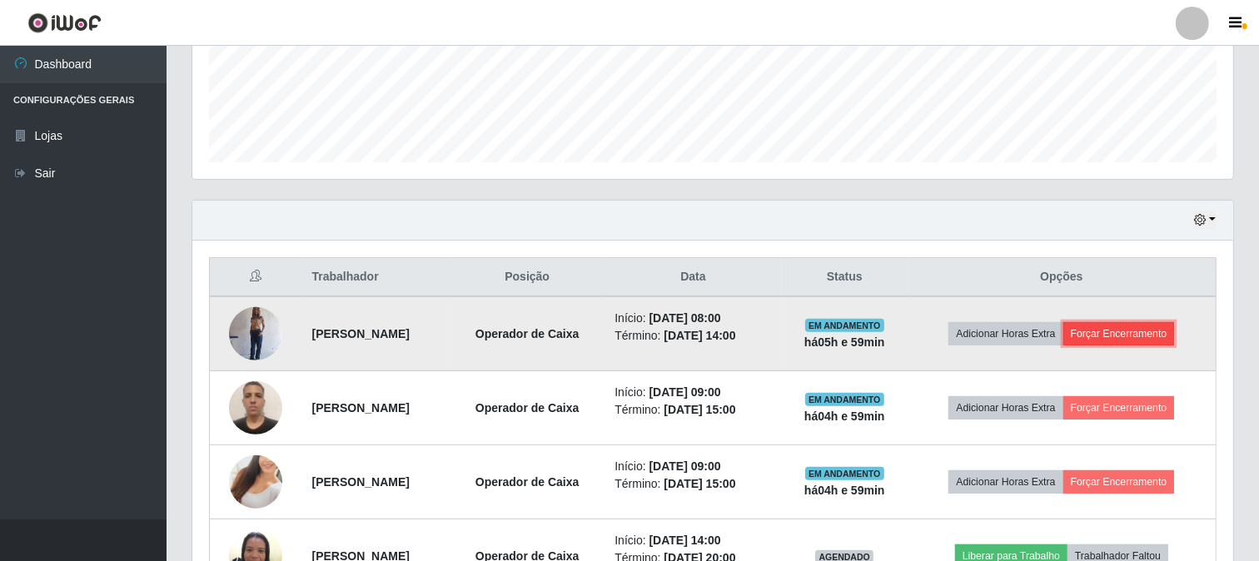
click at [1129, 336] on button "Forçar Encerramento" at bounding box center [1119, 333] width 112 height 23
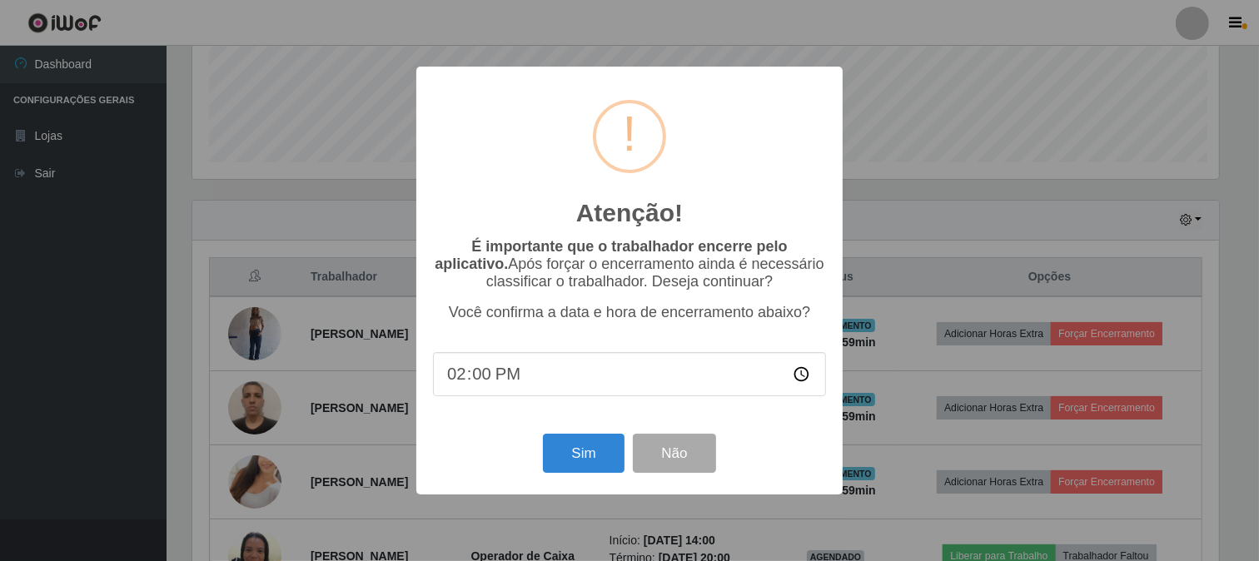
scroll to position [345, 1030]
click at [595, 451] on button "Sim" at bounding box center [585, 453] width 81 height 39
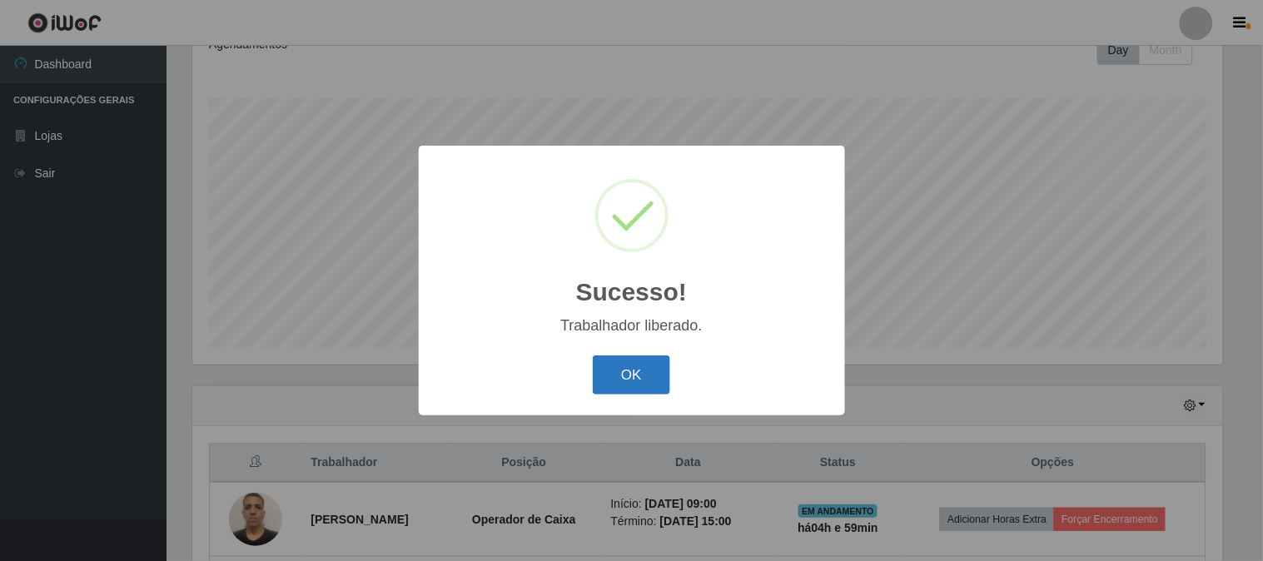
click at [633, 367] on button "OK" at bounding box center [631, 375] width 77 height 39
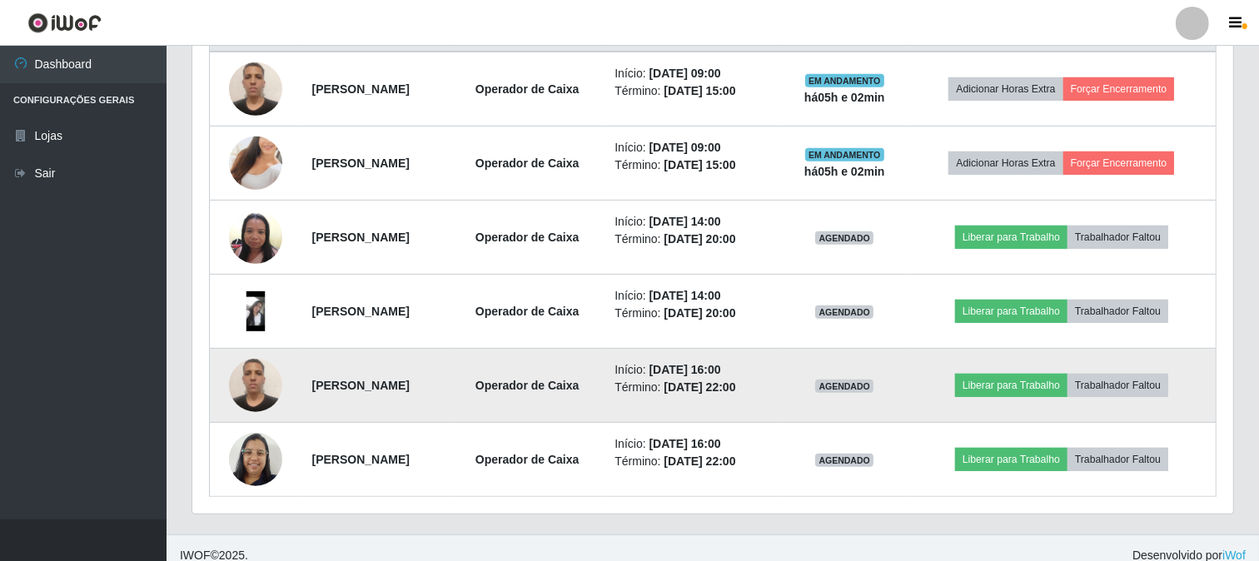
scroll to position [693, 0]
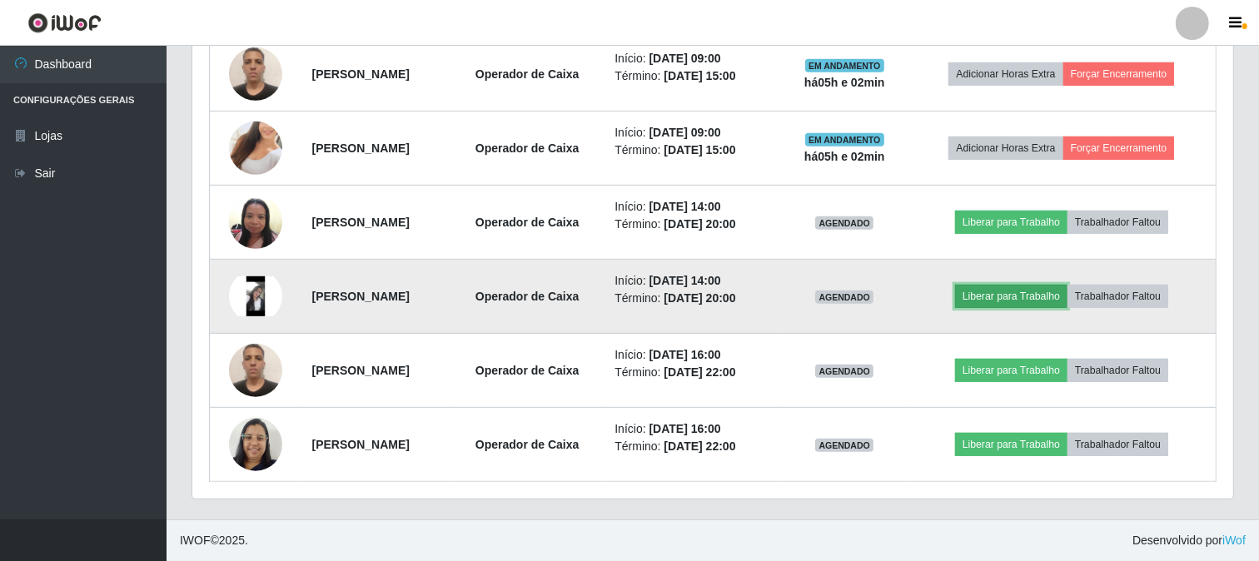
click at [1018, 290] on button "Liberar para Trabalho" at bounding box center [1011, 296] width 112 height 23
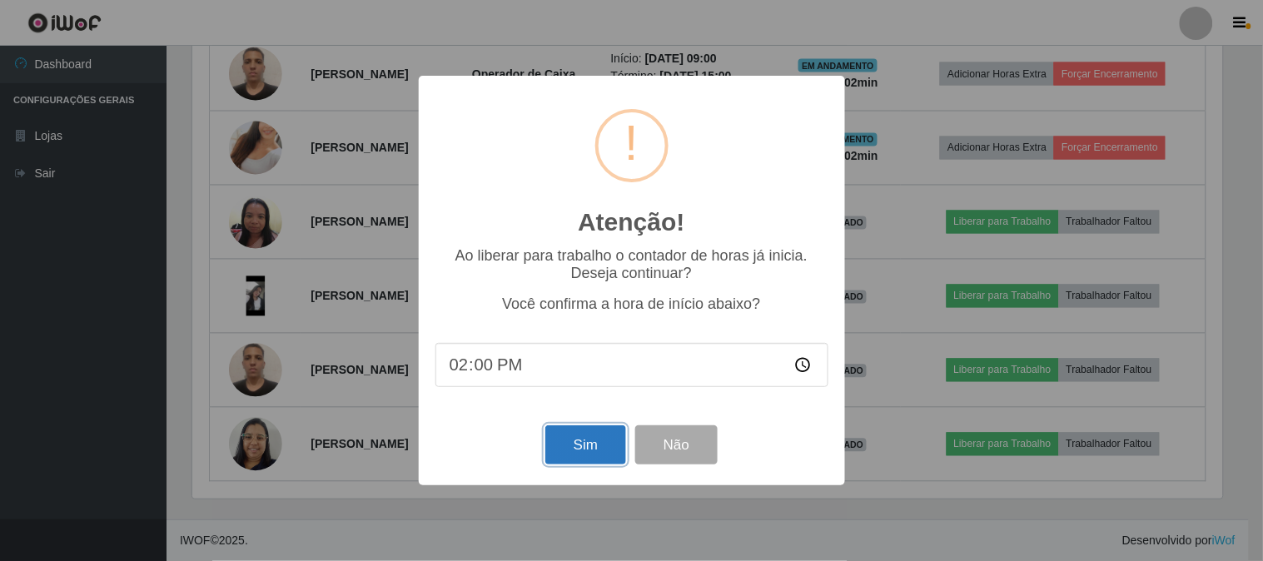
click at [570, 453] on button "Sim" at bounding box center [585, 445] width 81 height 39
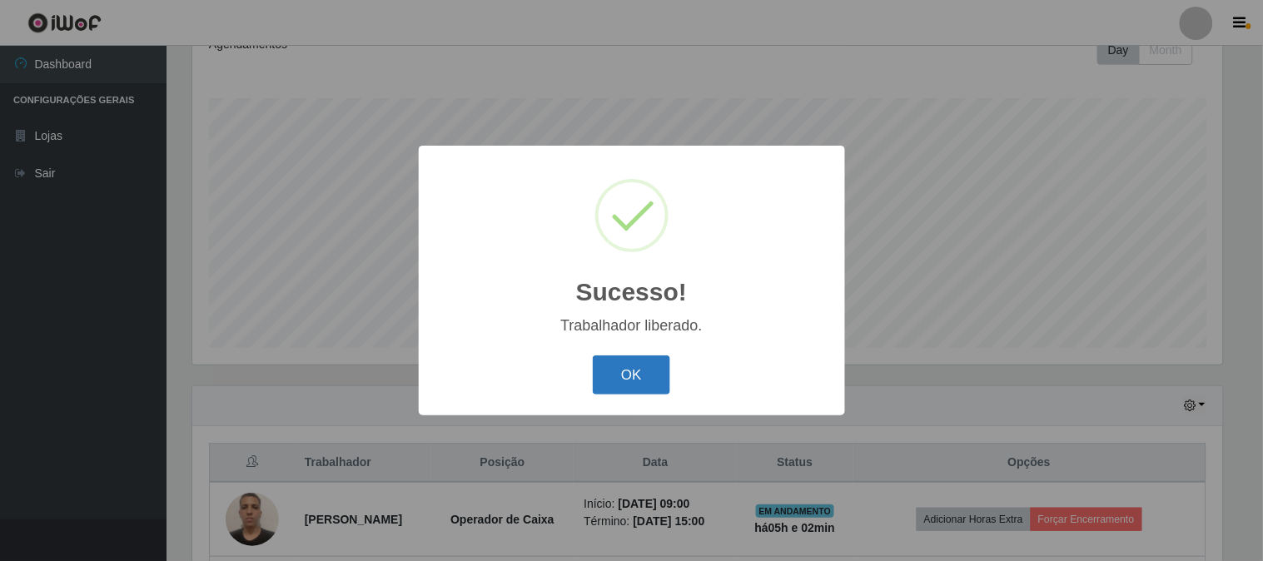
click at [648, 377] on button "OK" at bounding box center [631, 375] width 77 height 39
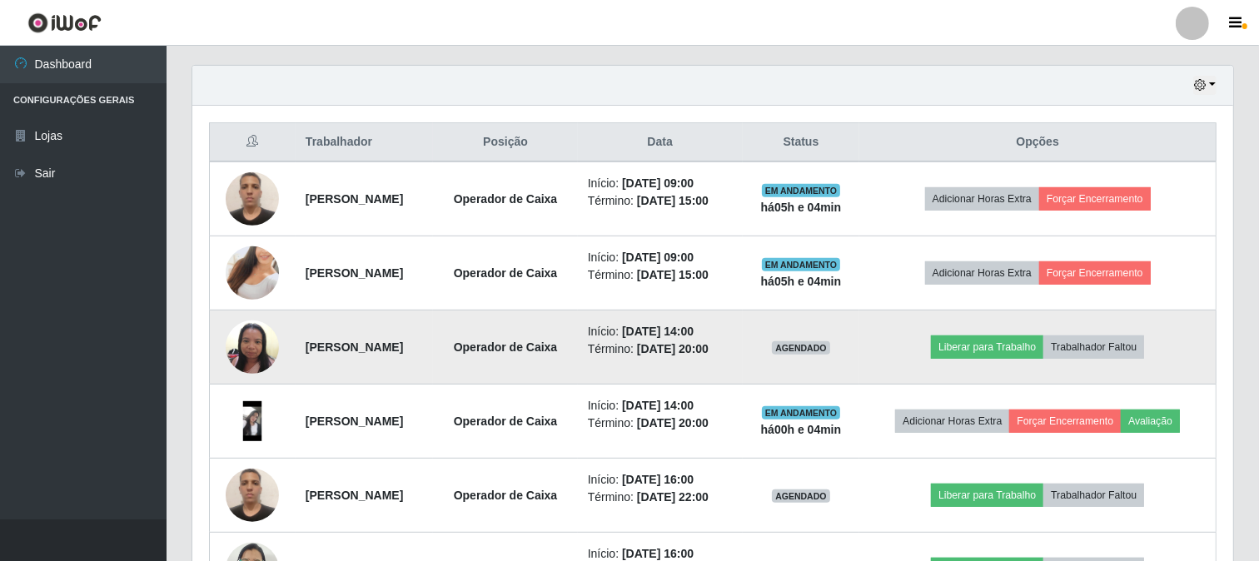
scroll to position [600, 0]
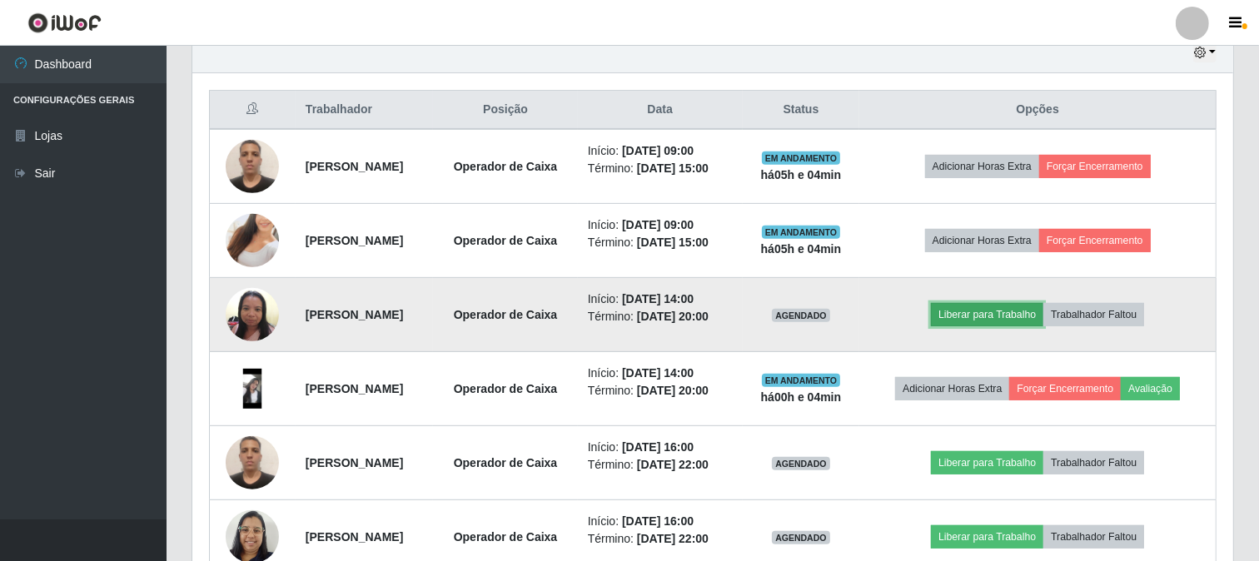
click at [1020, 320] on button "Liberar para Trabalho" at bounding box center [987, 314] width 112 height 23
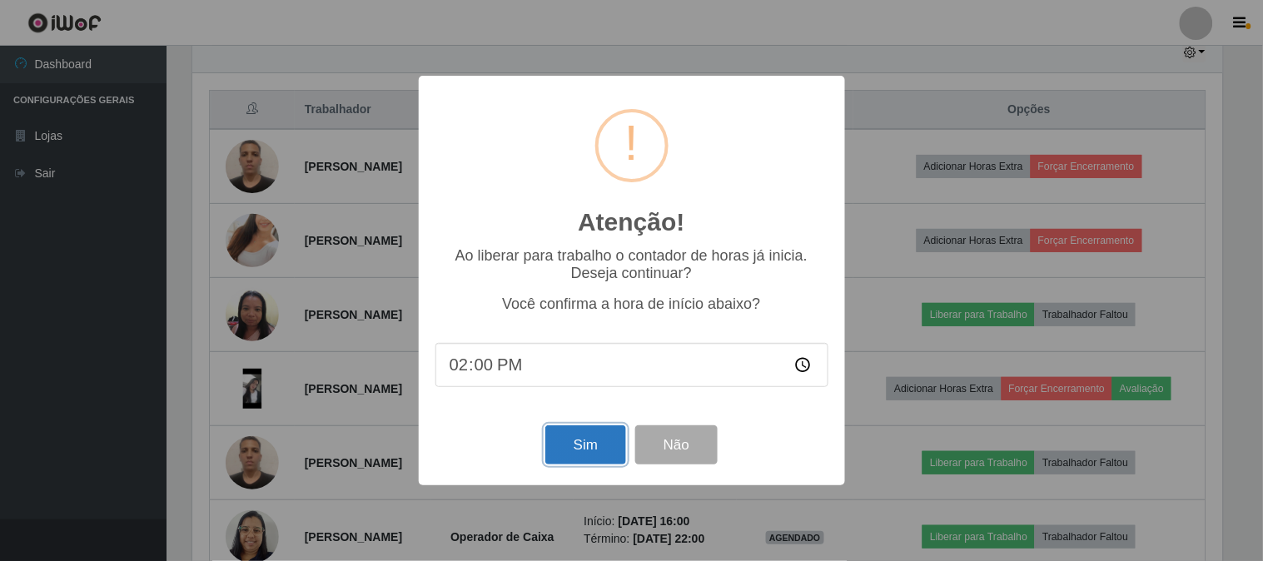
click at [585, 455] on button "Sim" at bounding box center [585, 445] width 81 height 39
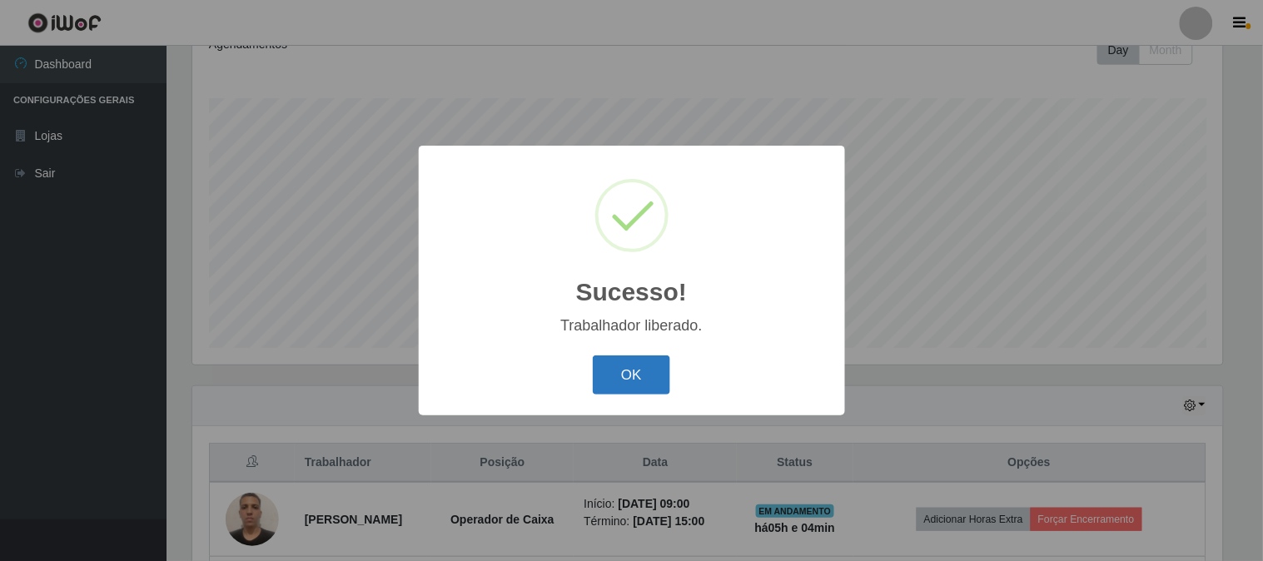
click at [611, 364] on button "OK" at bounding box center [631, 375] width 77 height 39
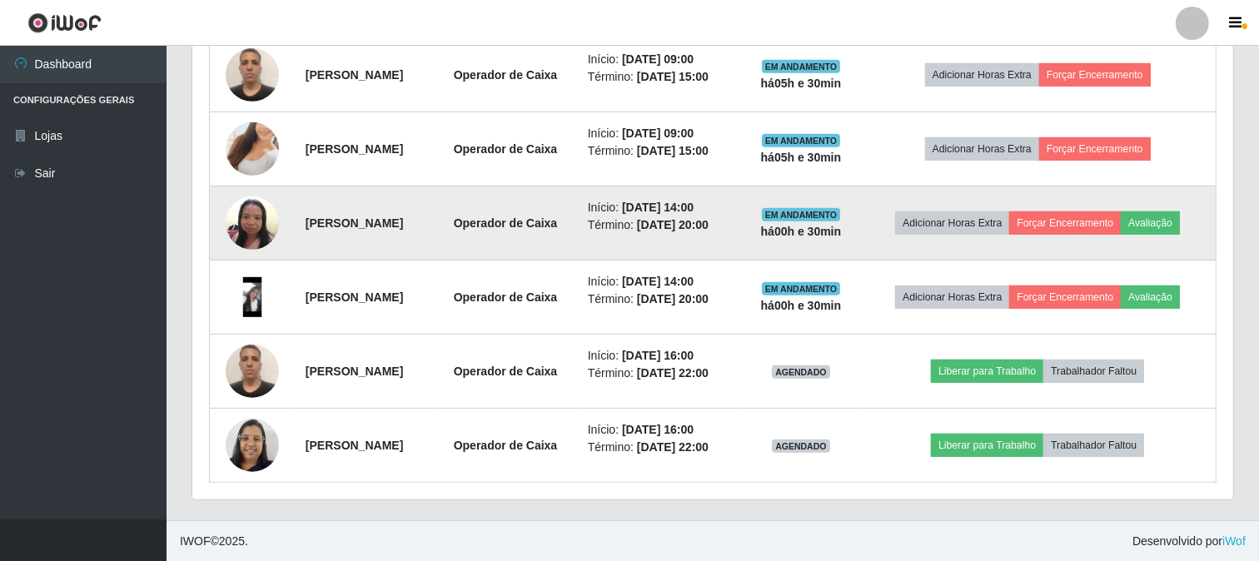
scroll to position [693, 0]
